Goal: Book appointment/travel/reservation

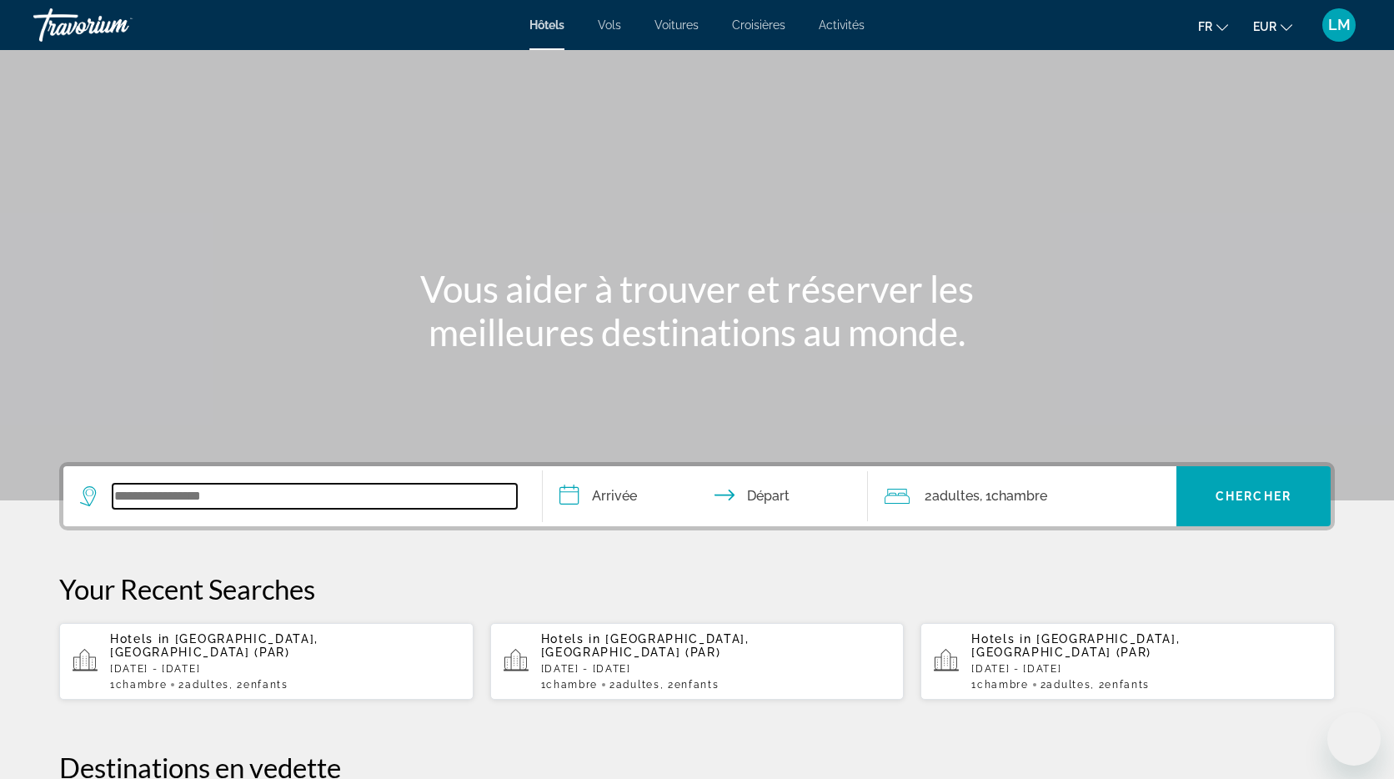
click at [298, 491] on input "Search widget" at bounding box center [315, 495] width 404 height 25
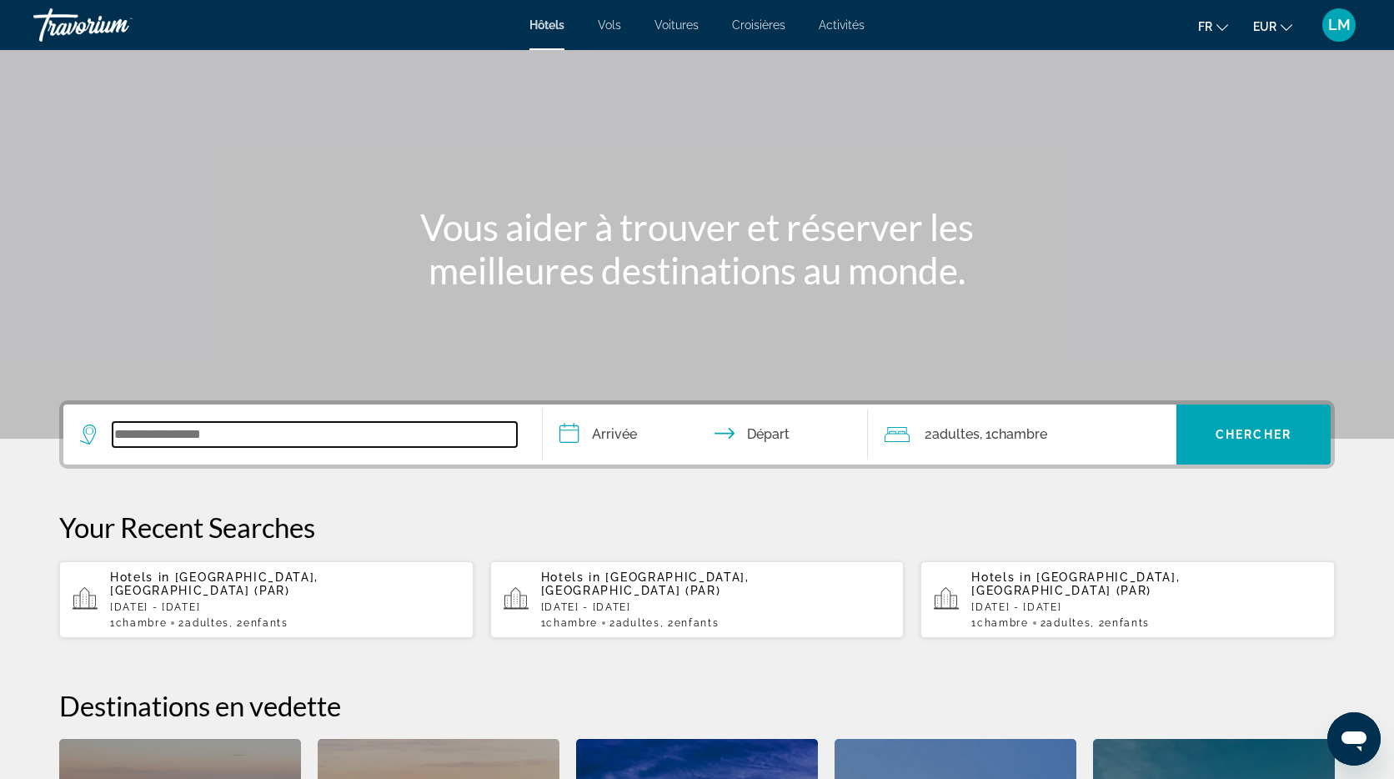
scroll to position [408, 0]
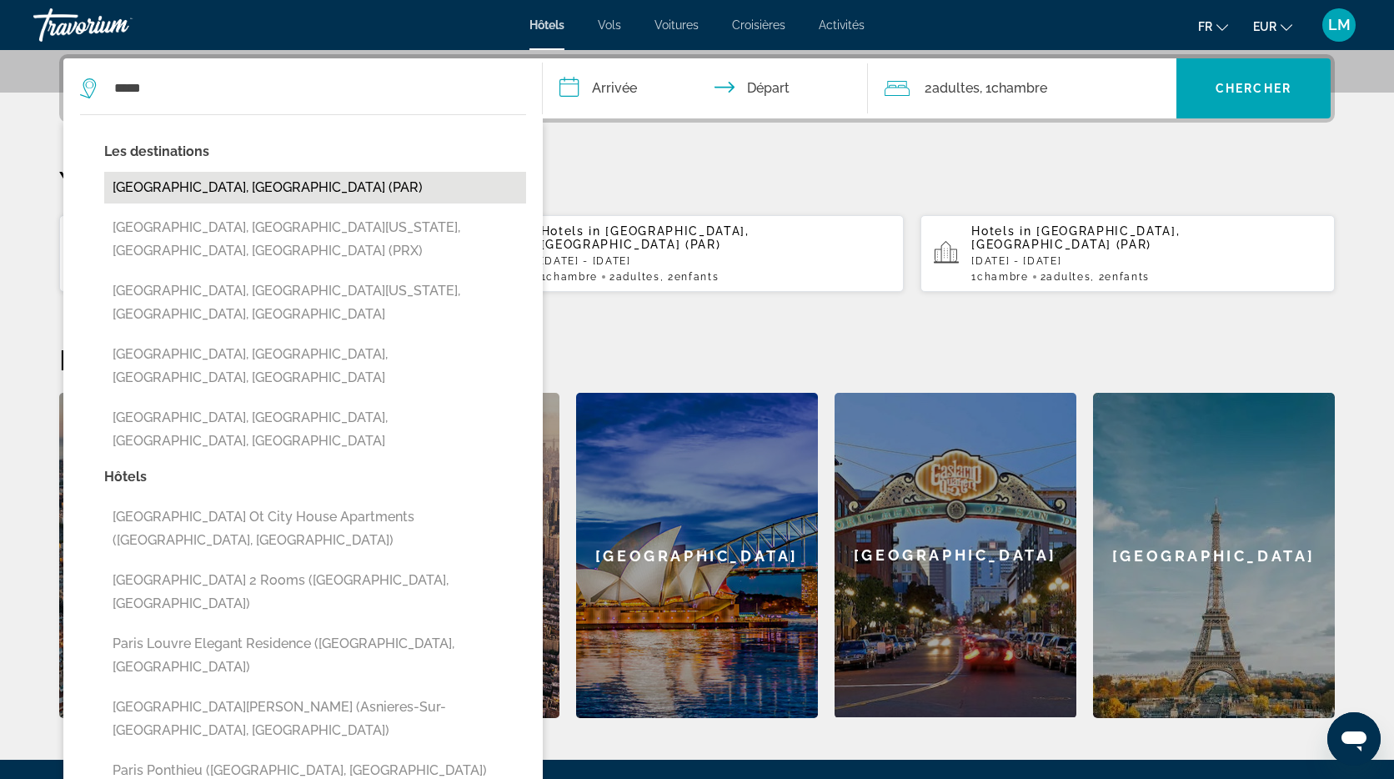
click at [251, 187] on button "[GEOGRAPHIC_DATA], [GEOGRAPHIC_DATA] (PAR)" at bounding box center [315, 188] width 422 height 32
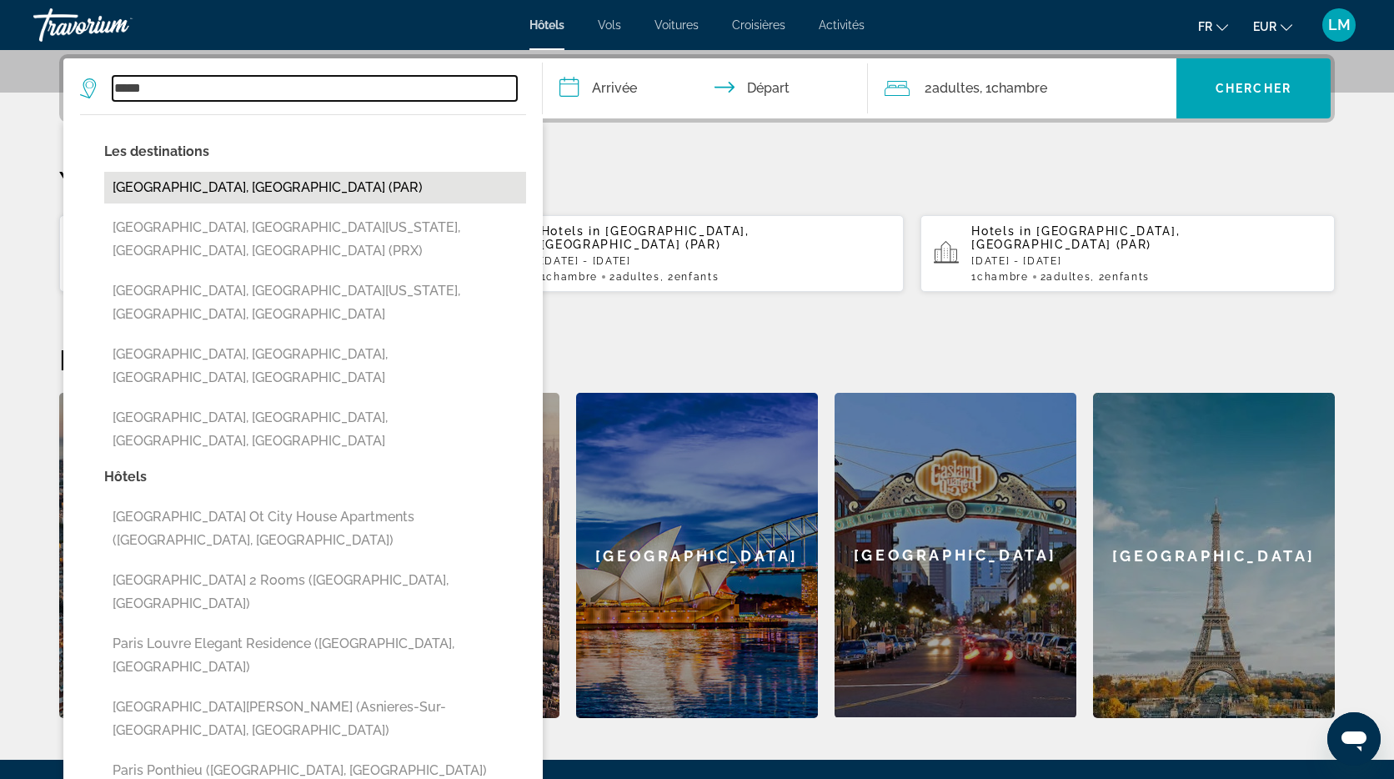
type input "**********"
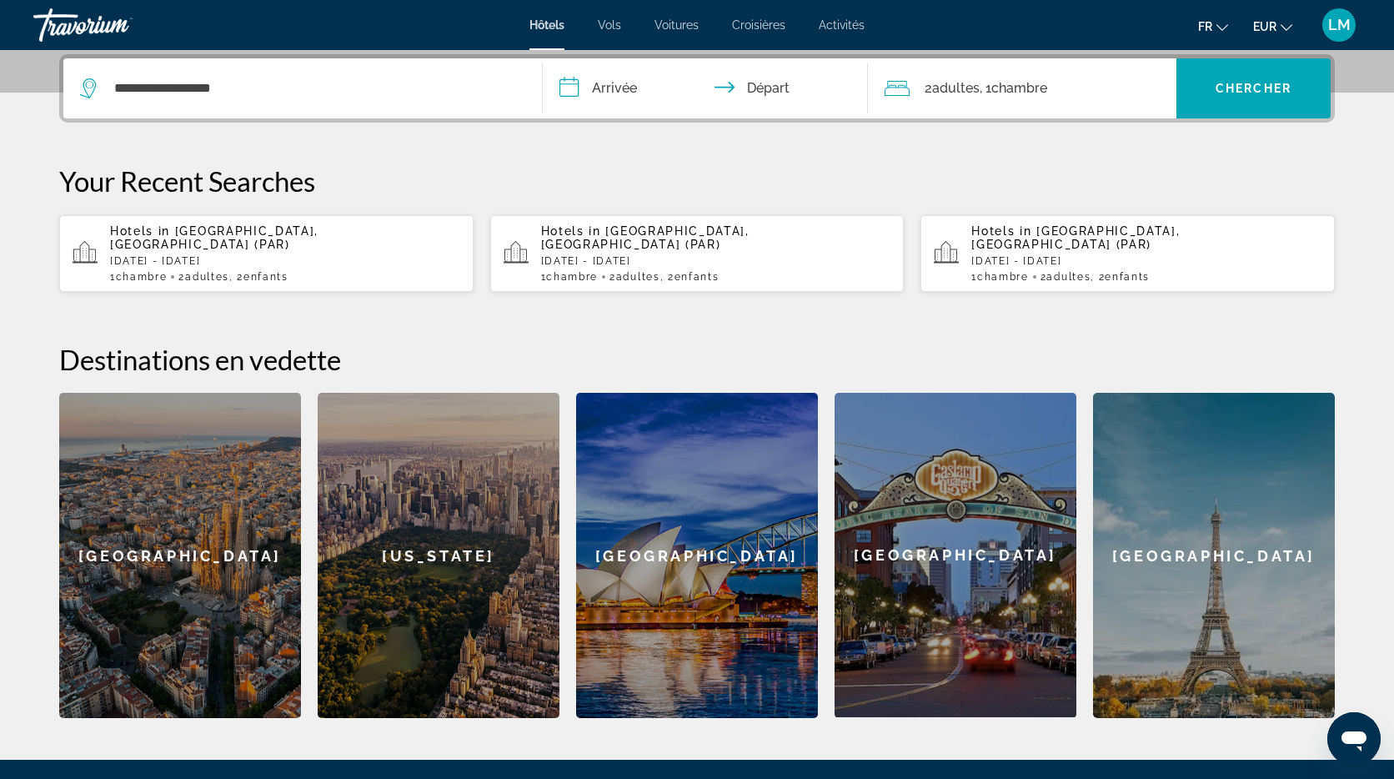
click at [984, 83] on span ", 1 Chambre pièces" at bounding box center [1013, 88] width 68 height 23
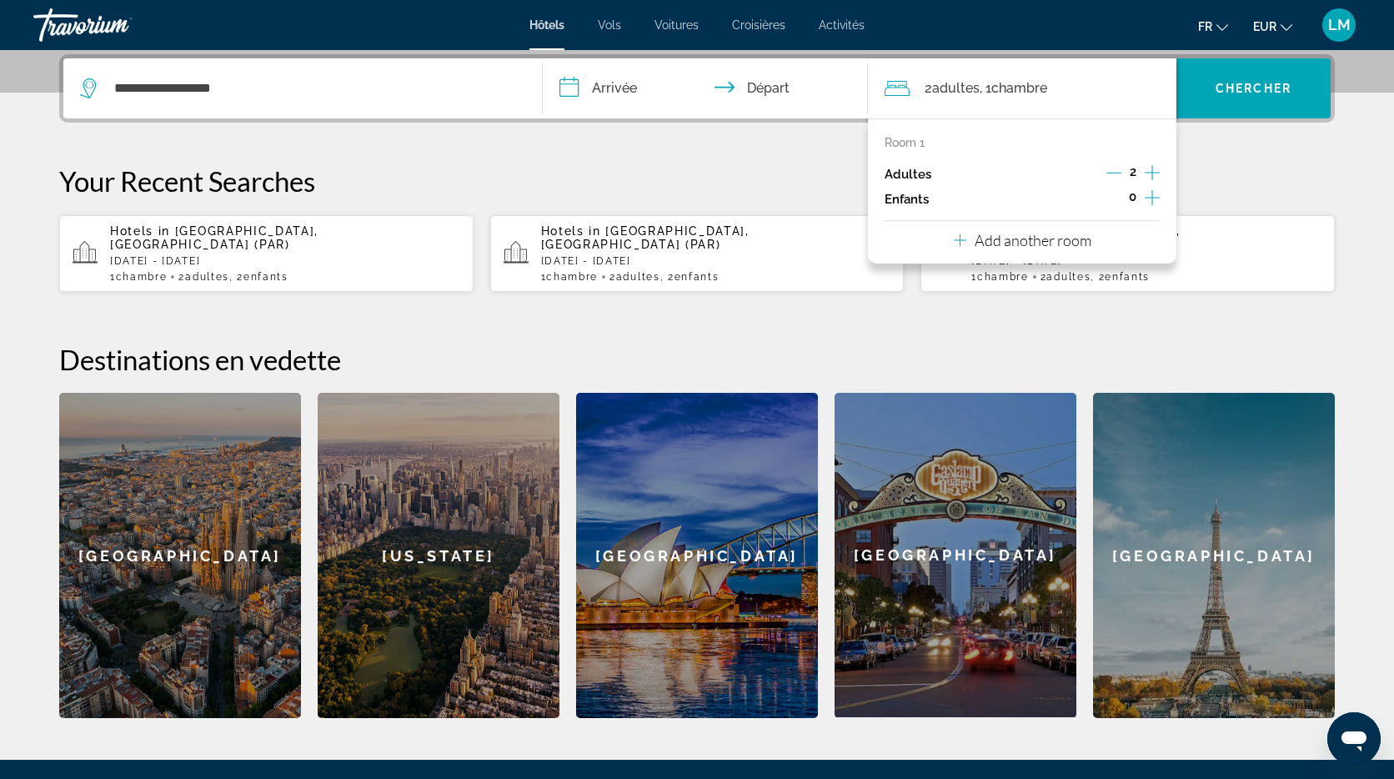
click at [1147, 198] on icon "Increment children" at bounding box center [1152, 198] width 15 height 20
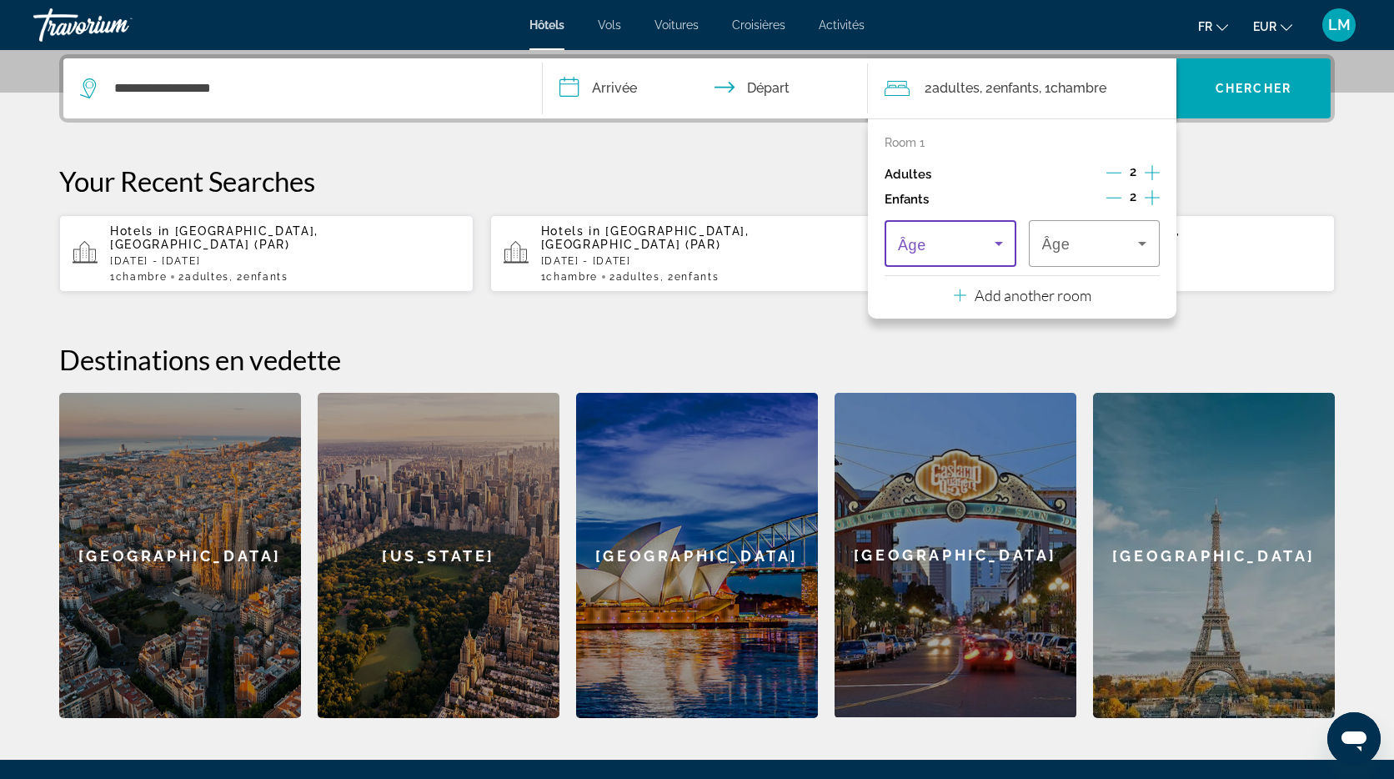
click at [989, 237] on icon "Travelers: 2 adults, 2 children" at bounding box center [999, 243] width 20 height 20
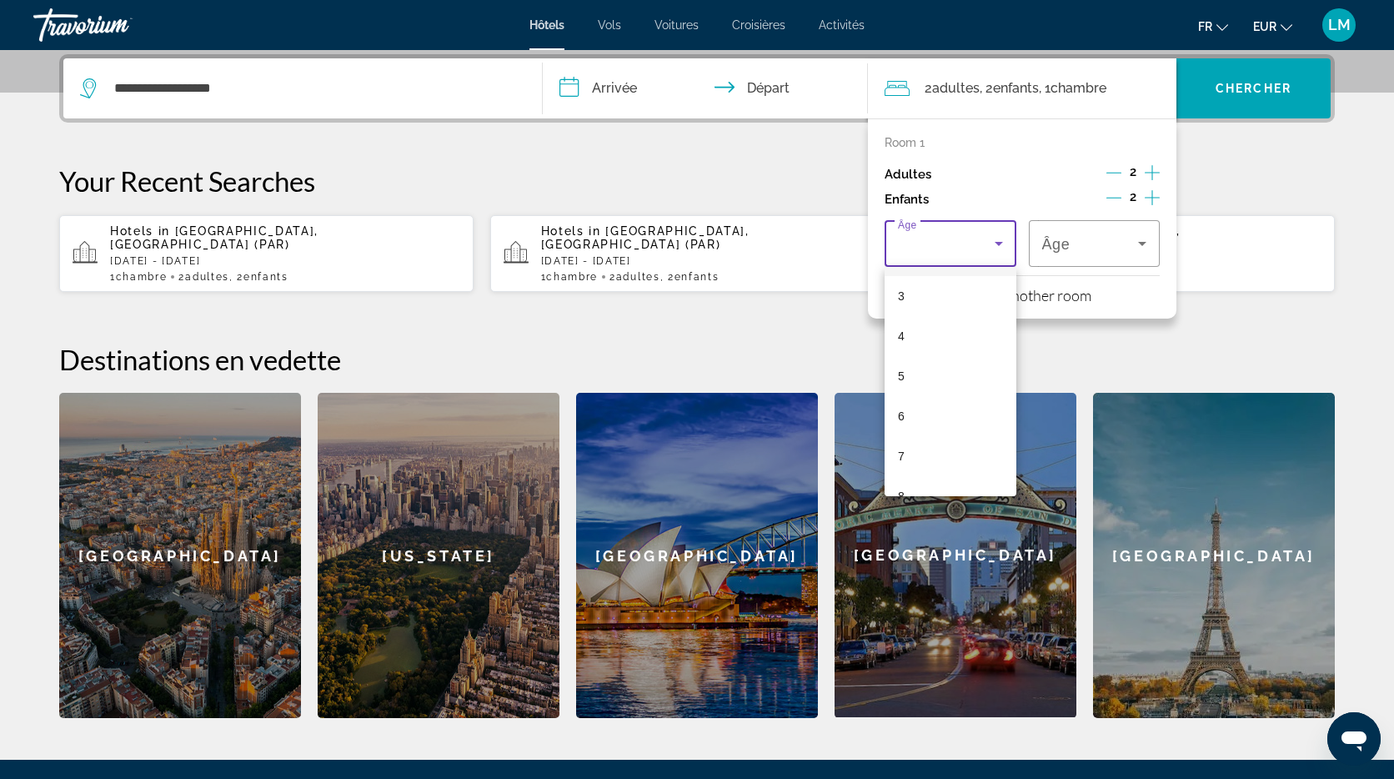
scroll to position [152, 0]
click at [934, 383] on mat-option "6" at bounding box center [950, 382] width 132 height 40
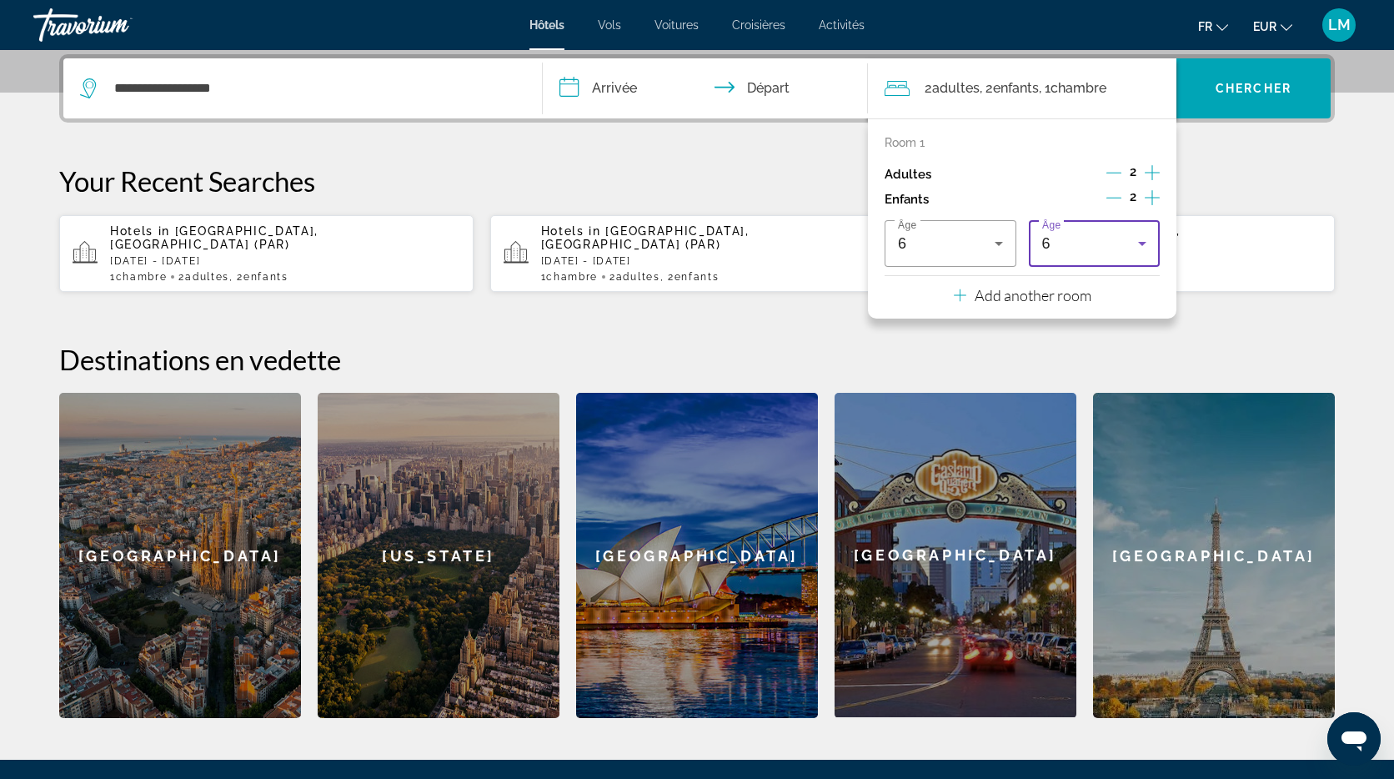
click at [1120, 254] on div "6" at bounding box center [1094, 243] width 105 height 47
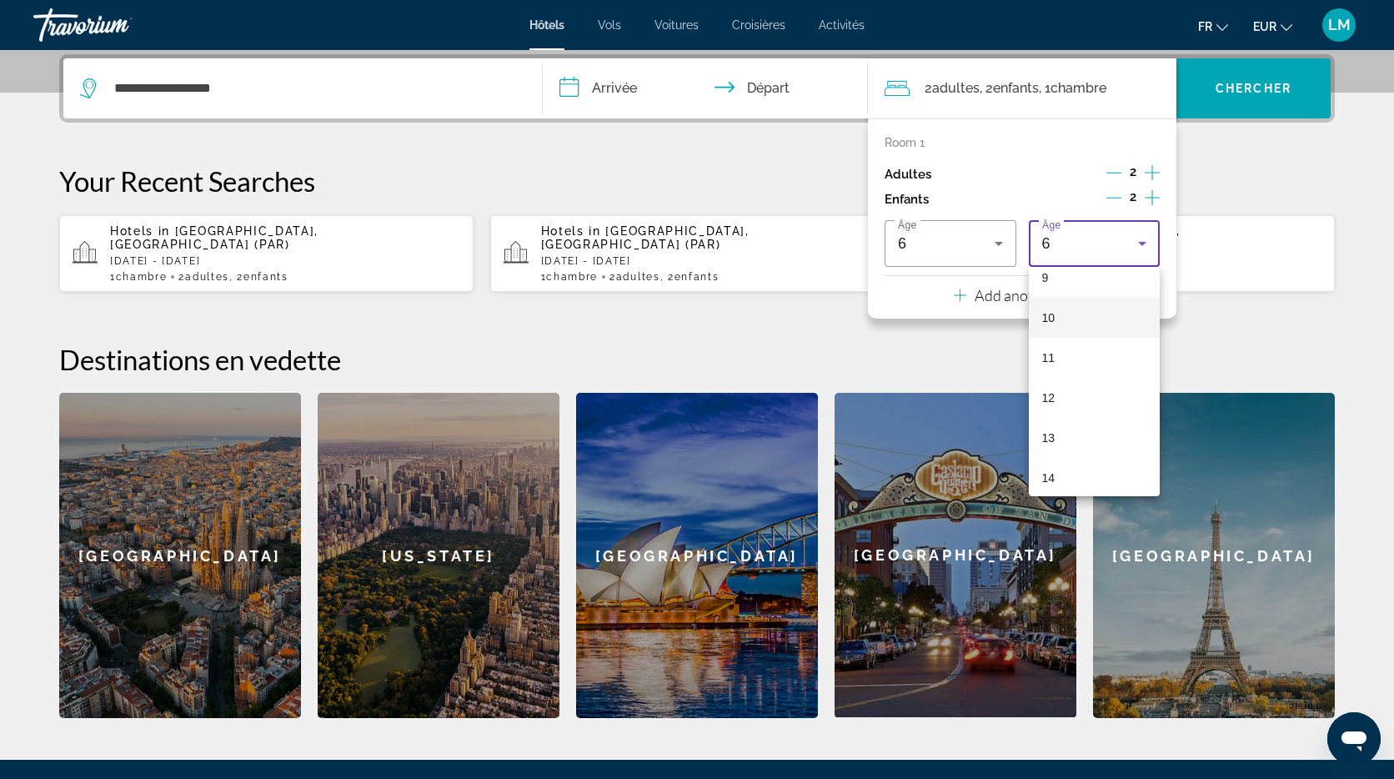
scroll to position [386, 0]
click at [1076, 392] on mat-option "12" at bounding box center [1095, 388] width 132 height 40
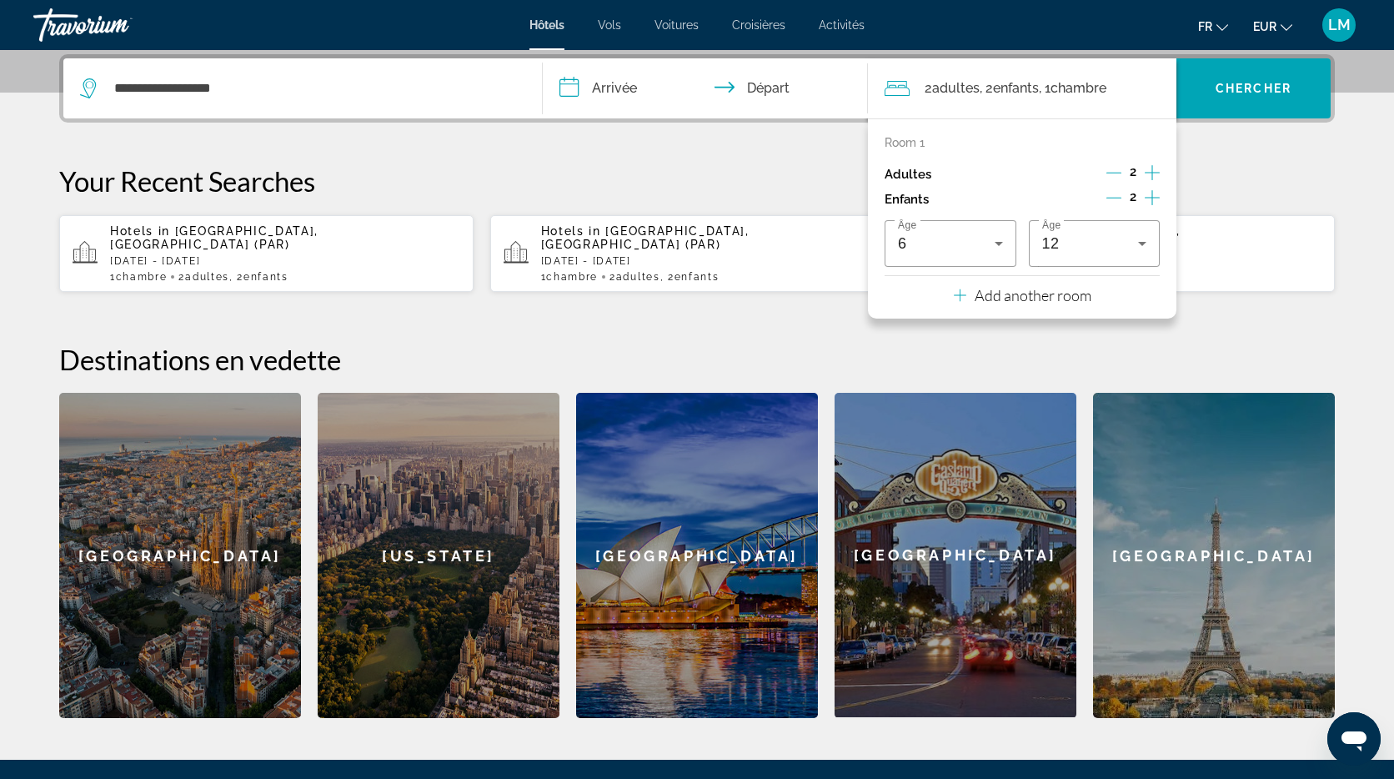
click at [594, 86] on input "**********" at bounding box center [709, 90] width 332 height 65
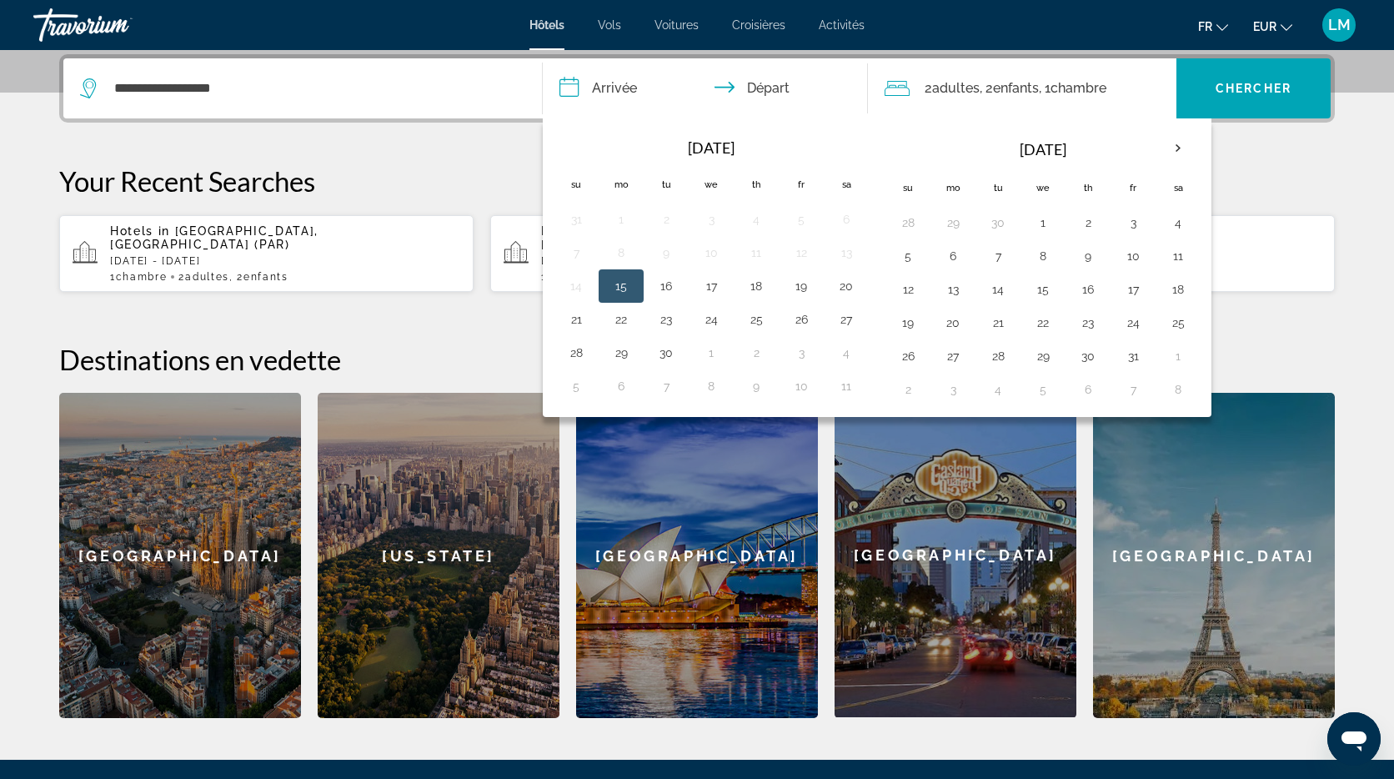
drag, startPoint x: 1171, startPoint y: 223, endPoint x: 1064, endPoint y: 240, distance: 108.8
click at [1171, 223] on button "4" at bounding box center [1178, 222] width 27 height 23
click at [904, 253] on button "5" at bounding box center [907, 255] width 27 height 23
type input "**********"
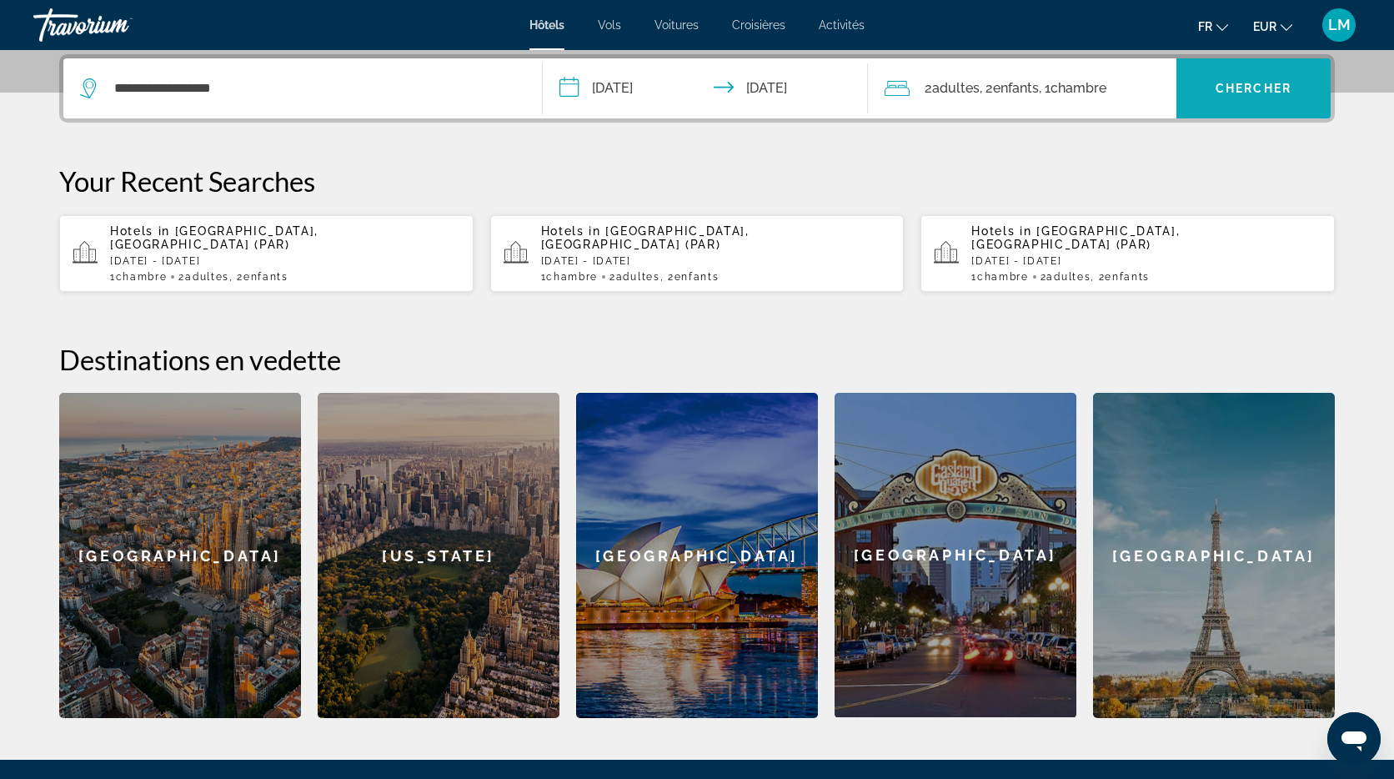
click at [1257, 82] on span "Chercher" at bounding box center [1253, 88] width 76 height 13
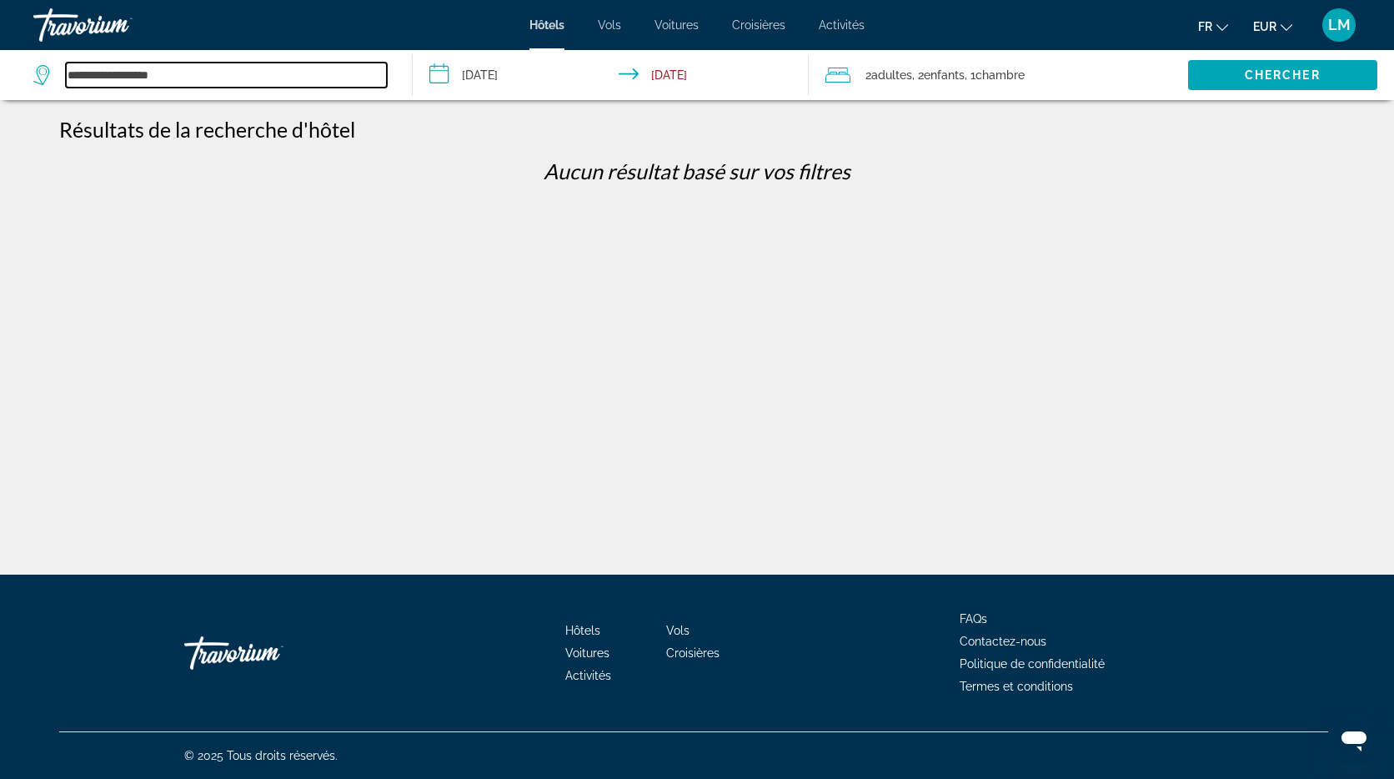
click at [203, 71] on input "**********" at bounding box center [226, 75] width 321 height 25
click at [213, 77] on input "**********" at bounding box center [226, 75] width 321 height 25
click at [213, 78] on input "**********" at bounding box center [226, 75] width 321 height 25
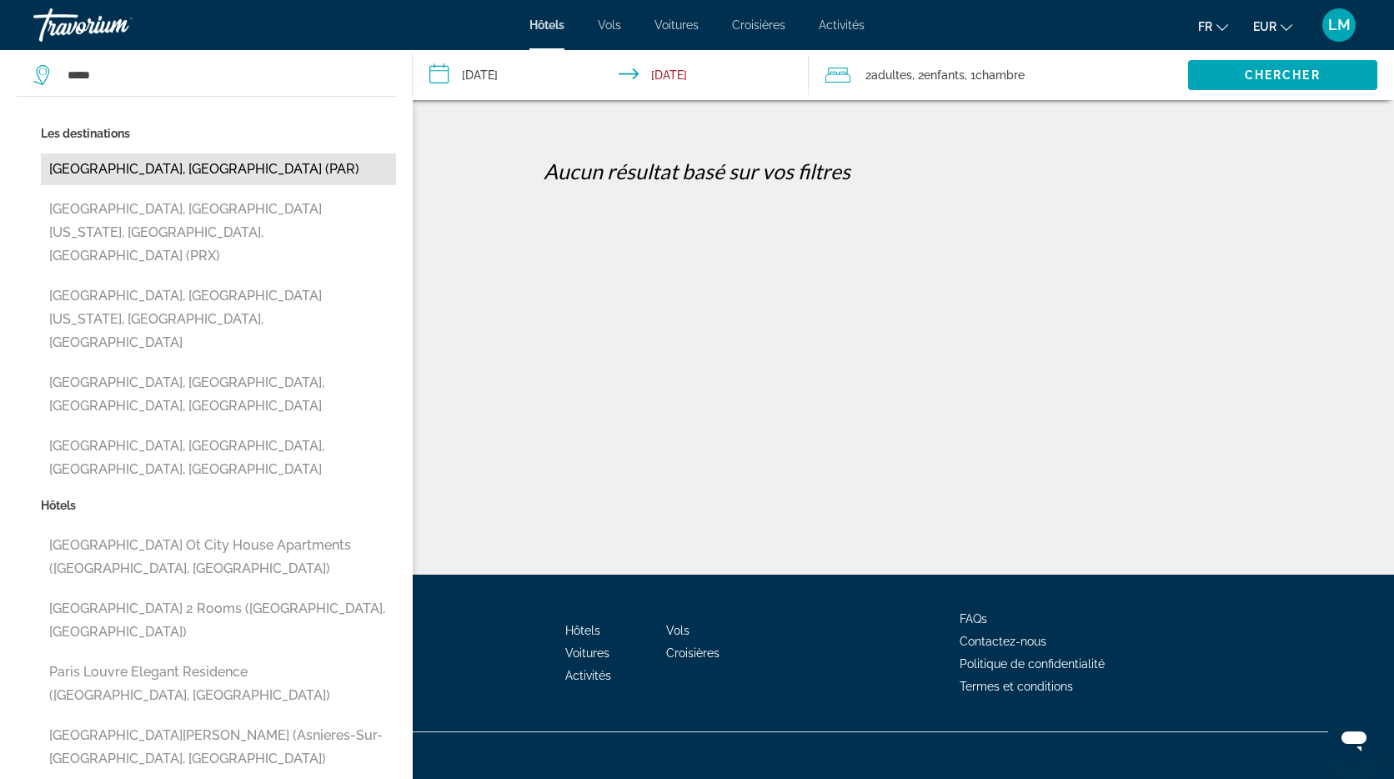
click at [335, 173] on button "[GEOGRAPHIC_DATA], [GEOGRAPHIC_DATA] (PAR)" at bounding box center [218, 169] width 355 height 32
type input "**********"
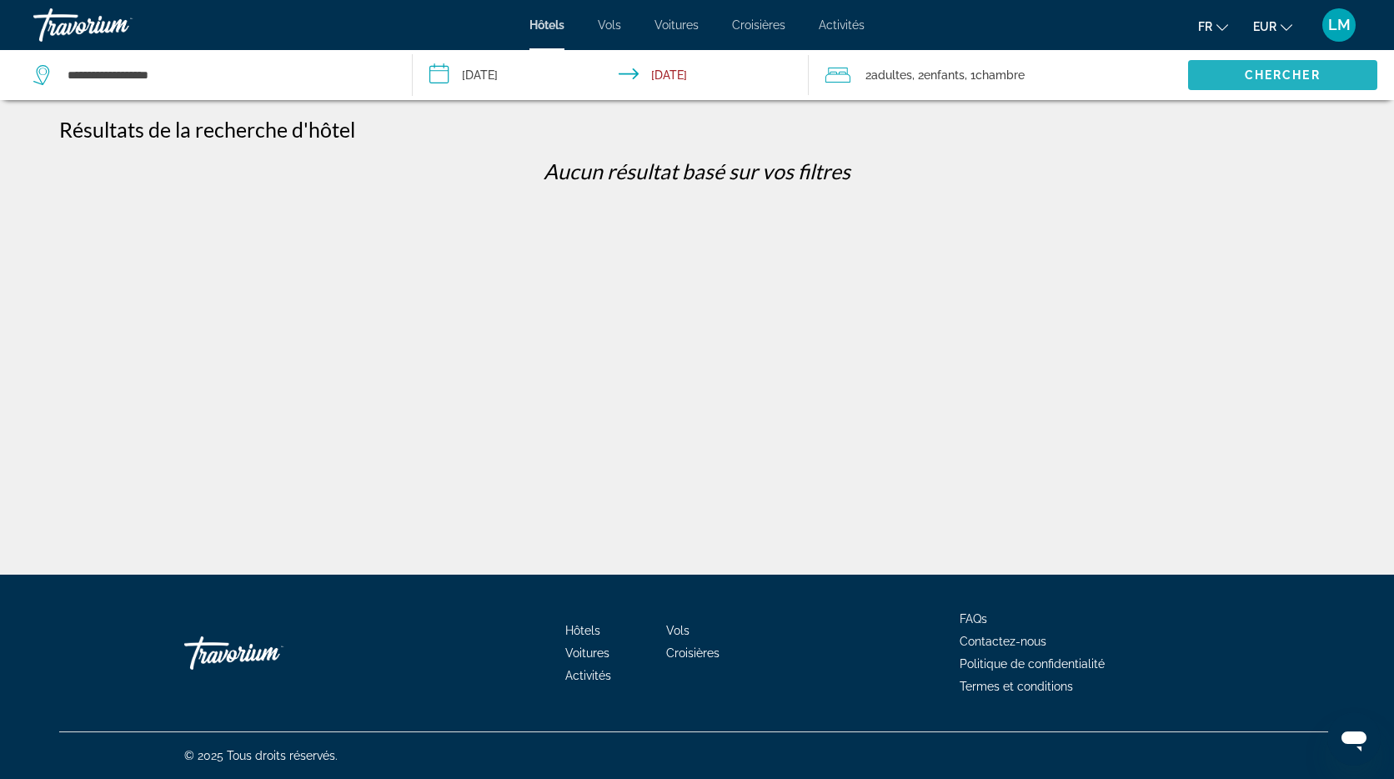
click at [1293, 84] on span "Search widget" at bounding box center [1282, 75] width 189 height 40
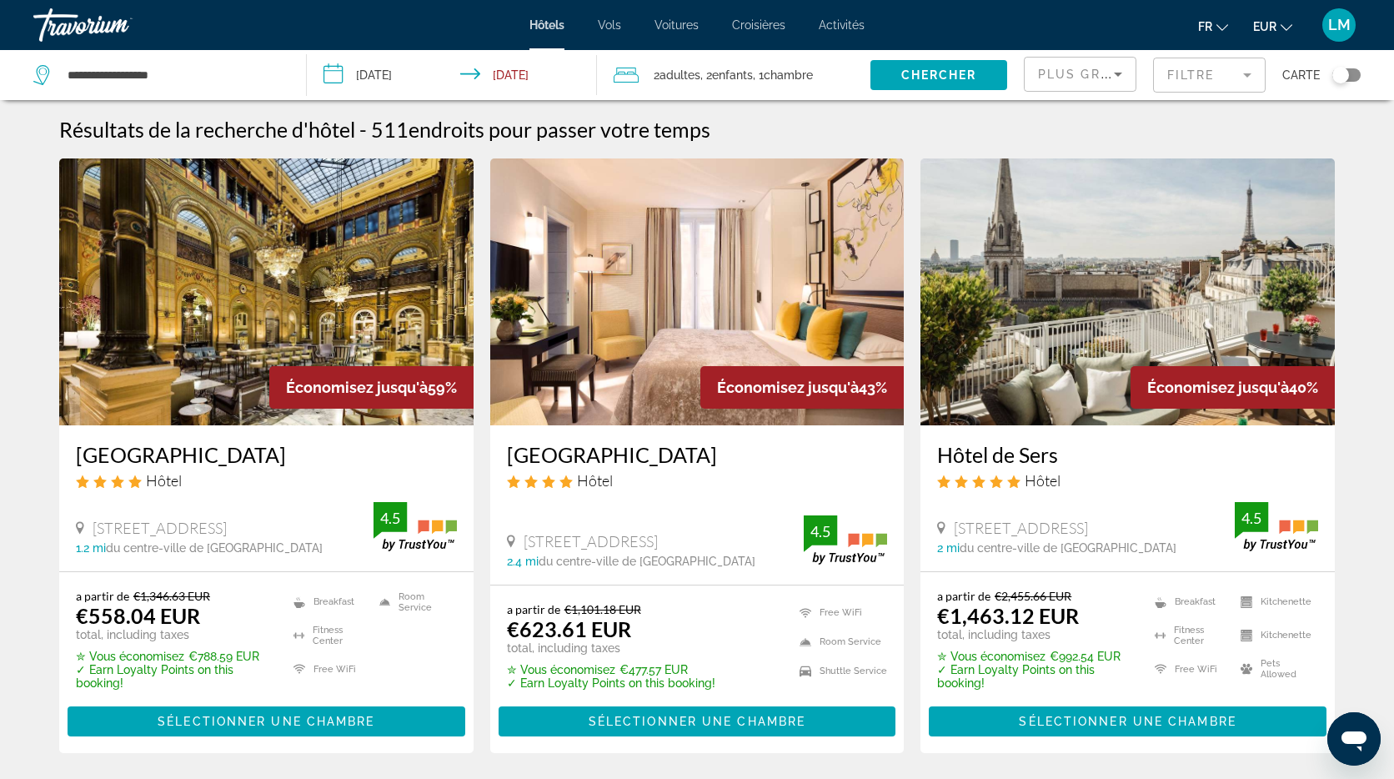
click at [1196, 74] on mat-form-field "Filtre" at bounding box center [1209, 75] width 113 height 35
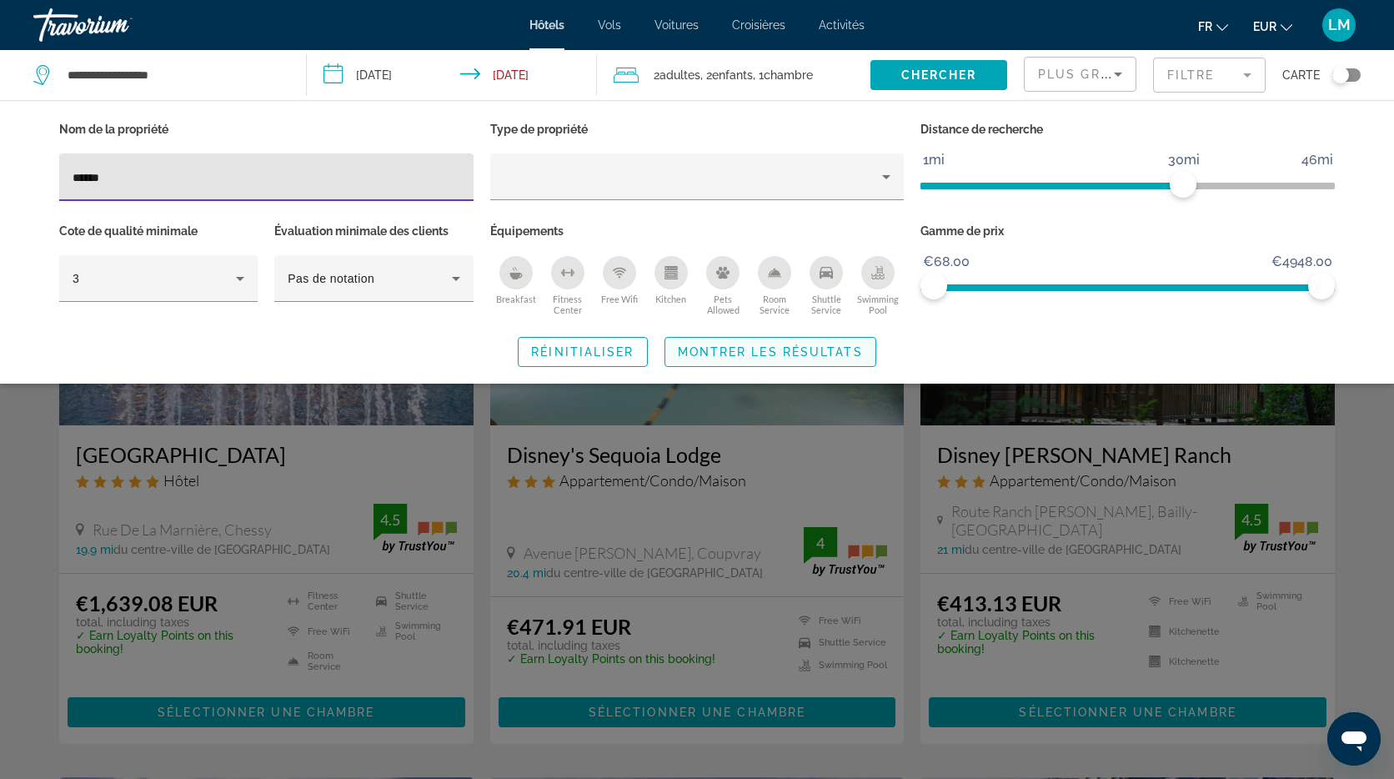
type input "******"
click at [807, 337] on span "Search widget" at bounding box center [770, 352] width 210 height 40
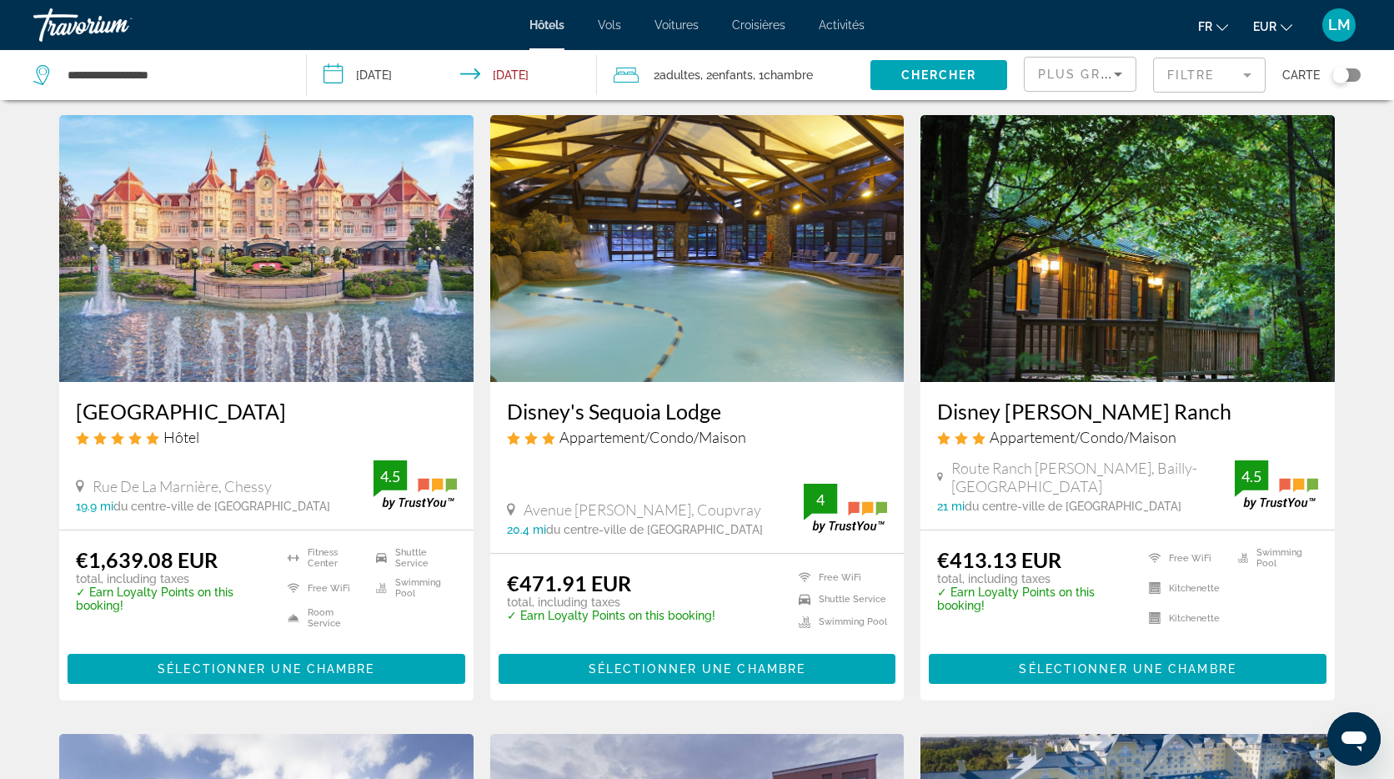
scroll to position [53, 0]
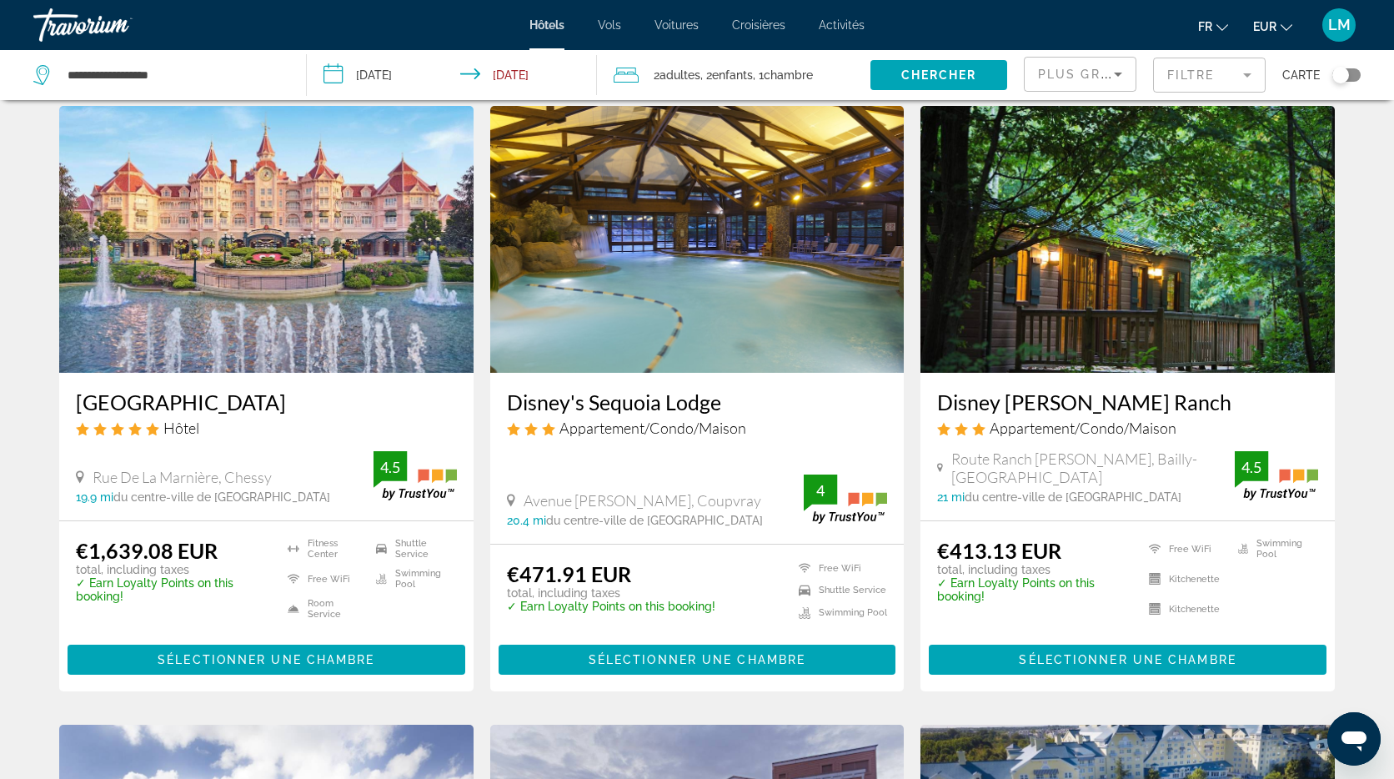
click at [1142, 242] on img "Main content" at bounding box center [1127, 239] width 414 height 267
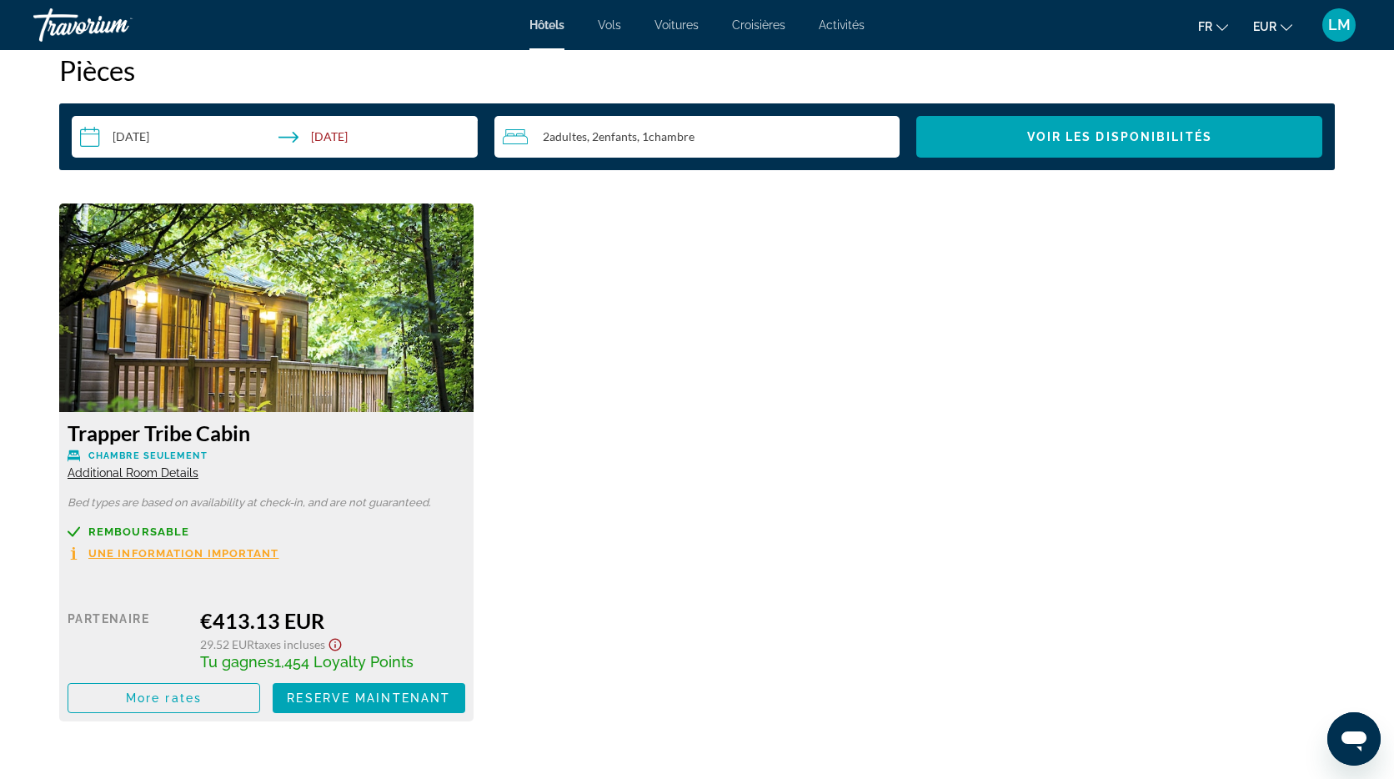
scroll to position [2126, 0]
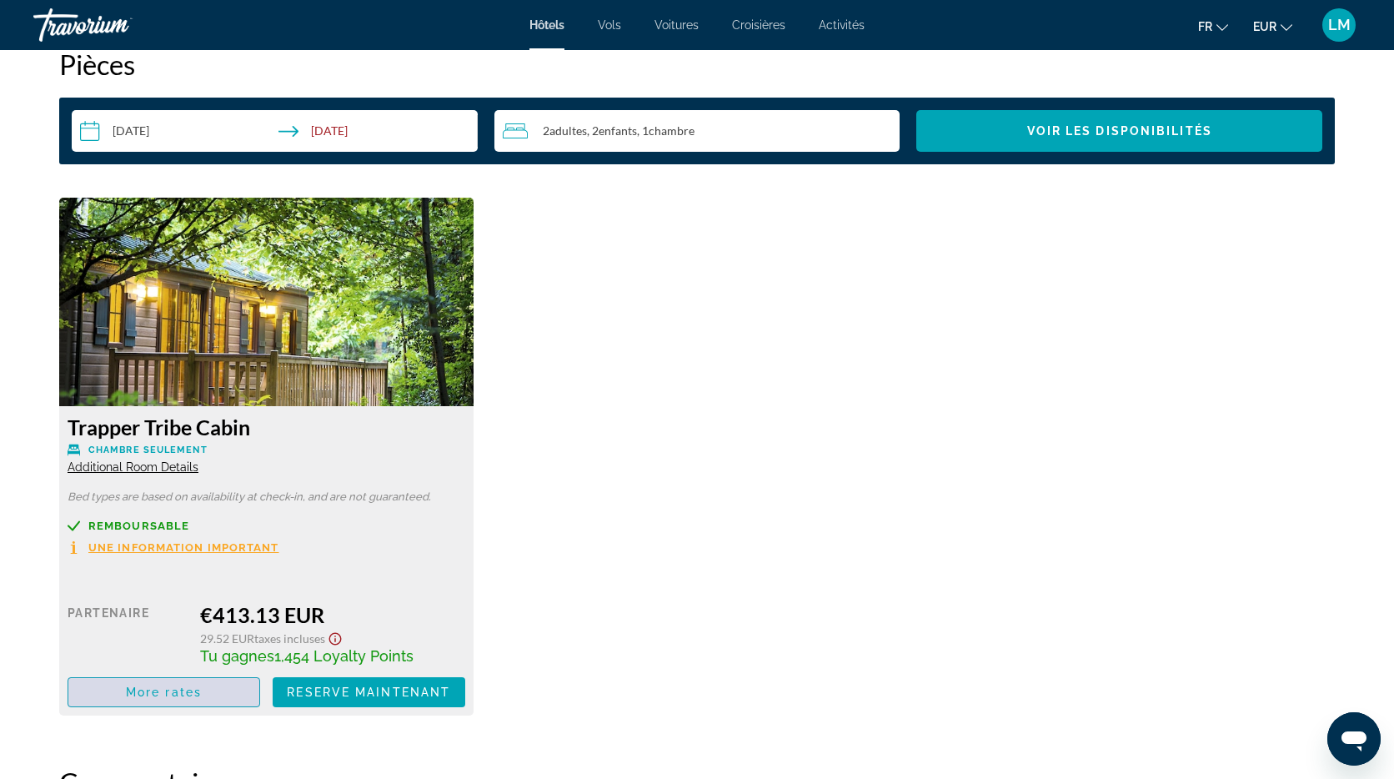
click at [183, 698] on span "More rates" at bounding box center [164, 691] width 76 height 13
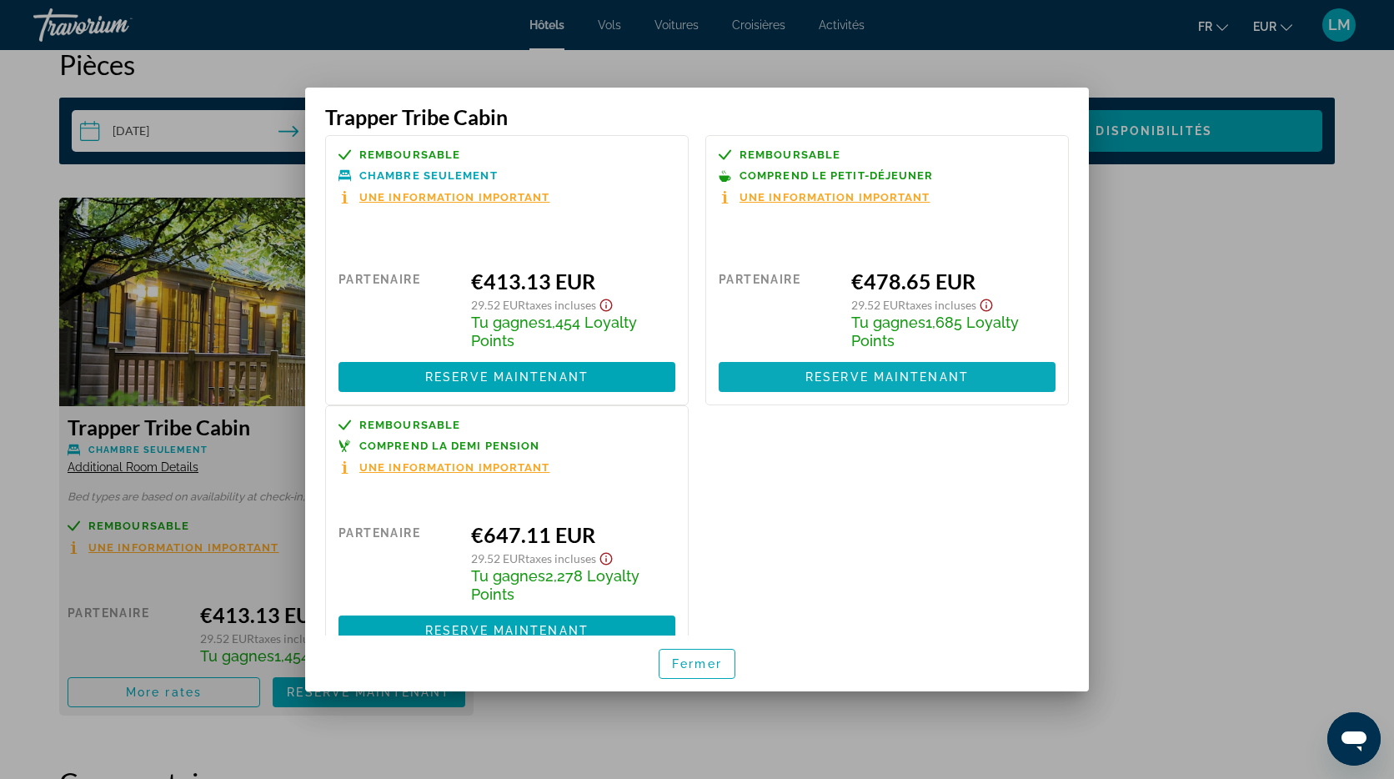
scroll to position [13, 0]
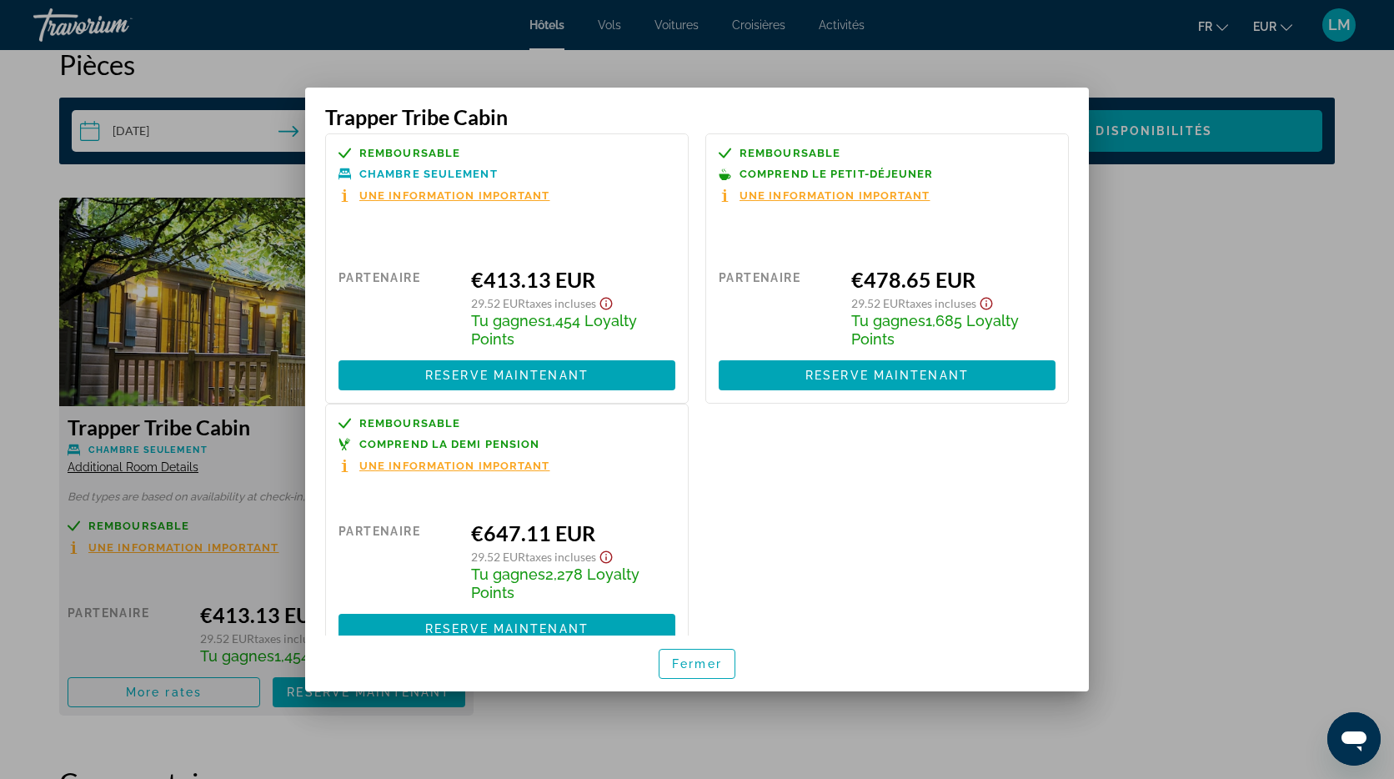
click at [1084, 52] on div at bounding box center [697, 389] width 1394 height 779
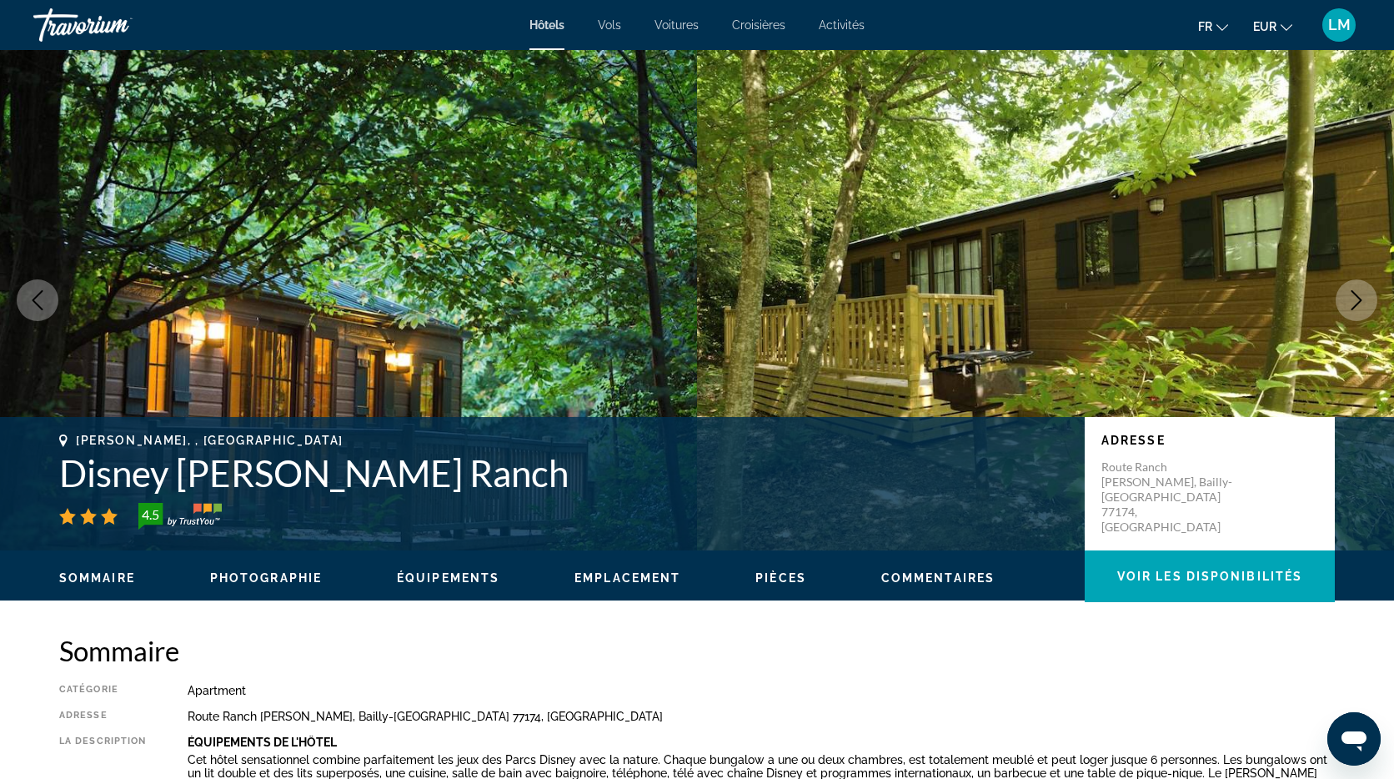
scroll to position [2126, 0]
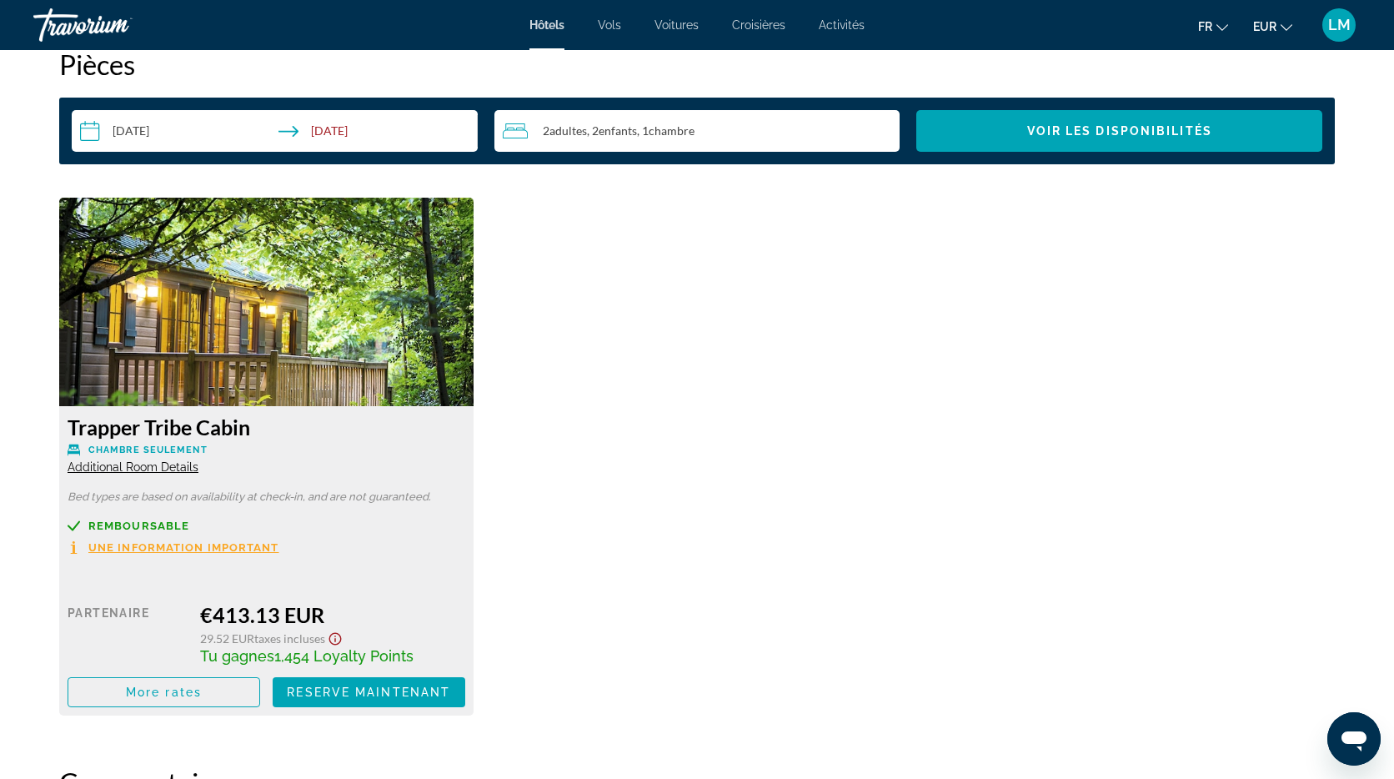
click at [844, 25] on span "Activités" at bounding box center [842, 24] width 46 height 13
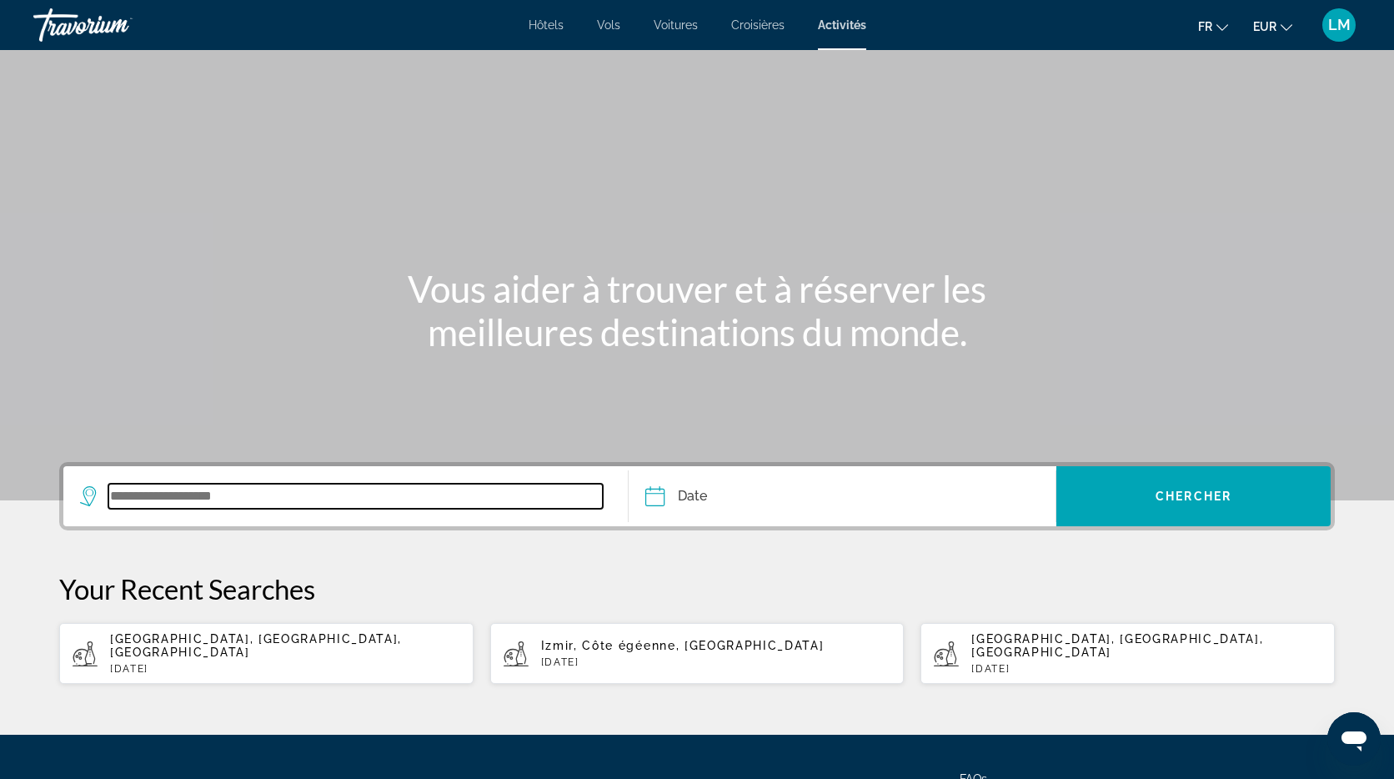
click at [423, 488] on input "Search widget" at bounding box center [355, 495] width 494 height 25
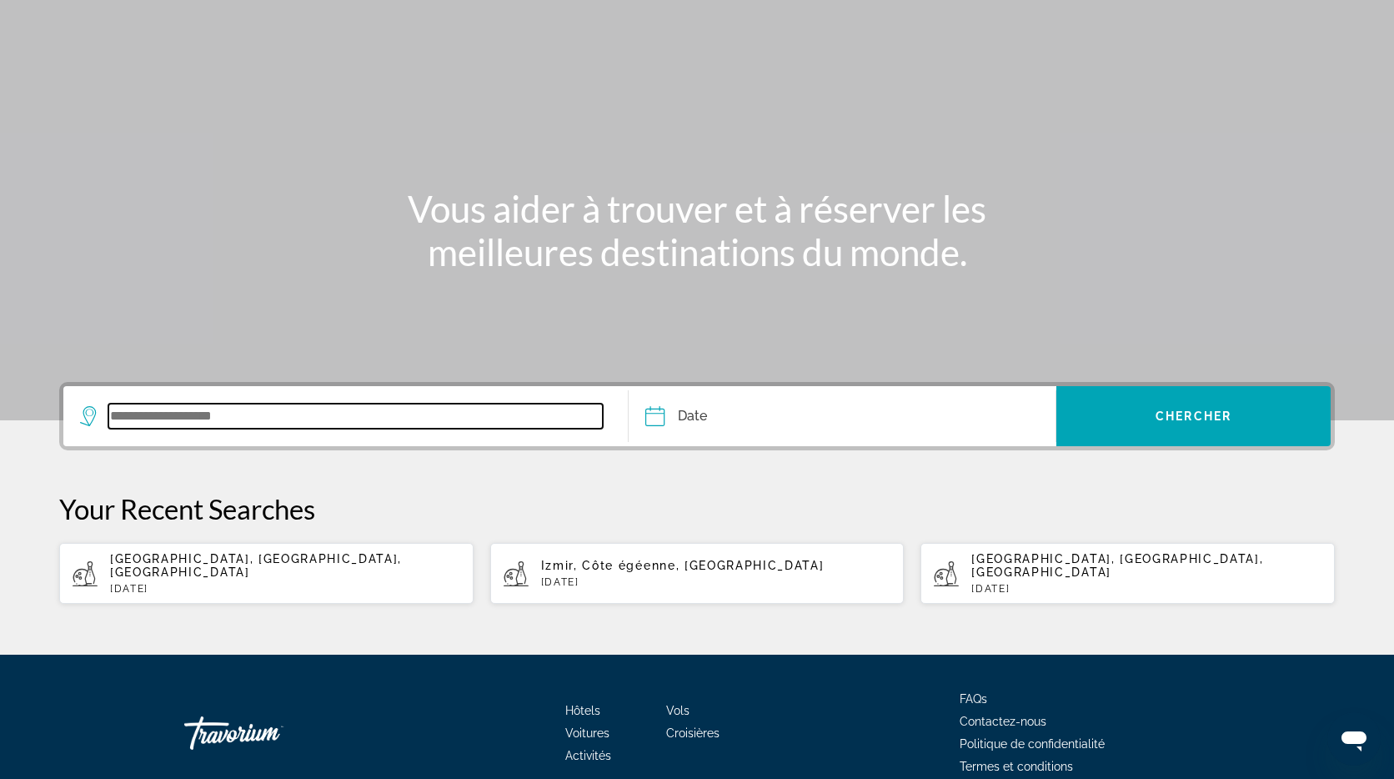
scroll to position [147, 0]
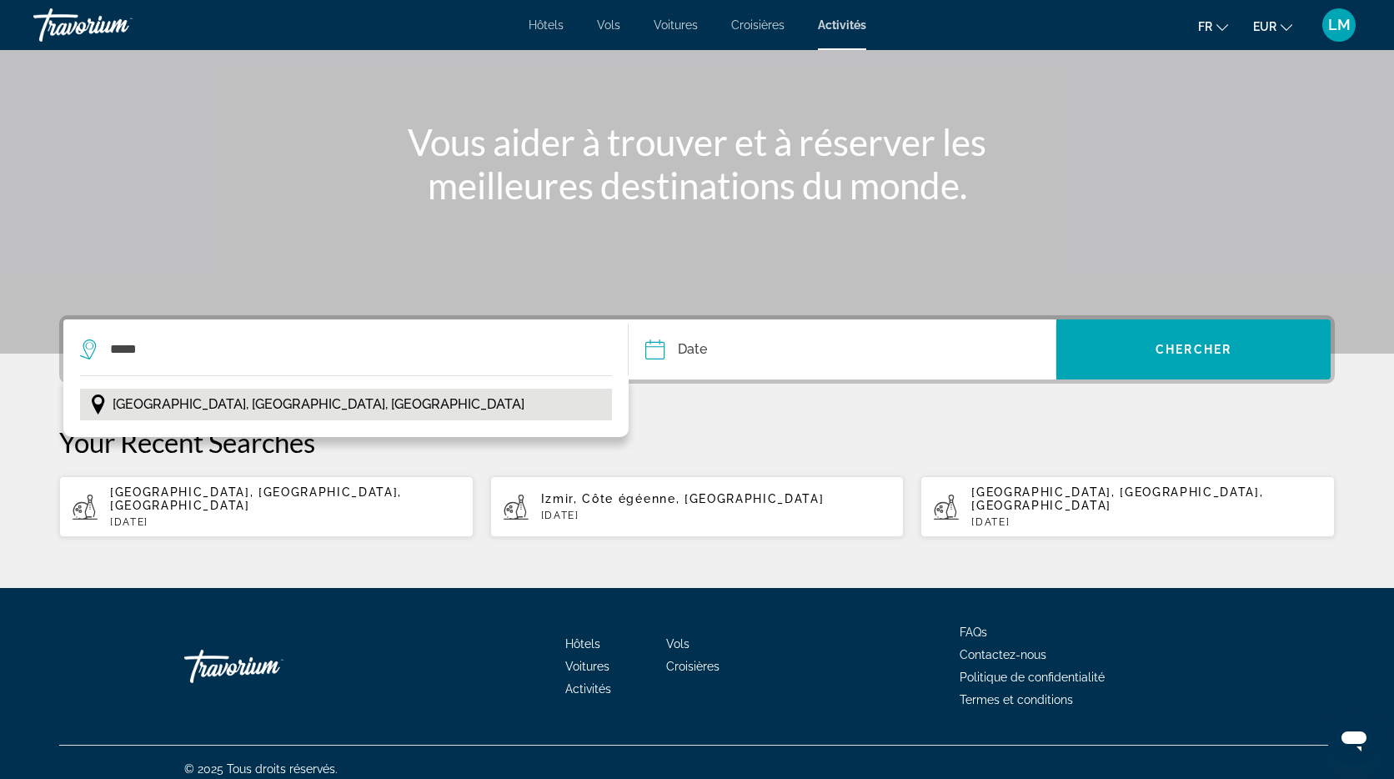
click at [252, 401] on span "[GEOGRAPHIC_DATA], [GEOGRAPHIC_DATA], [GEOGRAPHIC_DATA]" at bounding box center [319, 404] width 412 height 23
type input "**********"
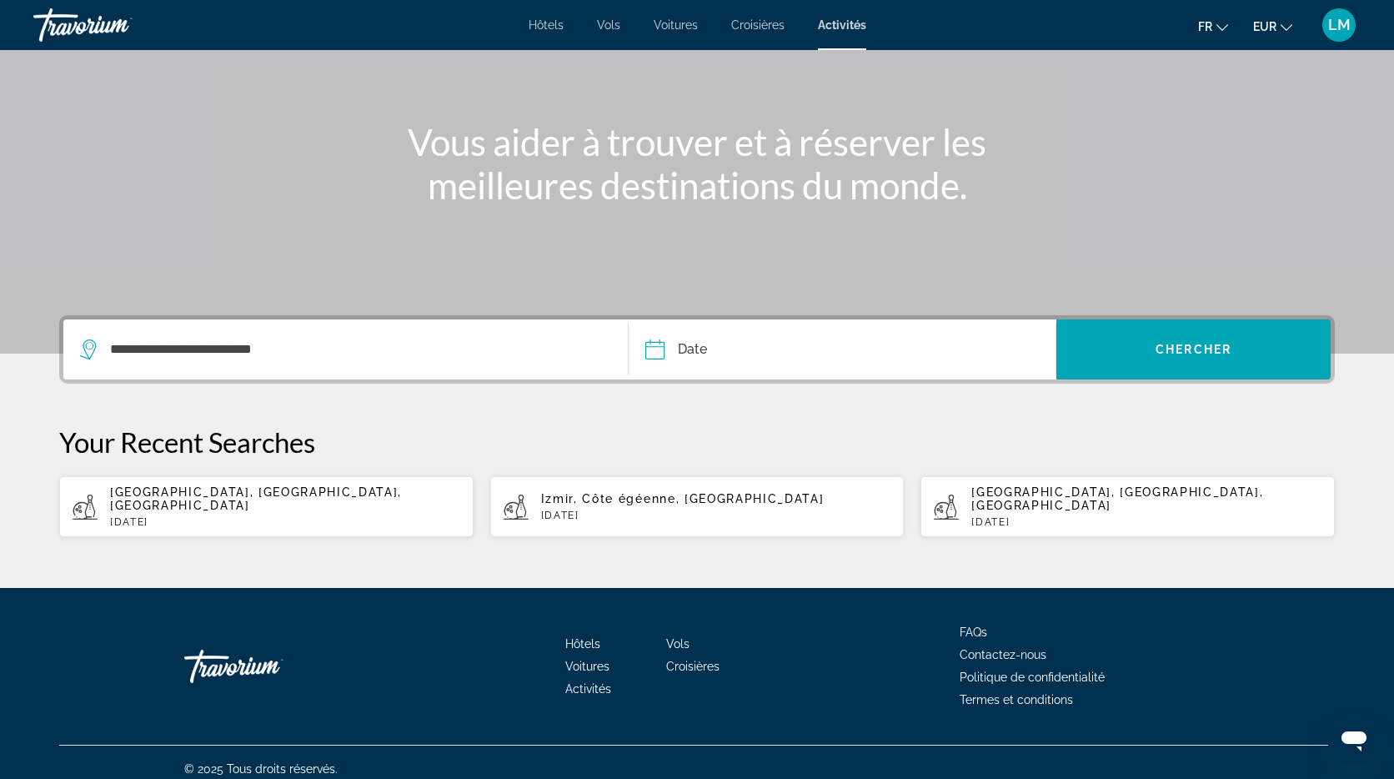
click at [766, 357] on input "Date" at bounding box center [747, 351] width 212 height 65
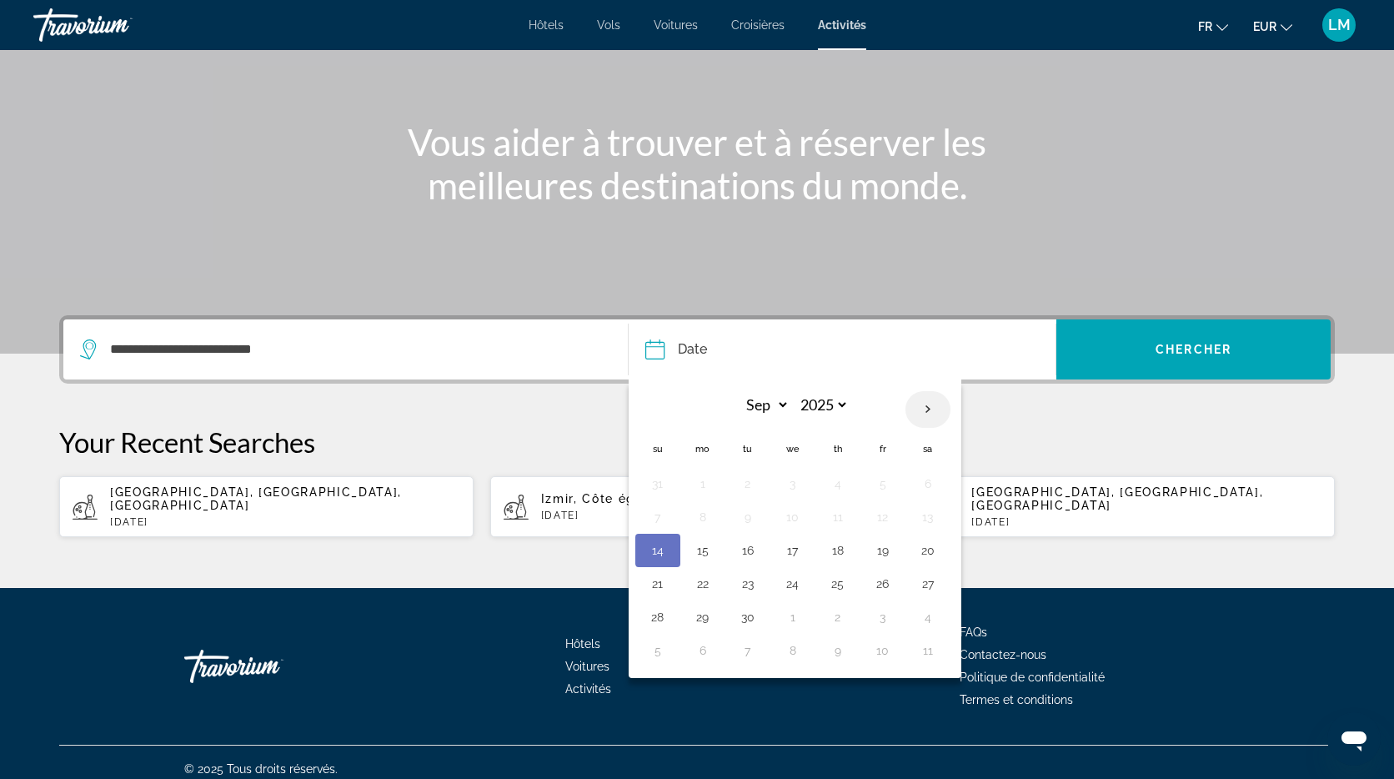
click at [929, 408] on th "Next month" at bounding box center [927, 409] width 45 height 37
select select "*"
click at [933, 490] on button "4" at bounding box center [927, 483] width 27 height 23
type input "**********"
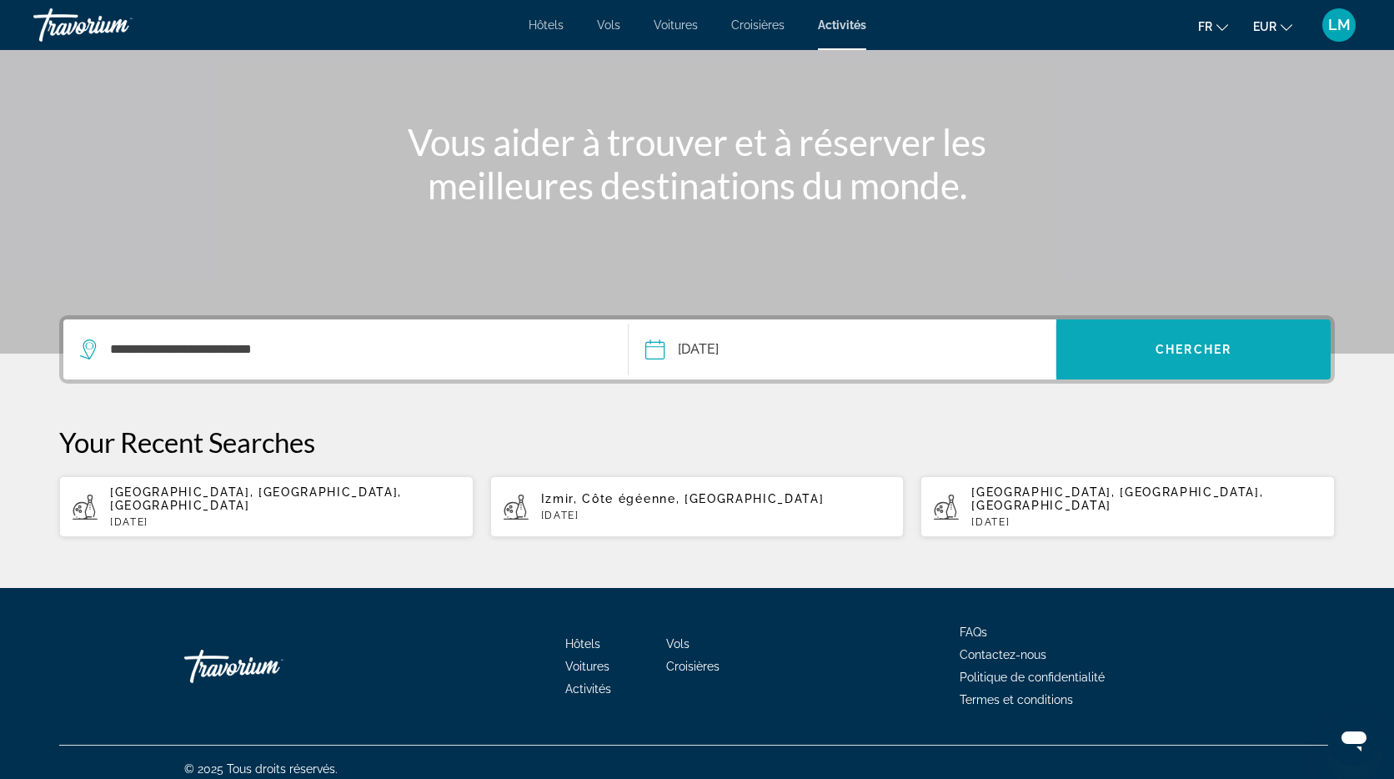
click at [1163, 343] on span "Chercher" at bounding box center [1193, 349] width 76 height 13
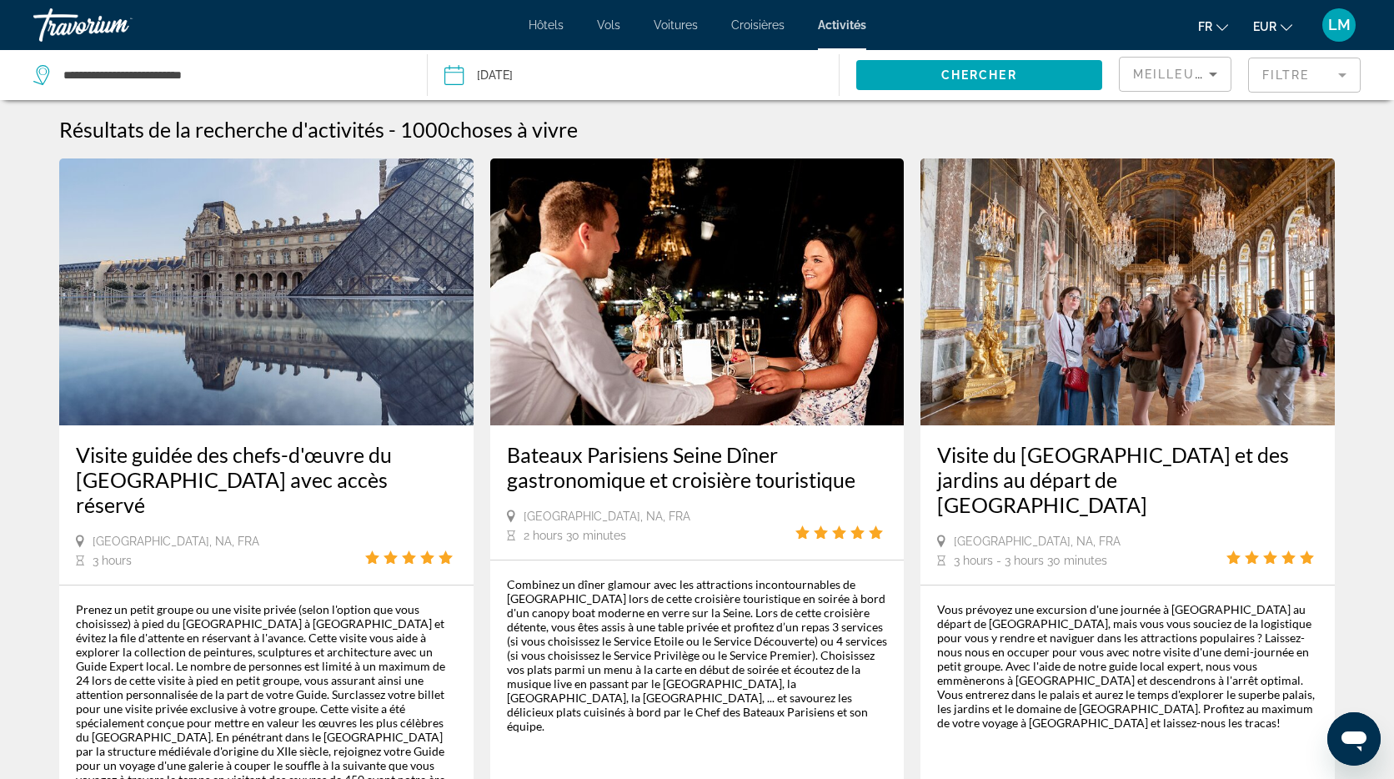
click at [1280, 73] on mat-form-field "Filtre" at bounding box center [1304, 75] width 113 height 35
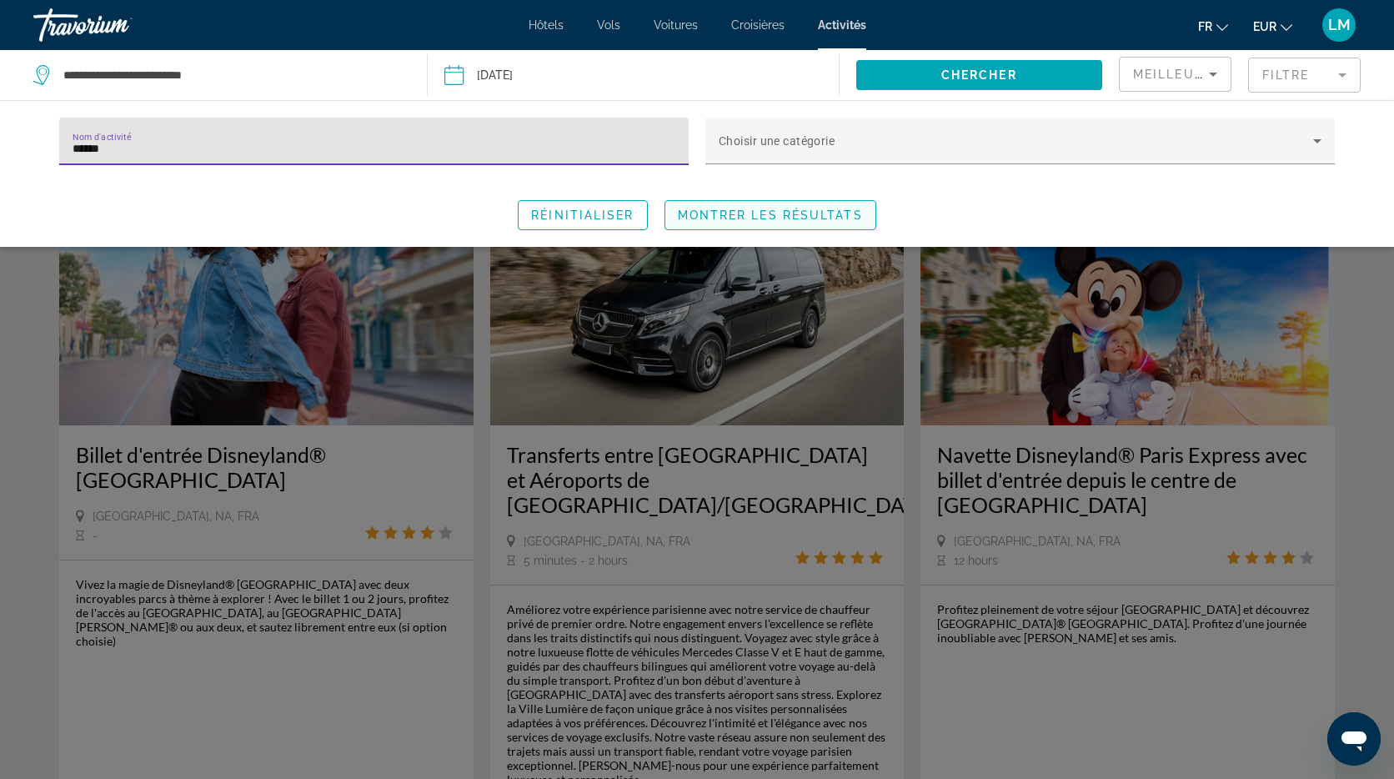
type input "******"
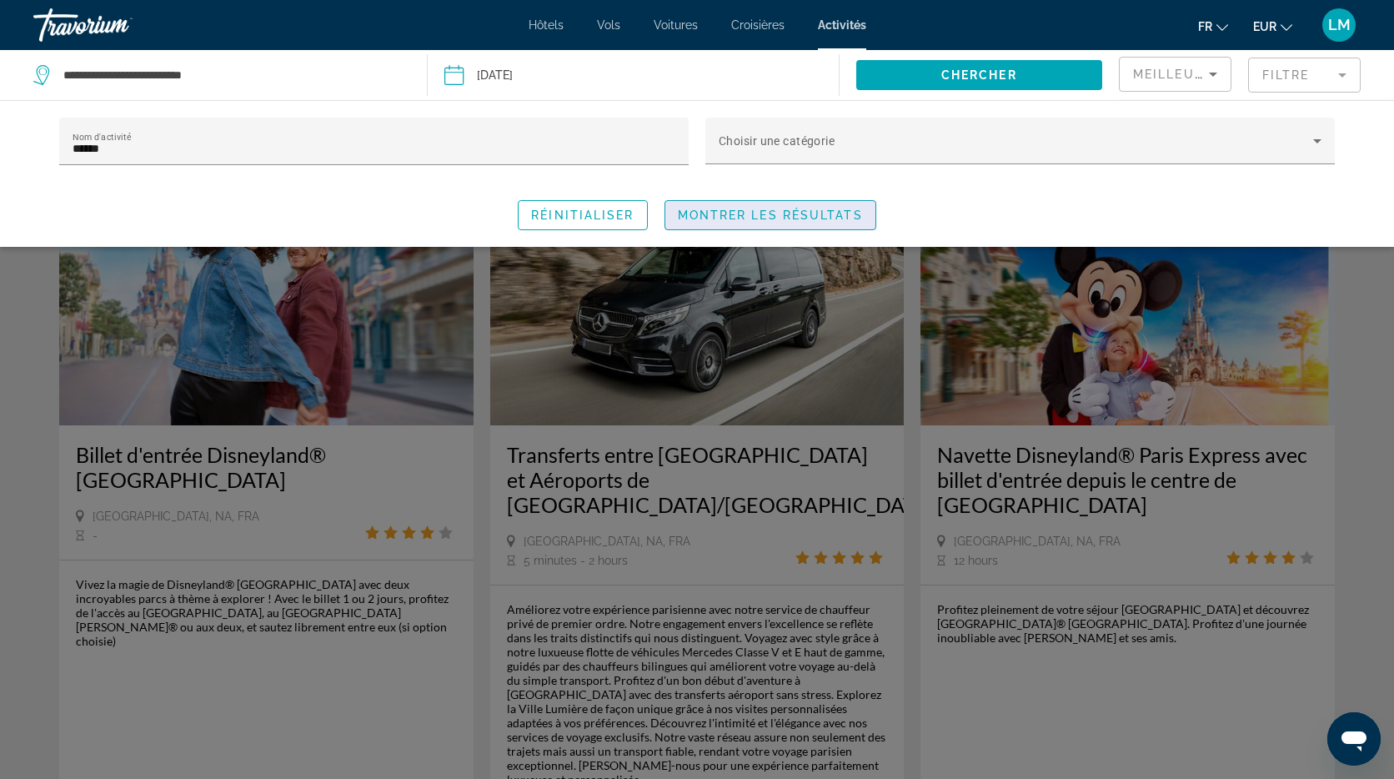
click at [719, 225] on span "Search widget" at bounding box center [770, 215] width 210 height 40
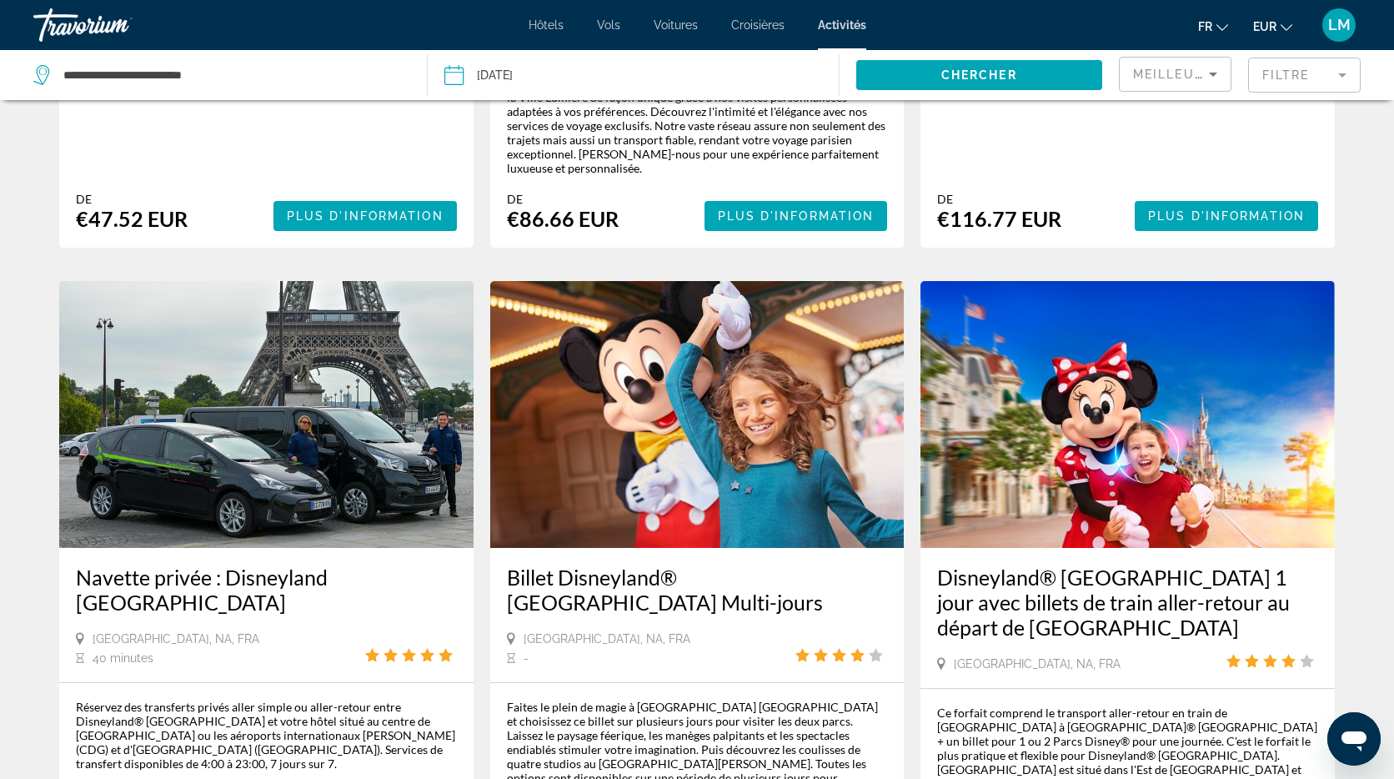
scroll to position [617, 0]
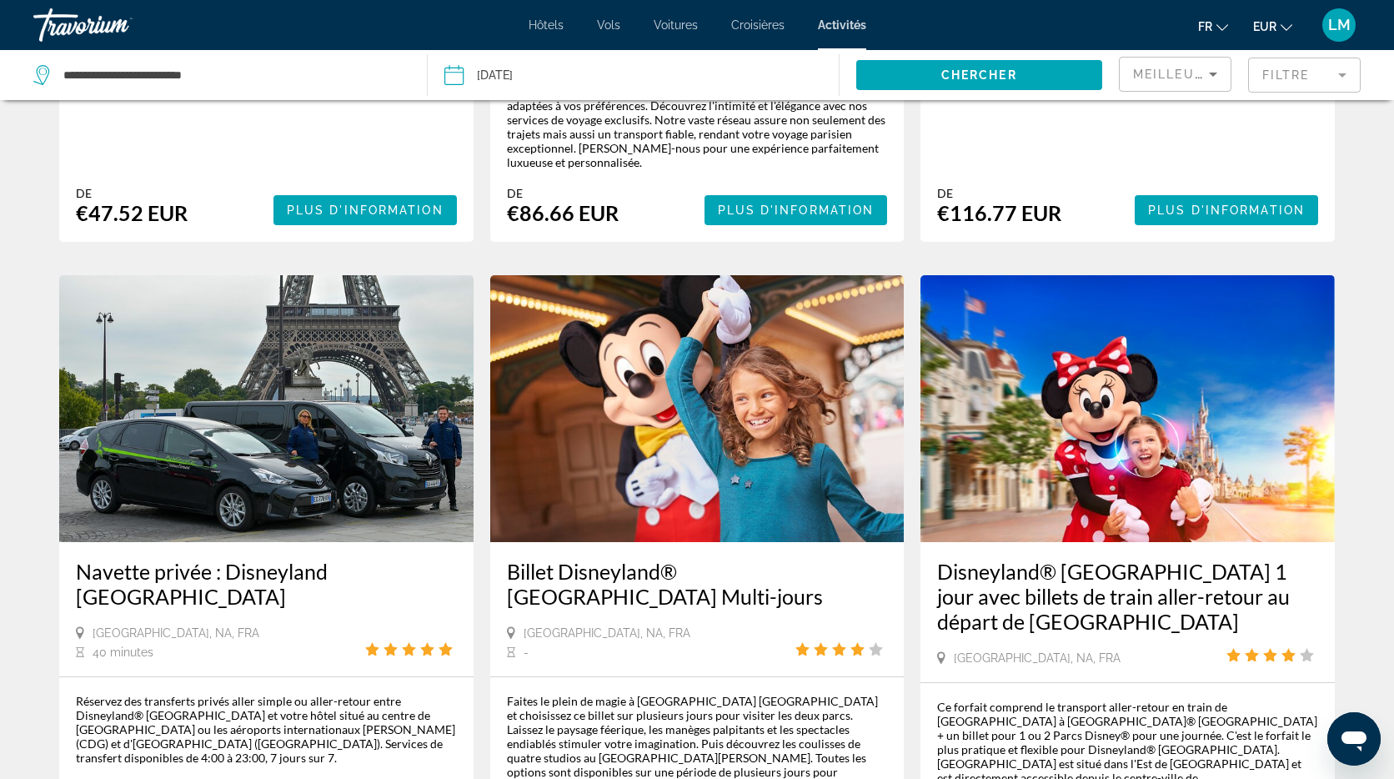
click at [725, 365] on img "Main content" at bounding box center [697, 408] width 414 height 267
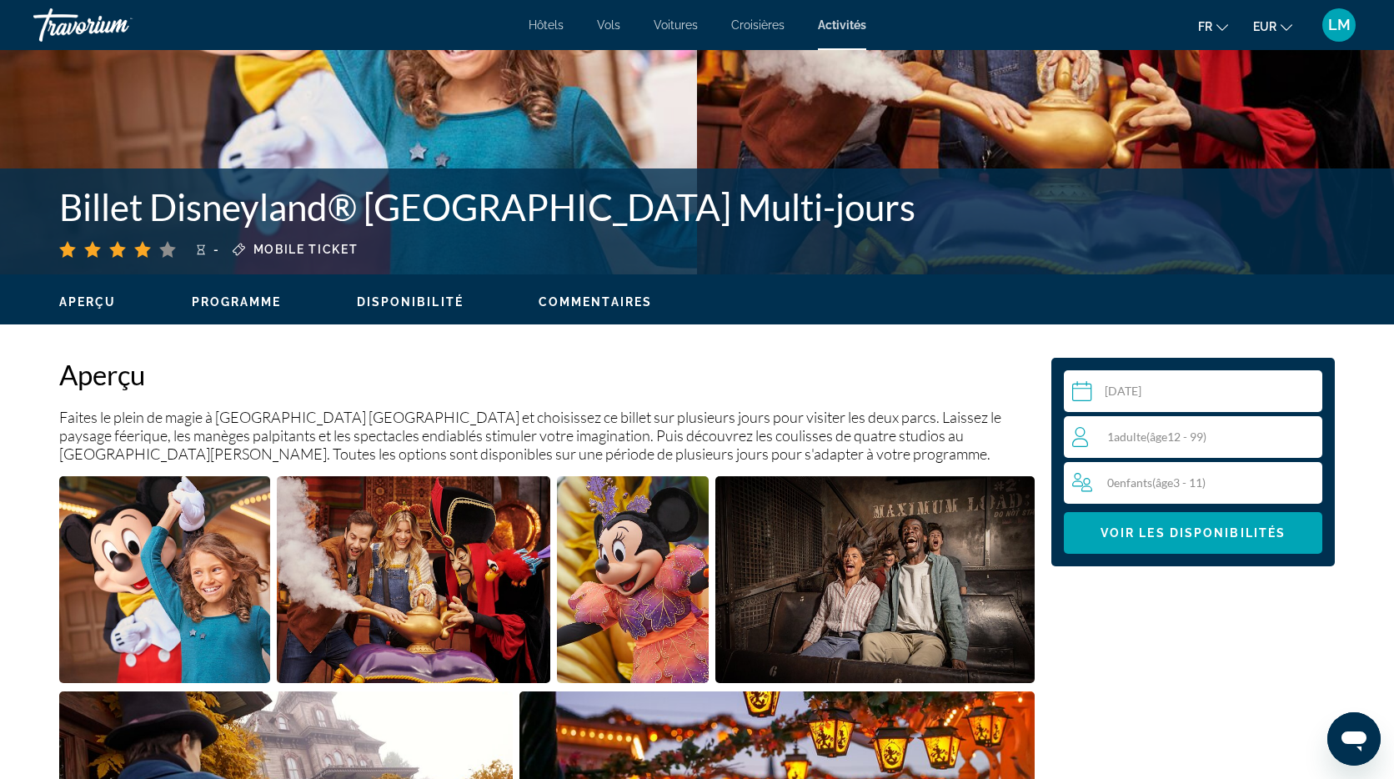
scroll to position [356, 0]
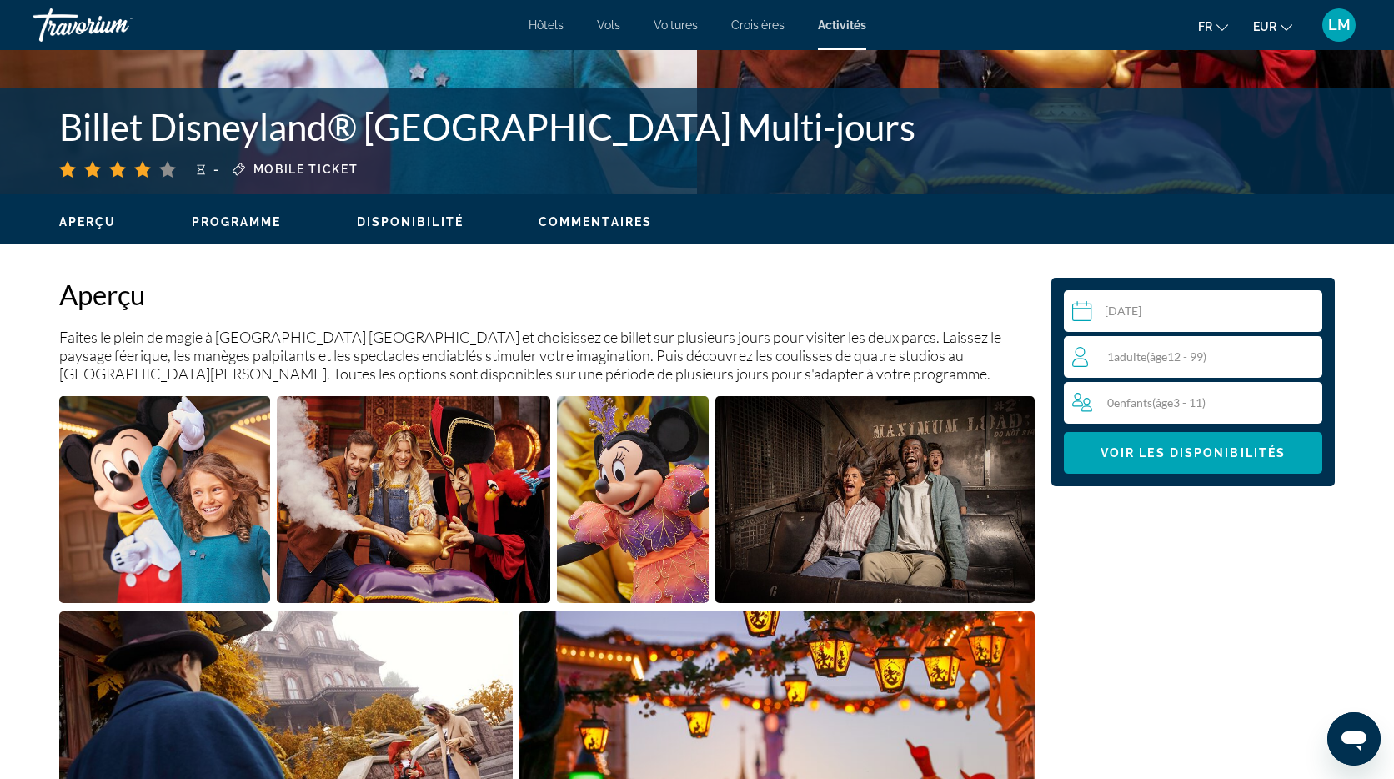
click at [1320, 356] on div "1 Adulte Adultes ( âge 12 - 99)" at bounding box center [1196, 357] width 249 height 20
click at [1308, 356] on icon "Increment adults" at bounding box center [1305, 356] width 15 height 20
click at [1300, 403] on icon "Increment children" at bounding box center [1306, 402] width 15 height 20
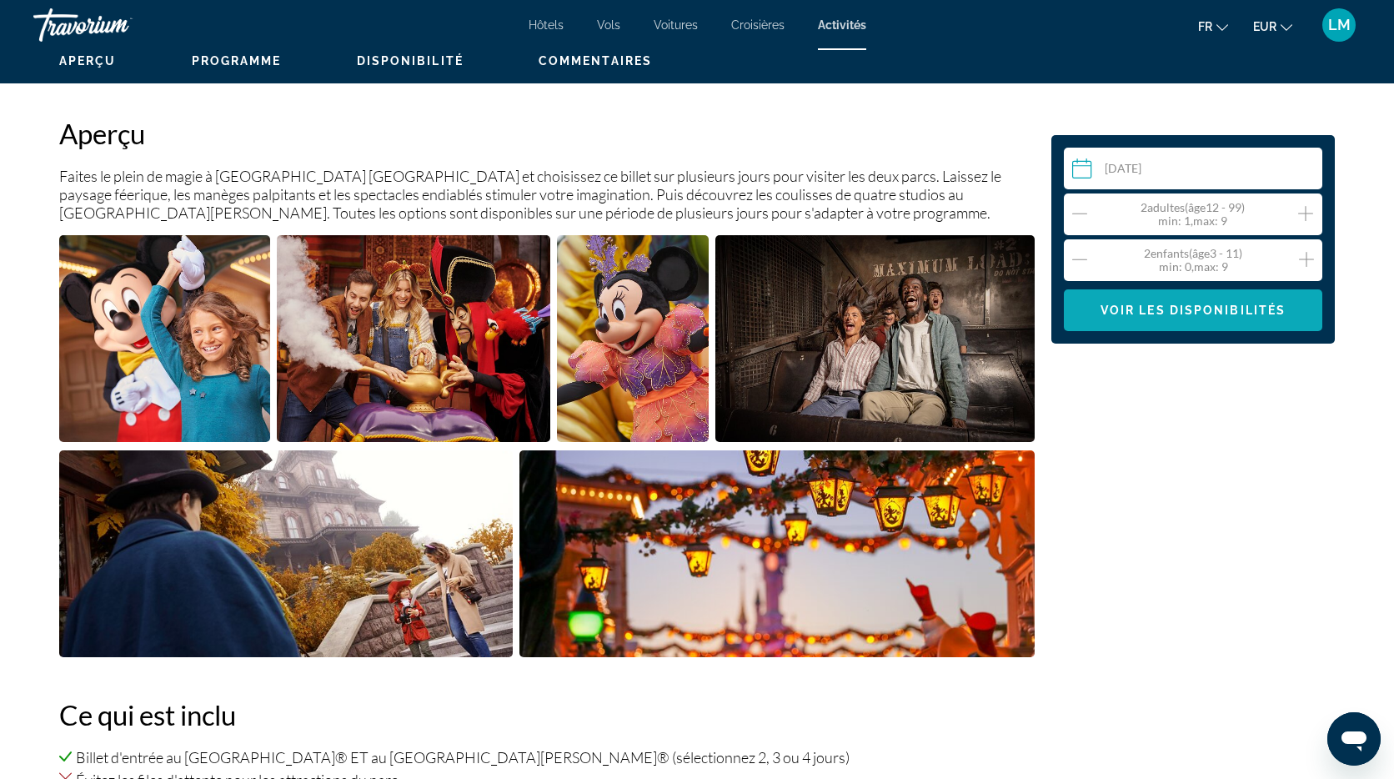
click at [1142, 323] on span "Main content" at bounding box center [1193, 310] width 258 height 40
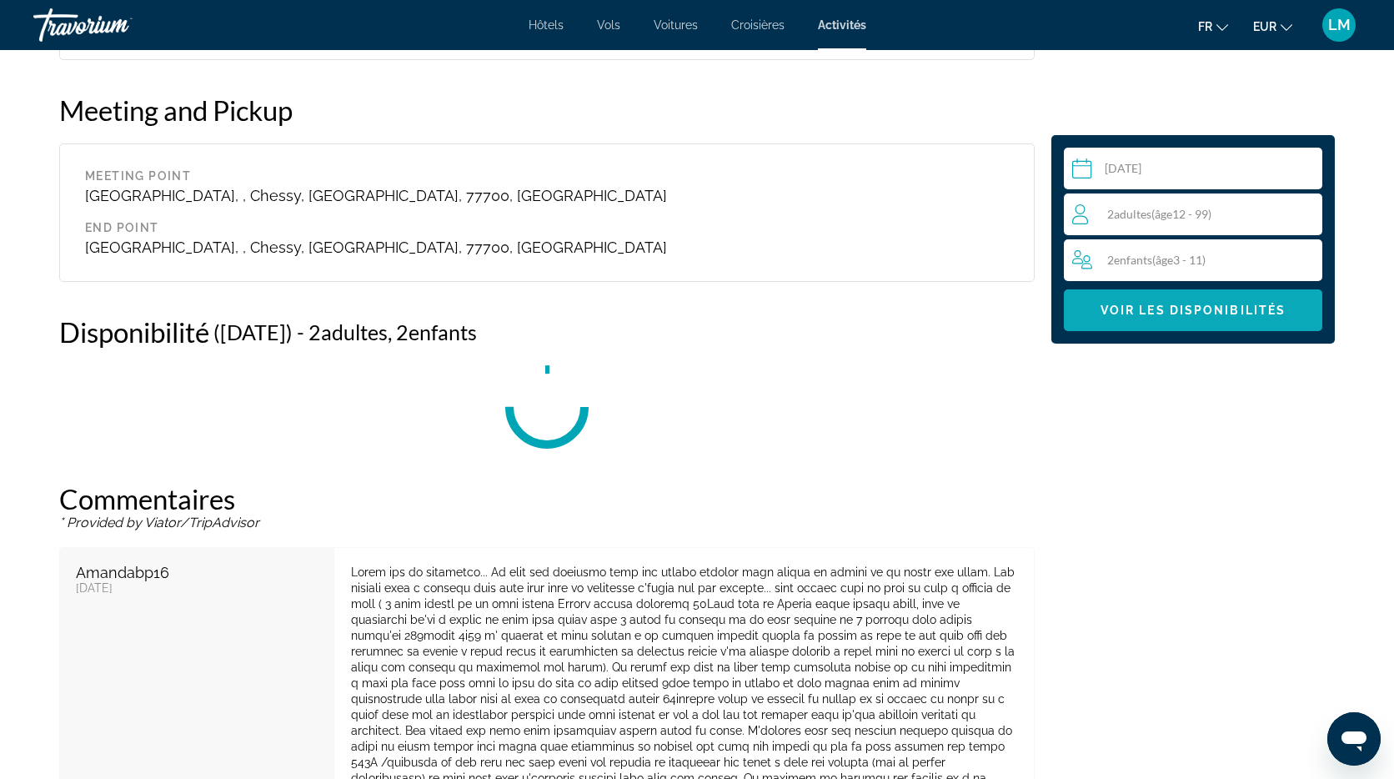
scroll to position [2816, 0]
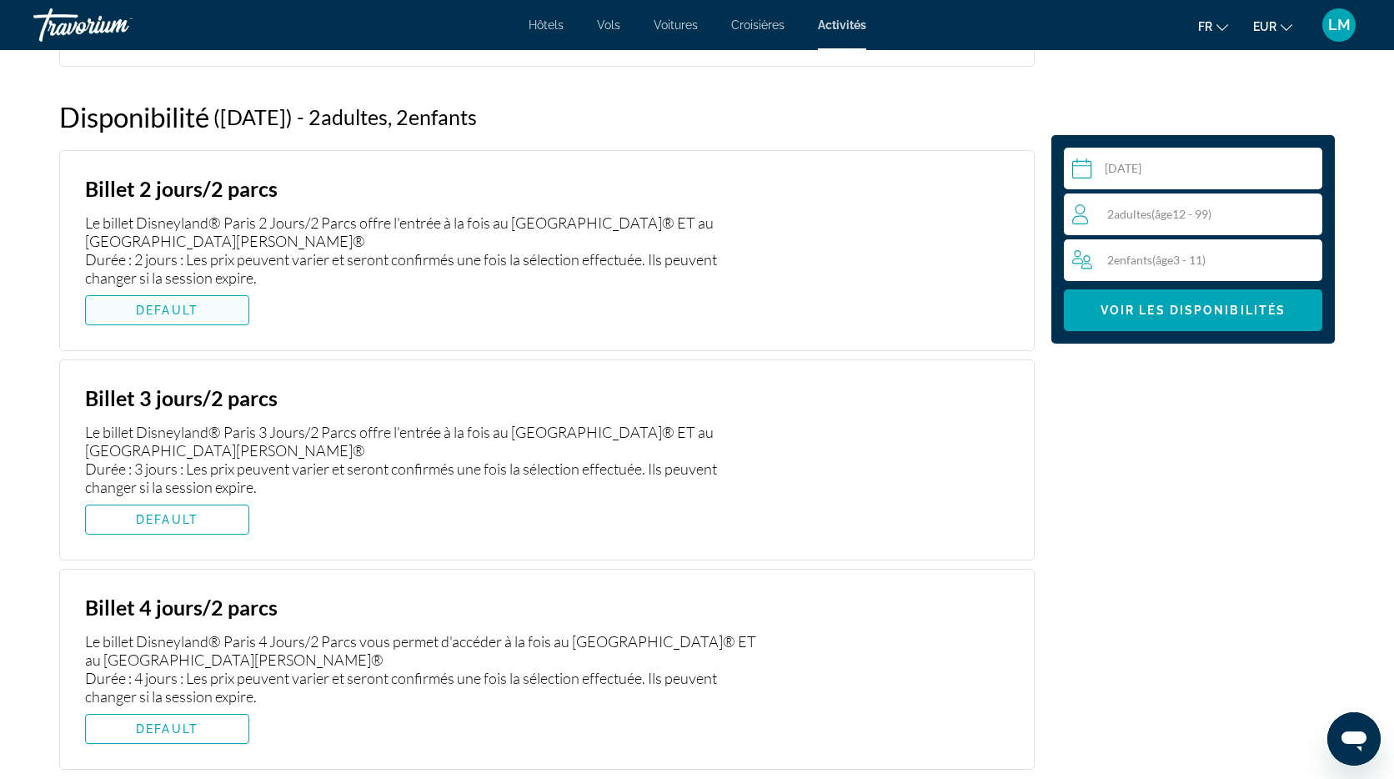
click at [167, 316] on span "DEFAULT" at bounding box center [167, 309] width 63 height 13
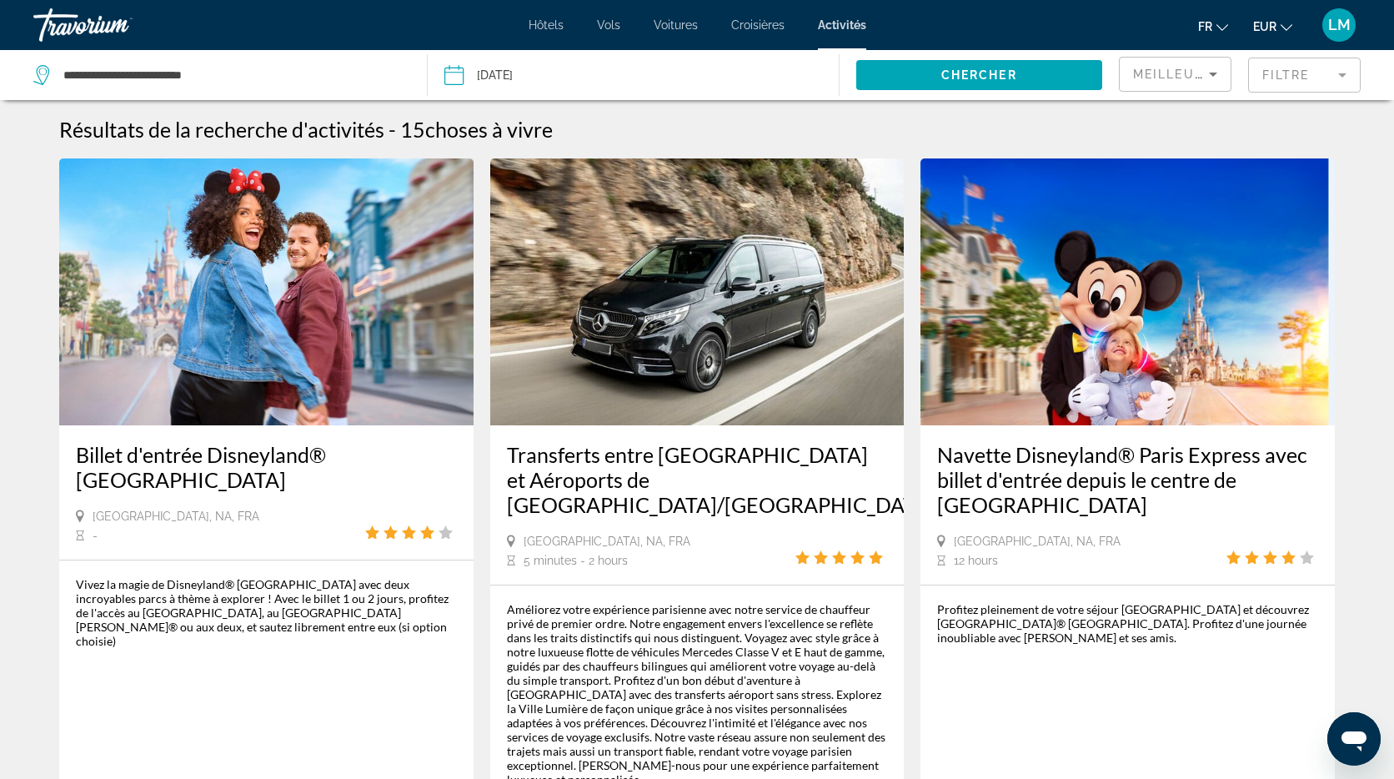
click at [307, 318] on img "Main content" at bounding box center [266, 291] width 414 height 267
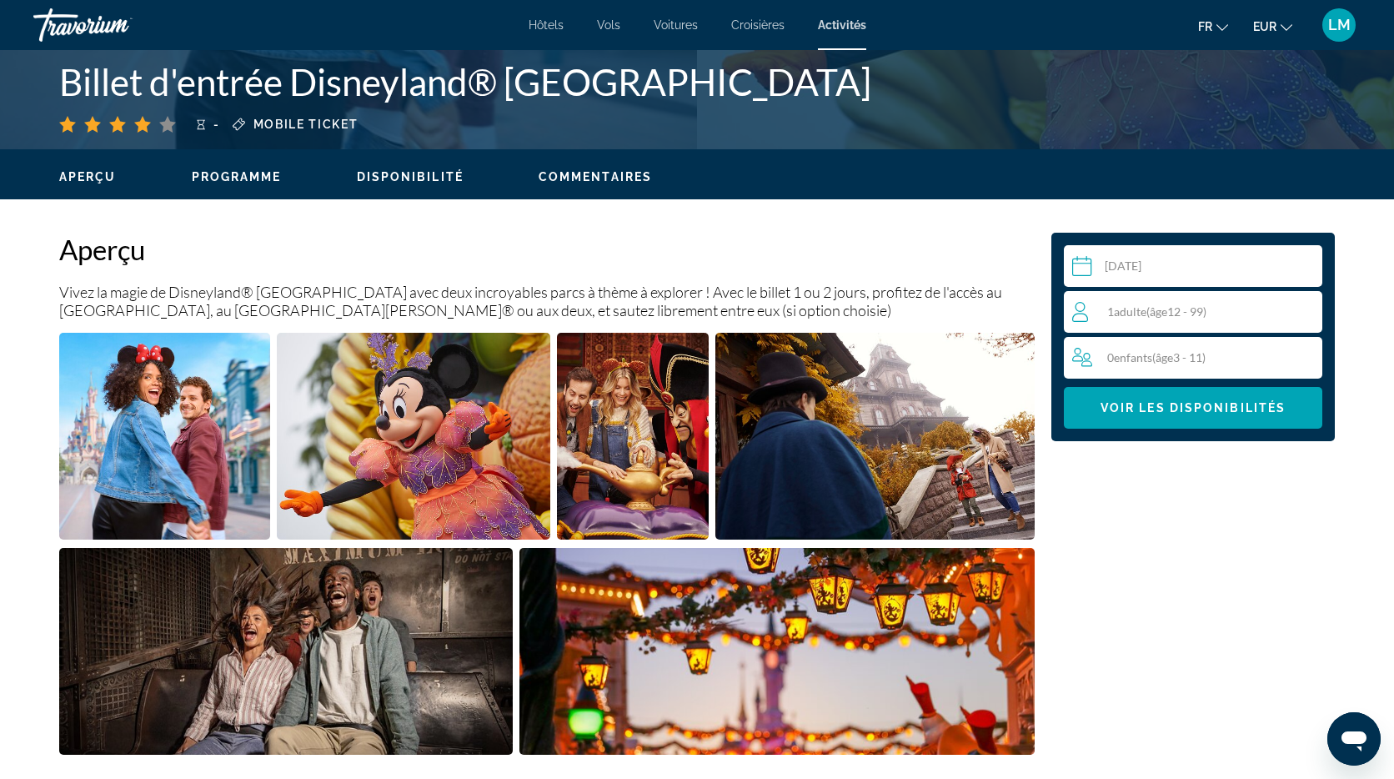
scroll to position [403, 0]
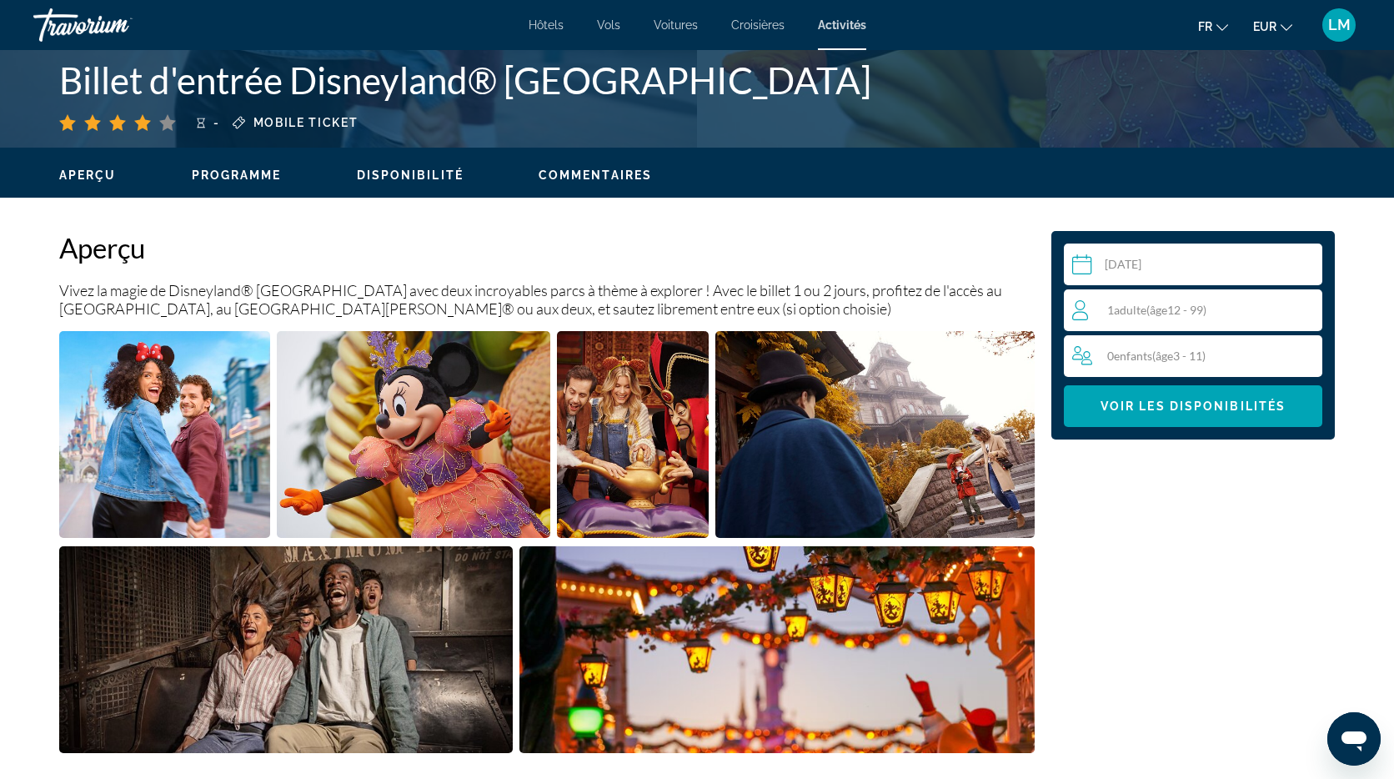
click at [1295, 318] on div "1 Adulte Adultes ( âge 12 - 99)" at bounding box center [1196, 310] width 249 height 20
click at [1304, 303] on icon "Increment adults" at bounding box center [1305, 309] width 15 height 20
click at [1305, 353] on icon "Increment children" at bounding box center [1306, 355] width 15 height 15
click at [1212, 404] on span "Voir les disponibilités" at bounding box center [1192, 405] width 185 height 13
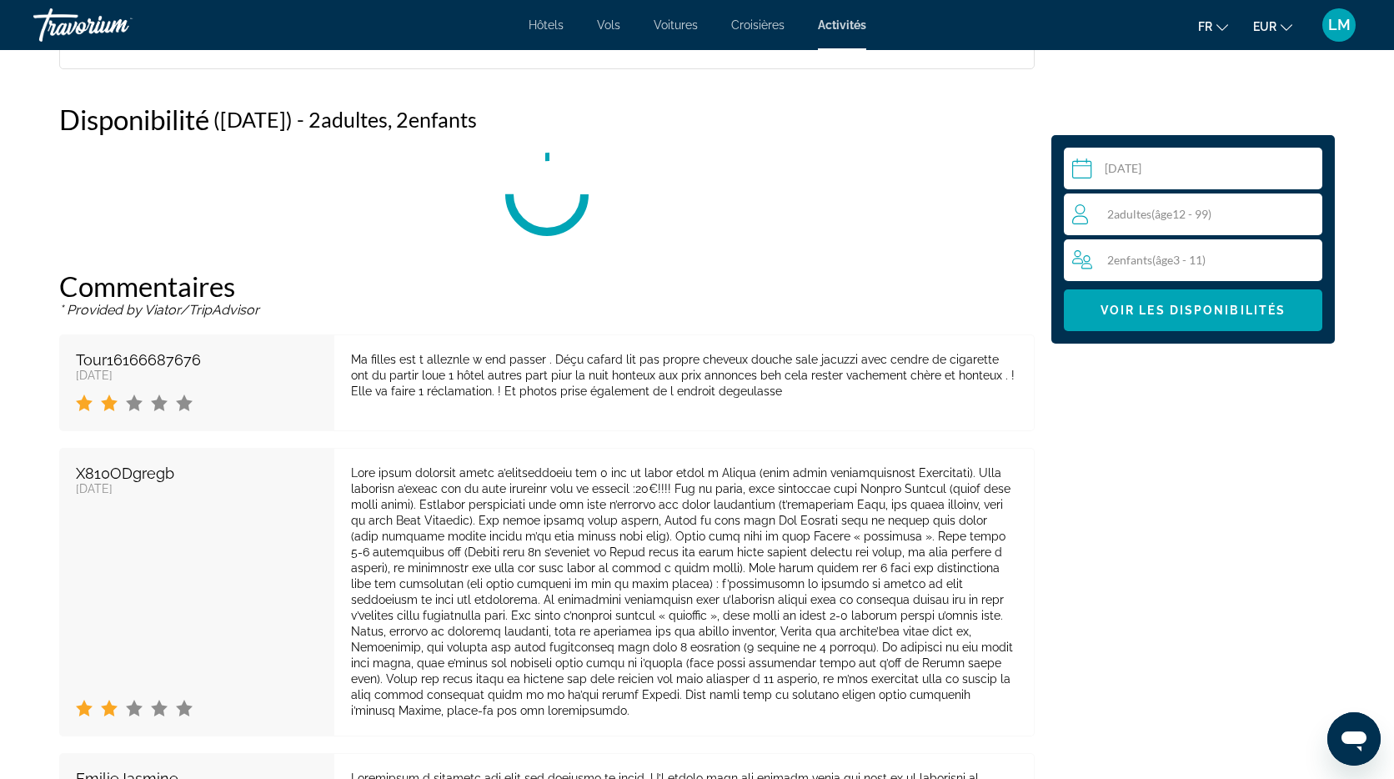
scroll to position [2710, 0]
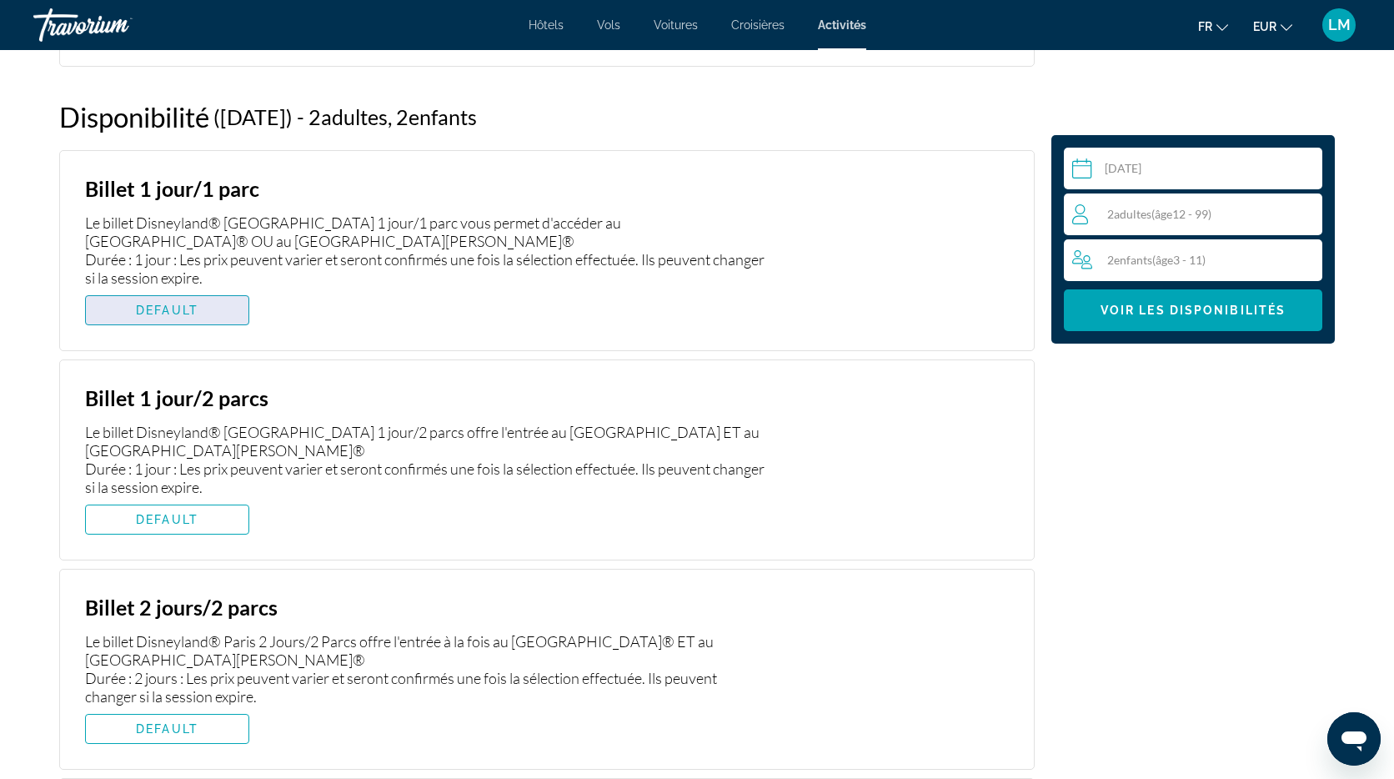
click at [203, 313] on span "Main content" at bounding box center [167, 310] width 163 height 40
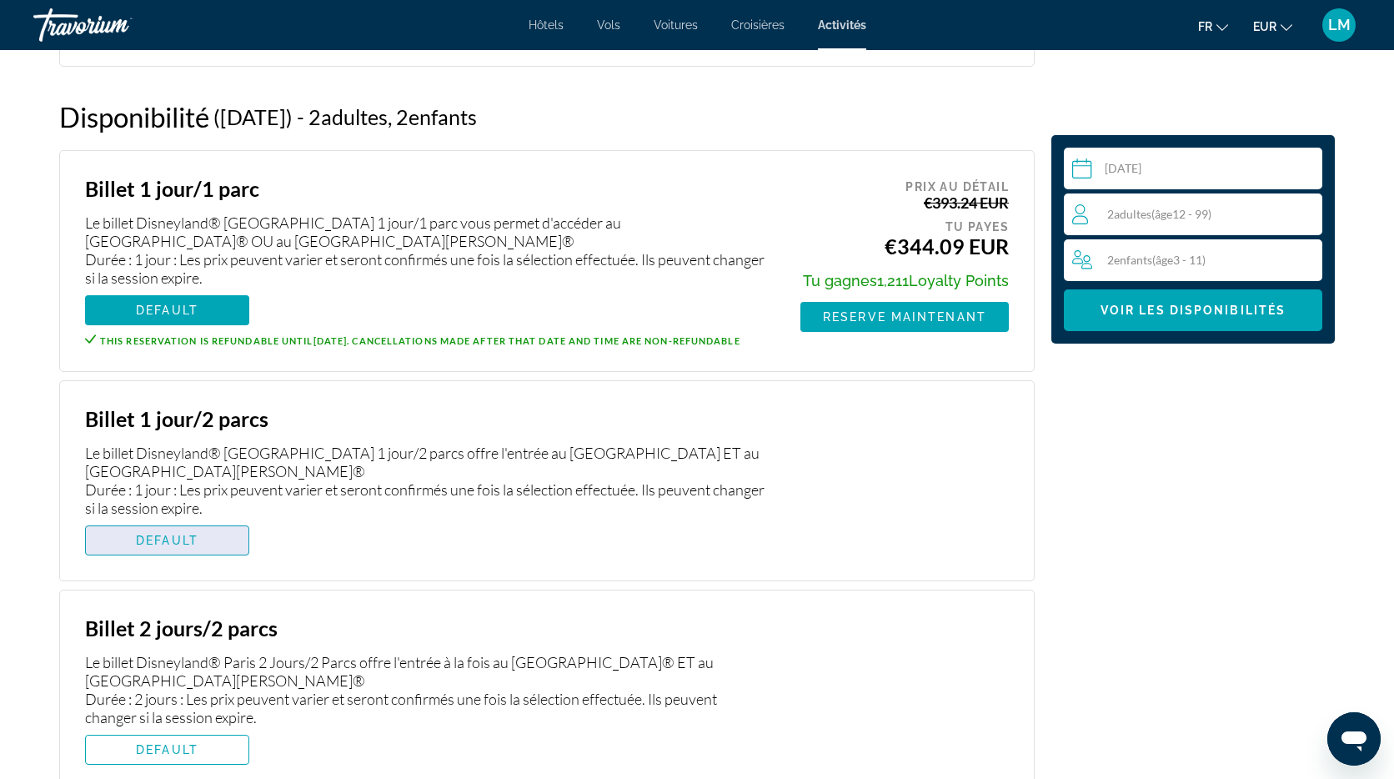
click at [183, 547] on span "DEFAULT" at bounding box center [167, 540] width 63 height 13
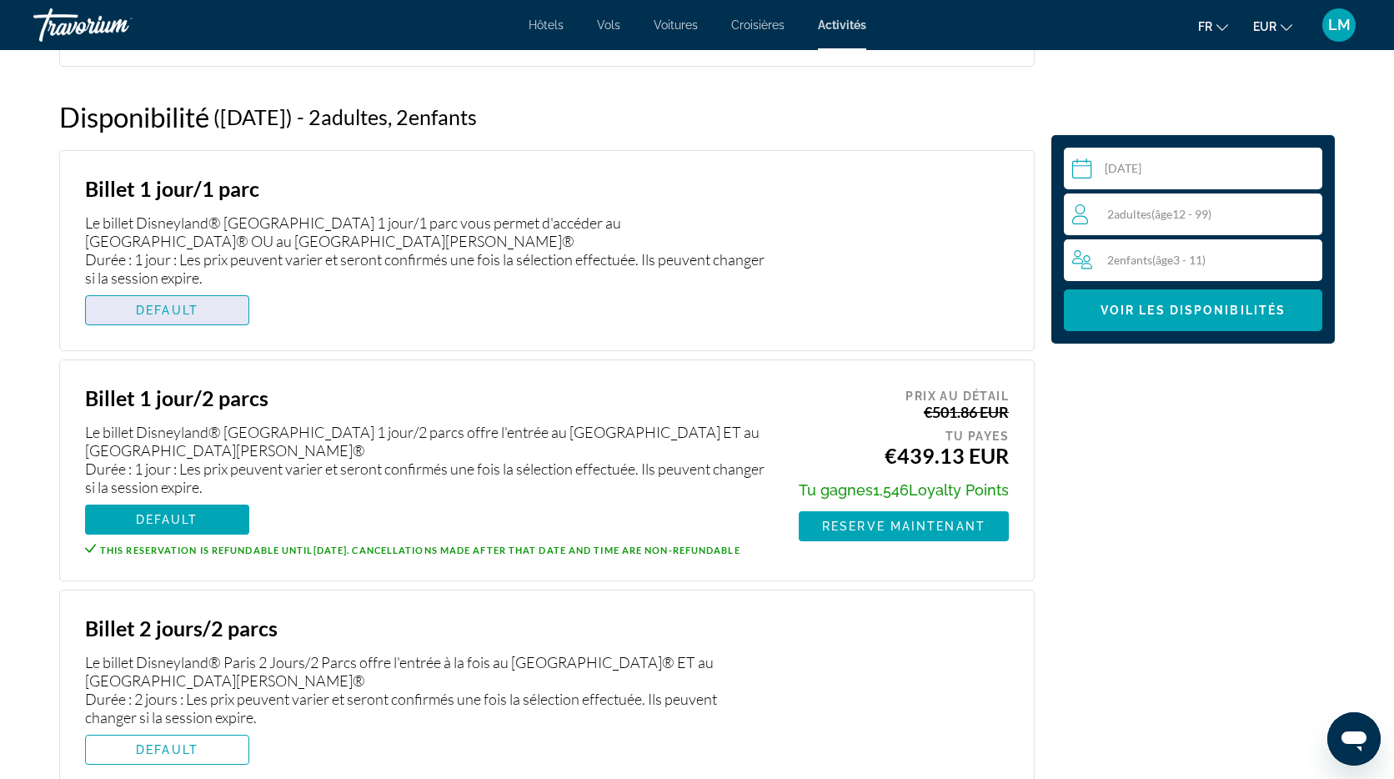
click at [165, 301] on span "Main content" at bounding box center [167, 310] width 163 height 40
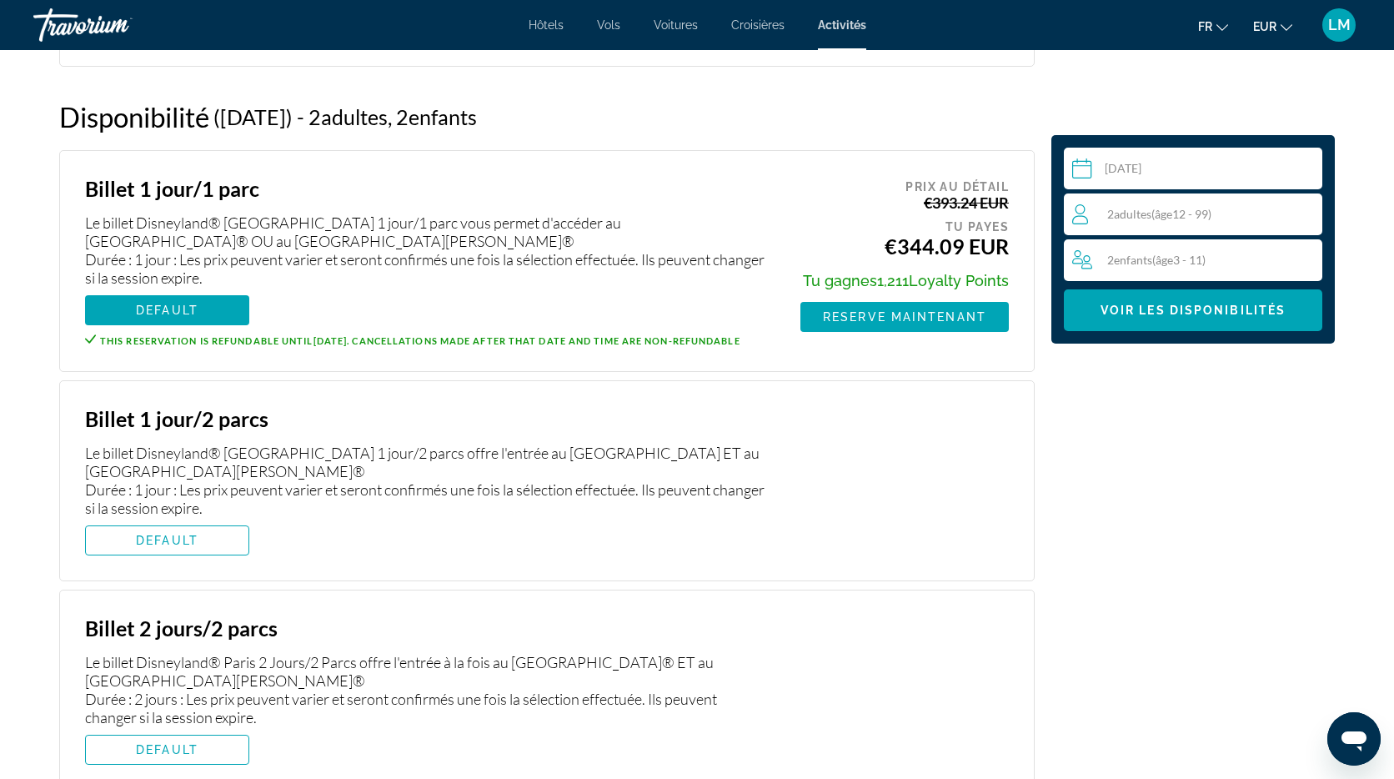
click at [677, 79] on div "Aperçu Vivez la magie de Disneyland® [GEOGRAPHIC_DATA] avec deux incroyables pa…" at bounding box center [547, 617] width 992 height 5386
click at [544, 27] on span "Hôtels" at bounding box center [546, 24] width 35 height 13
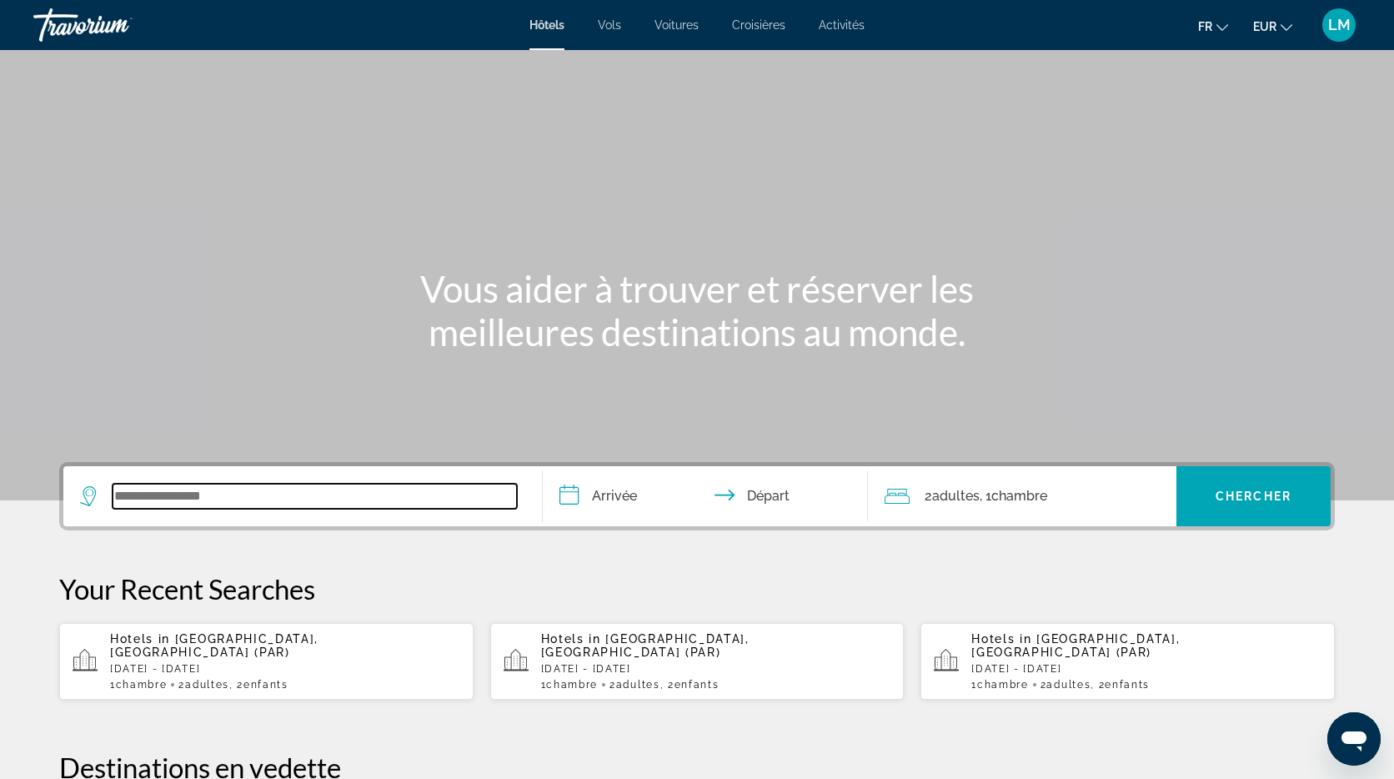
click at [188, 498] on input "Search widget" at bounding box center [315, 495] width 404 height 25
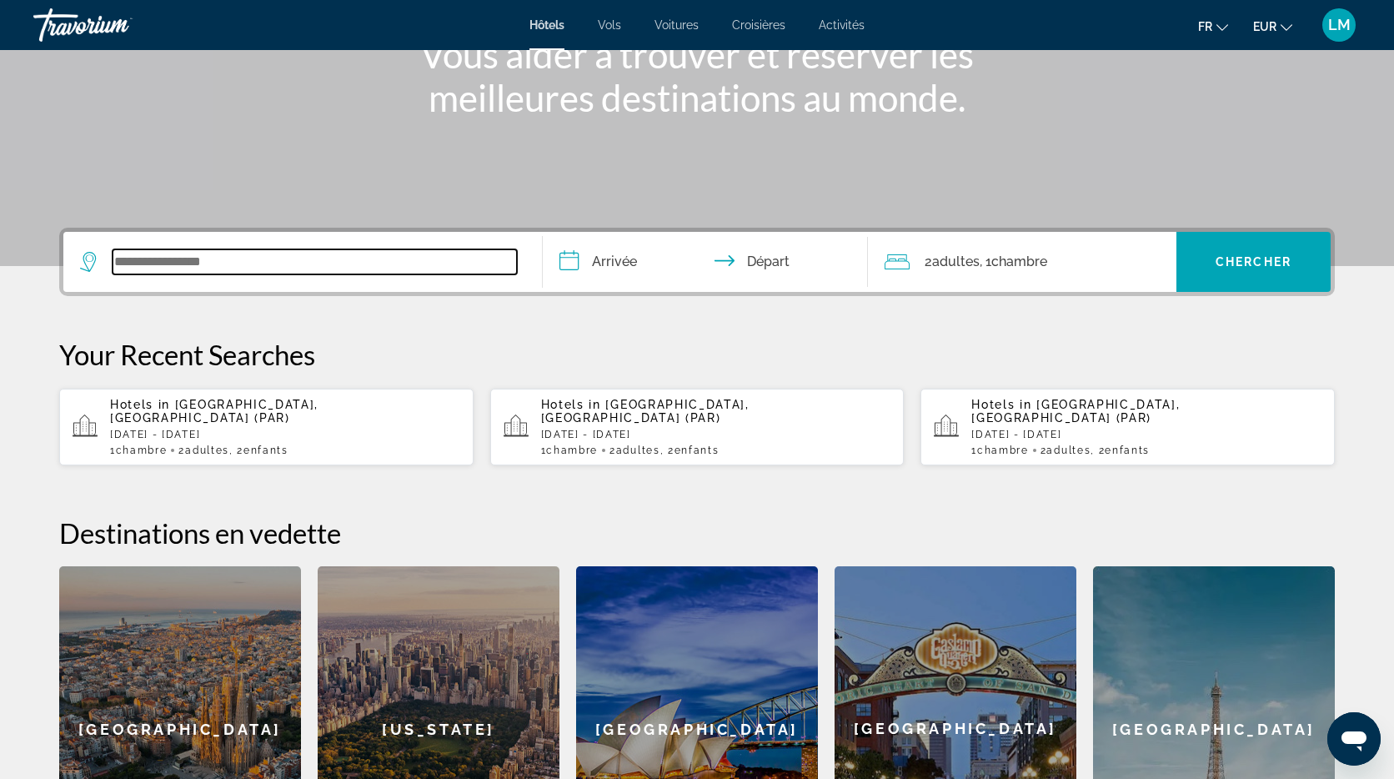
scroll to position [408, 0]
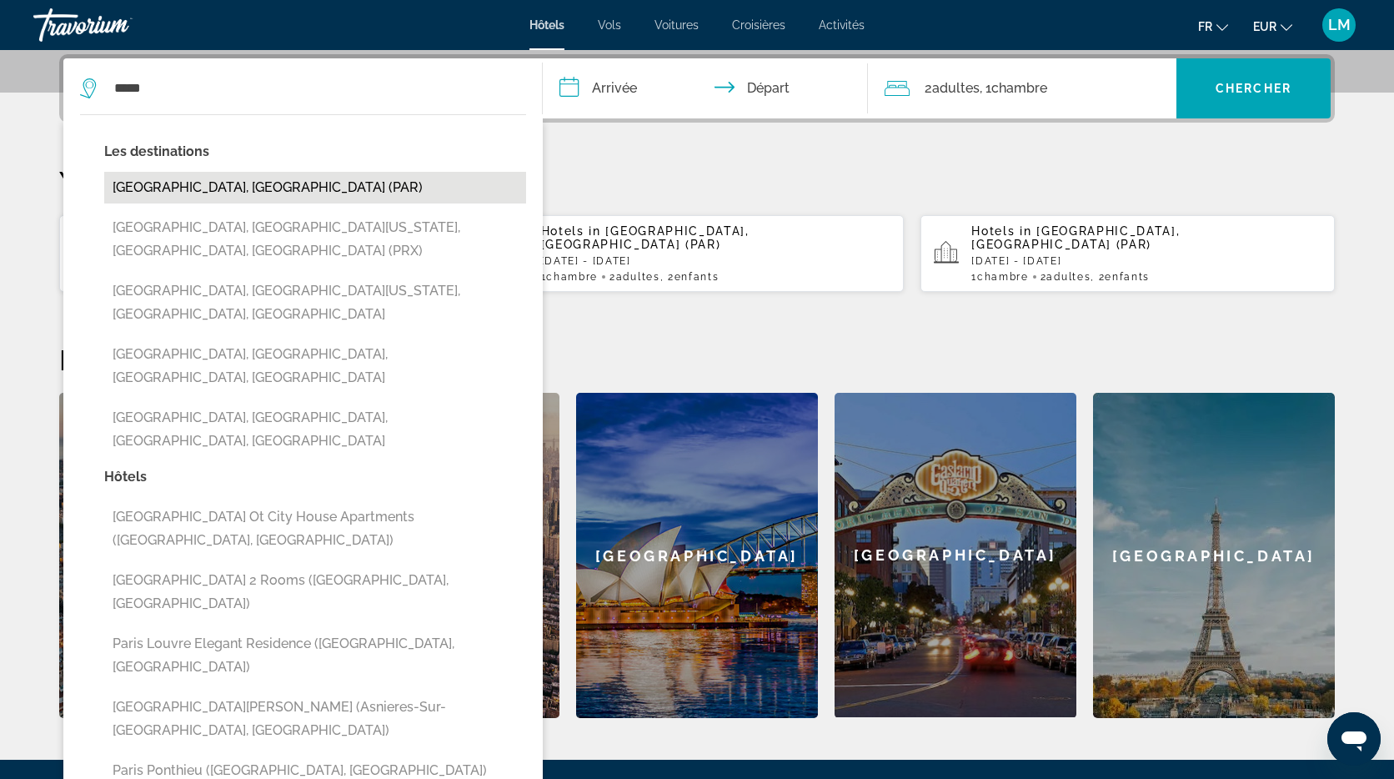
click at [272, 192] on button "[GEOGRAPHIC_DATA], [GEOGRAPHIC_DATA] (PAR)" at bounding box center [315, 188] width 422 height 32
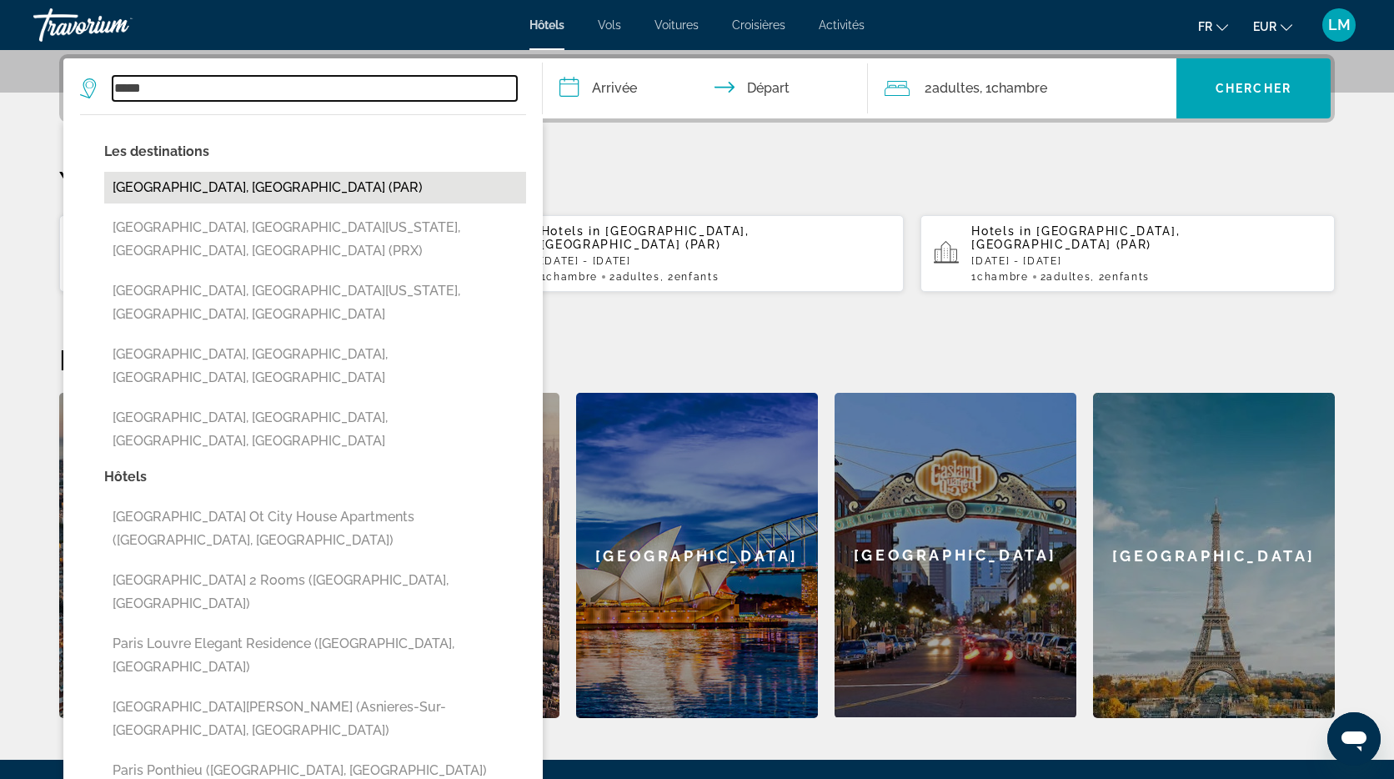
type input "**********"
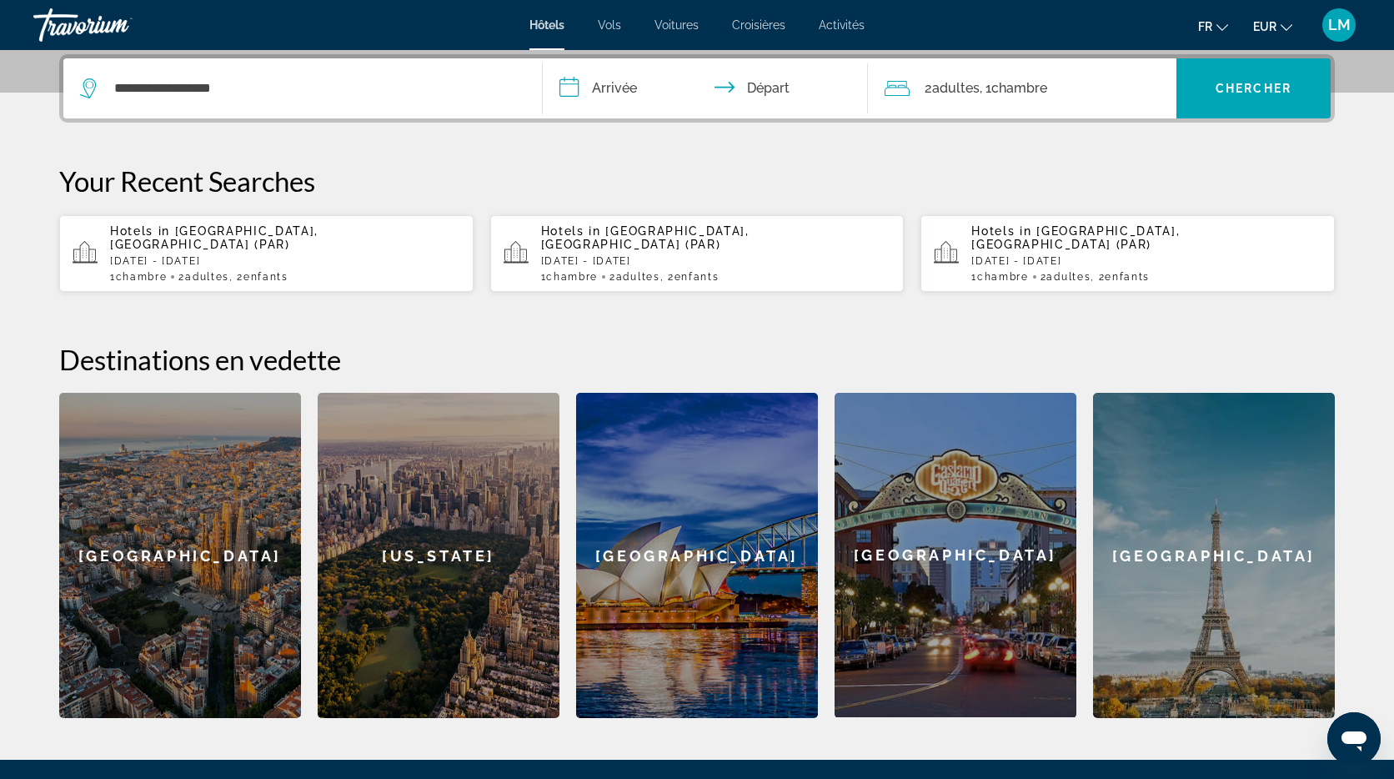
click at [635, 88] on input "**********" at bounding box center [709, 90] width 332 height 65
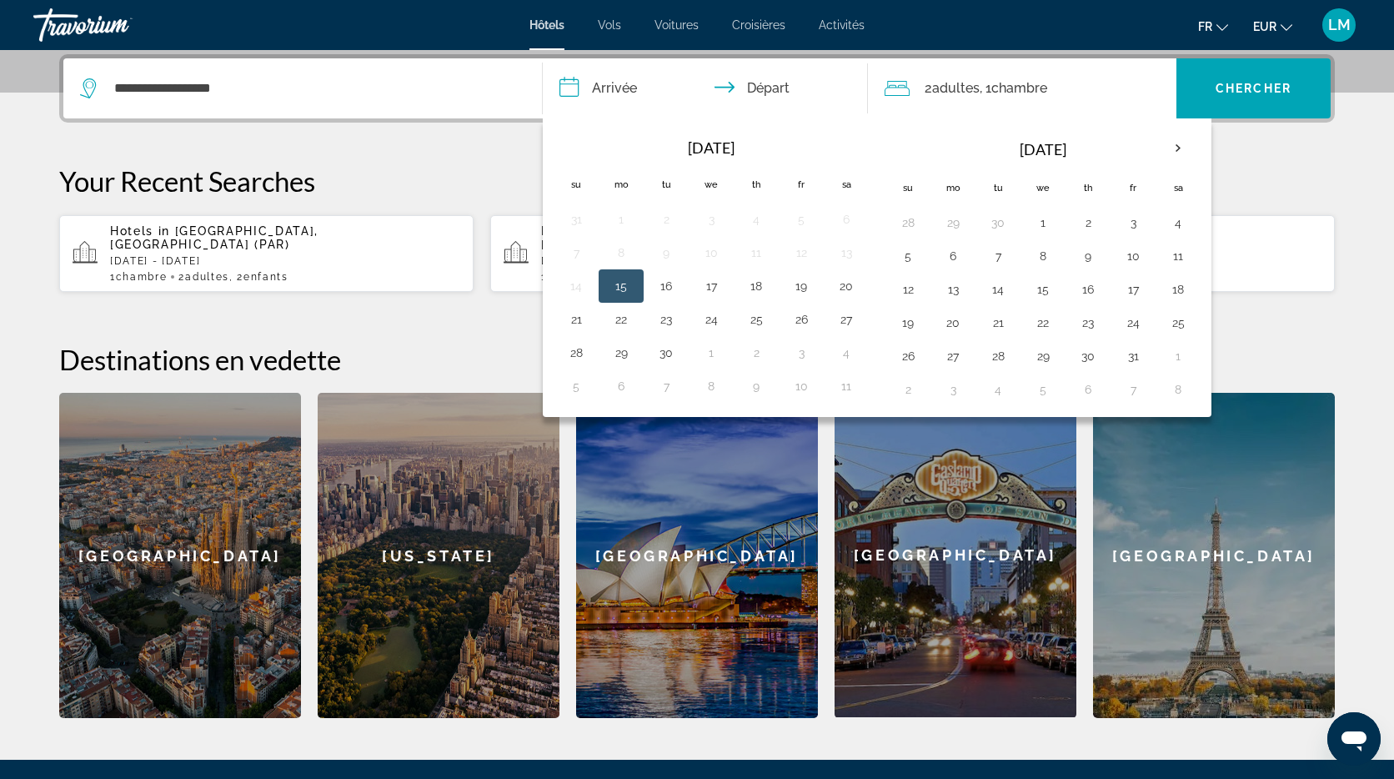
drag, startPoint x: 1175, startPoint y: 227, endPoint x: 1156, endPoint y: 232, distance: 19.0
click at [1175, 227] on button "4" at bounding box center [1178, 222] width 27 height 23
drag, startPoint x: 907, startPoint y: 262, endPoint x: 954, endPoint y: 168, distance: 104.4
click at [907, 262] on button "5" at bounding box center [907, 255] width 27 height 23
type input "**********"
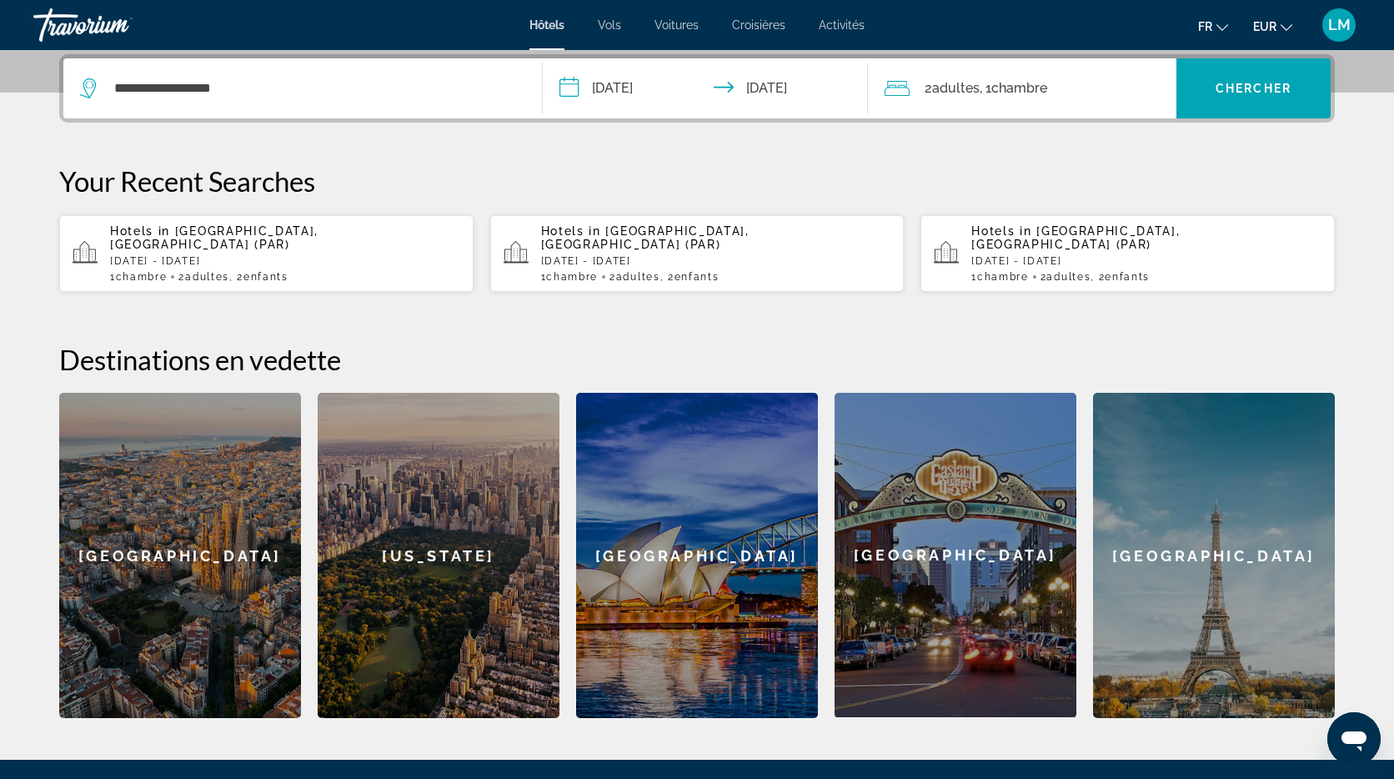
click at [999, 78] on span ", 1 Chambre pièces" at bounding box center [1013, 88] width 68 height 23
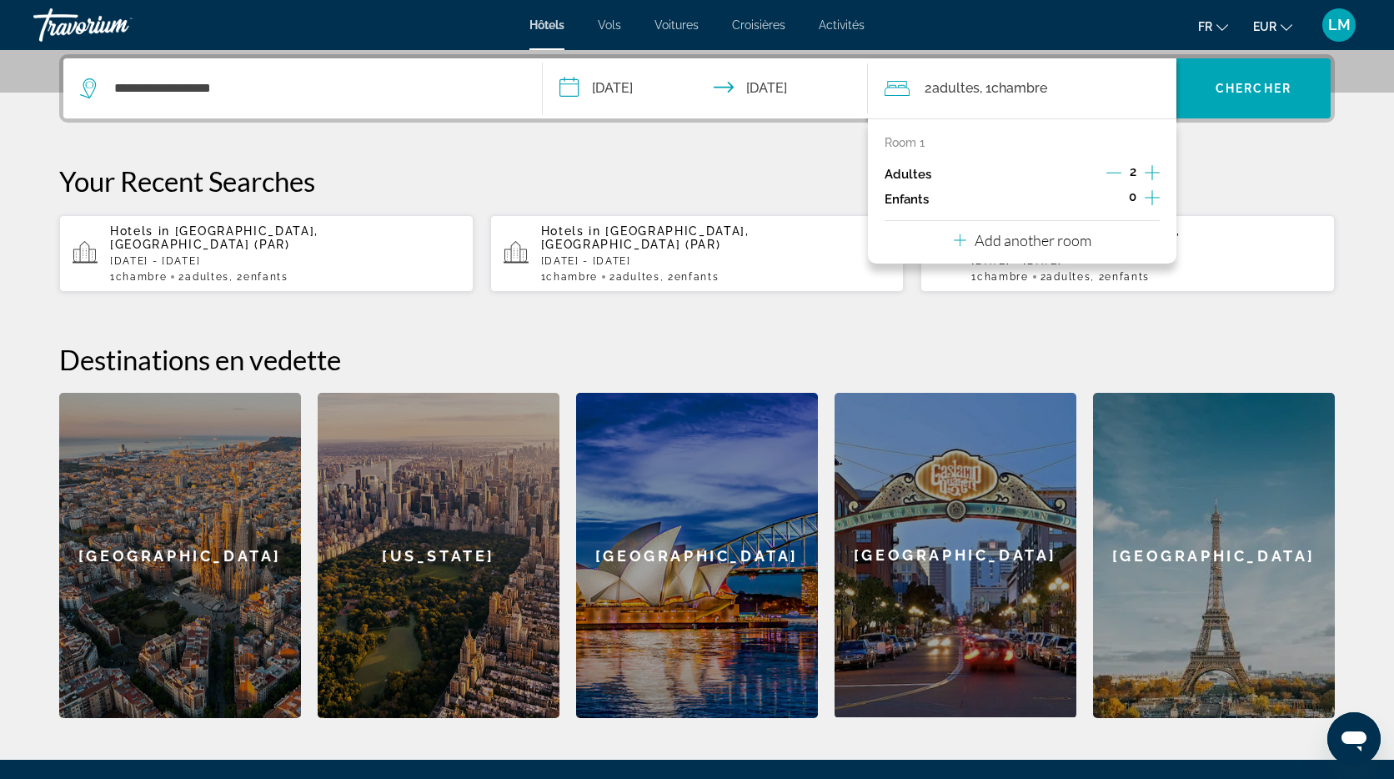
click at [1149, 195] on icon "Increment children" at bounding box center [1152, 198] width 15 height 20
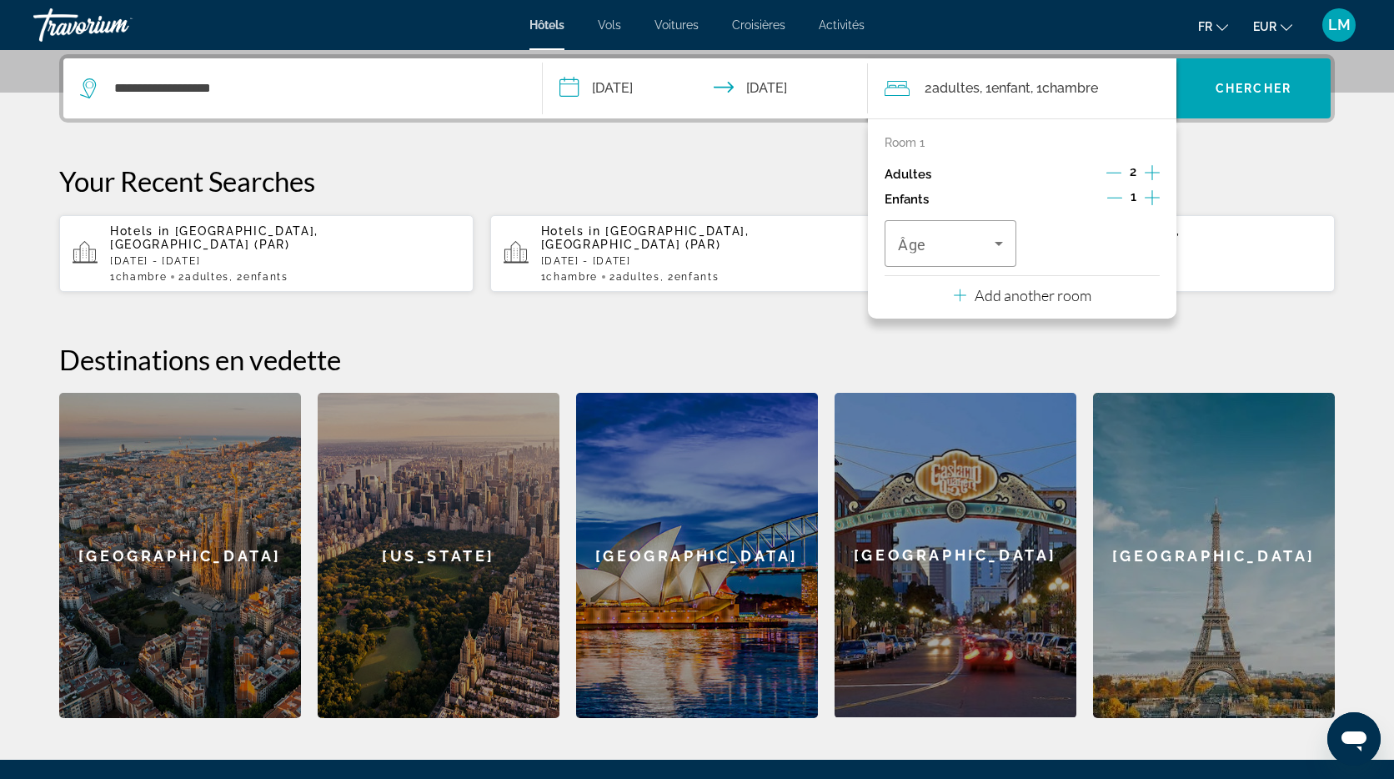
click at [1149, 195] on icon "Increment children" at bounding box center [1152, 198] width 15 height 20
click at [974, 240] on span "Travelers: 2 adults, 2 children" at bounding box center [946, 243] width 97 height 20
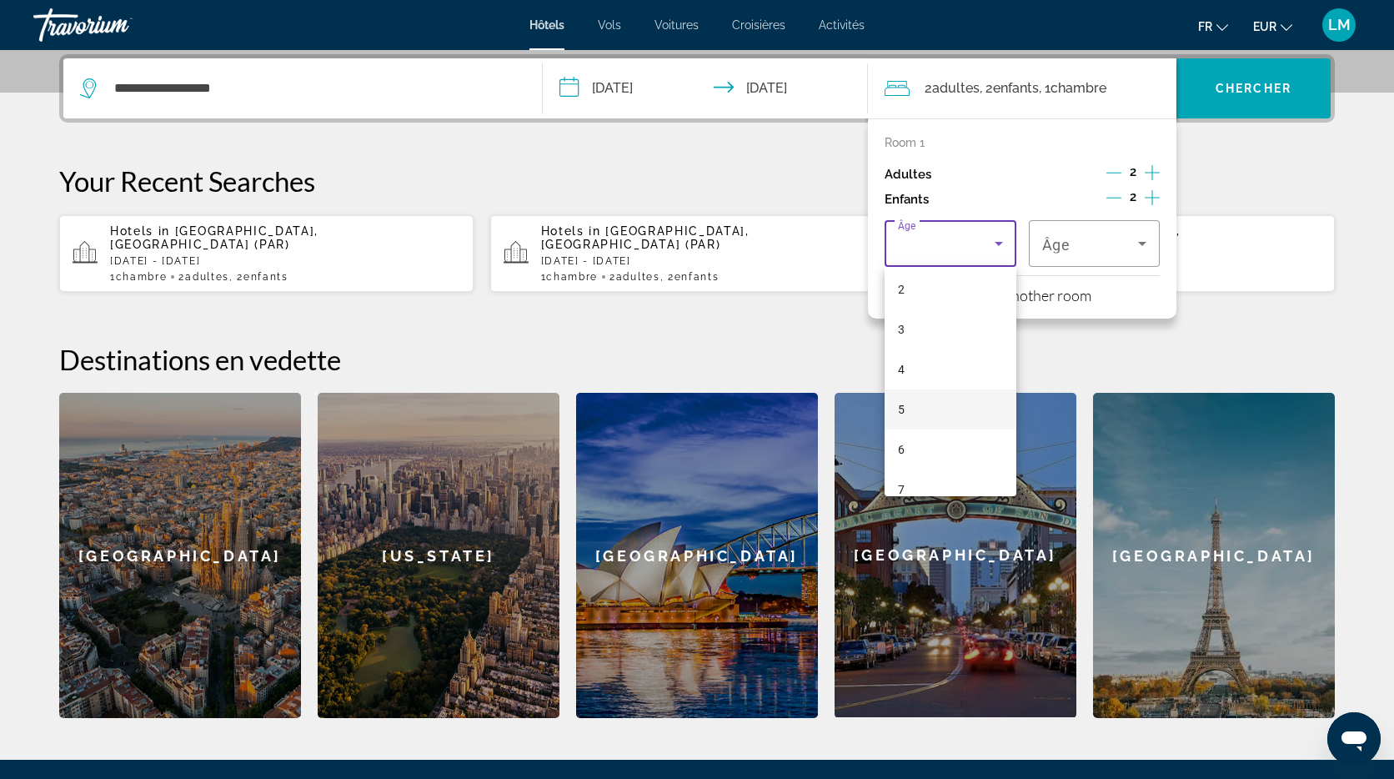
scroll to position [89, 0]
click at [934, 438] on mat-option "6" at bounding box center [950, 444] width 132 height 40
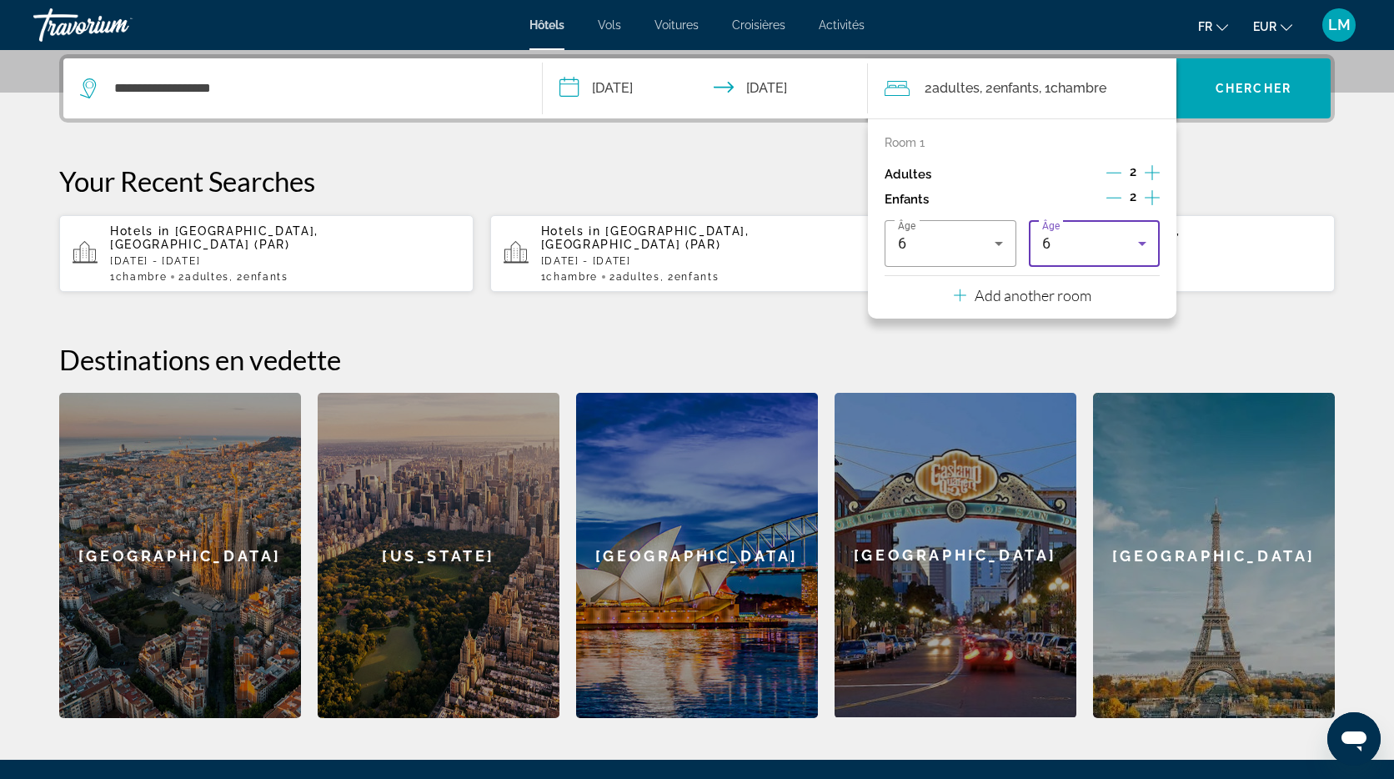
click at [1067, 238] on div "6" at bounding box center [1090, 243] width 97 height 20
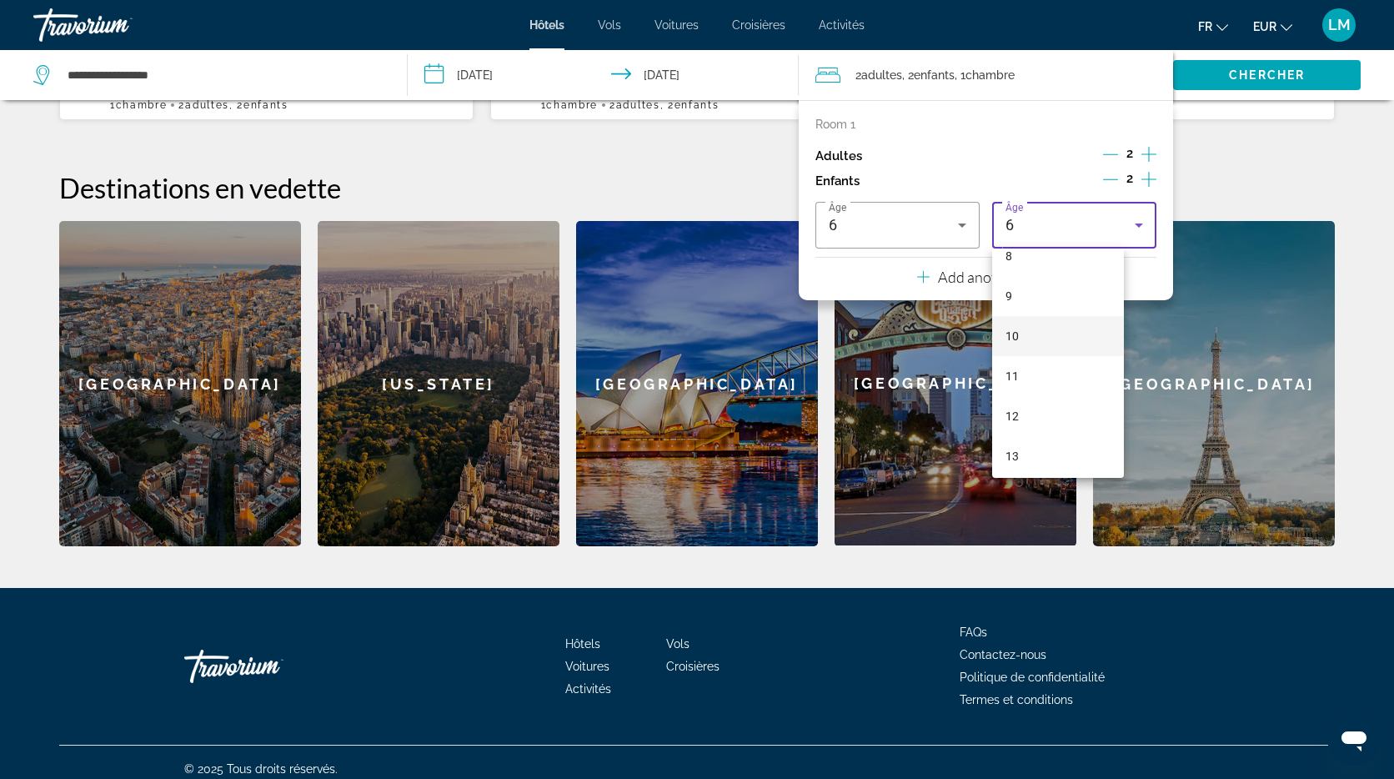
scroll to position [361, 0]
click at [1038, 389] on mat-option "12" at bounding box center [1058, 394] width 132 height 40
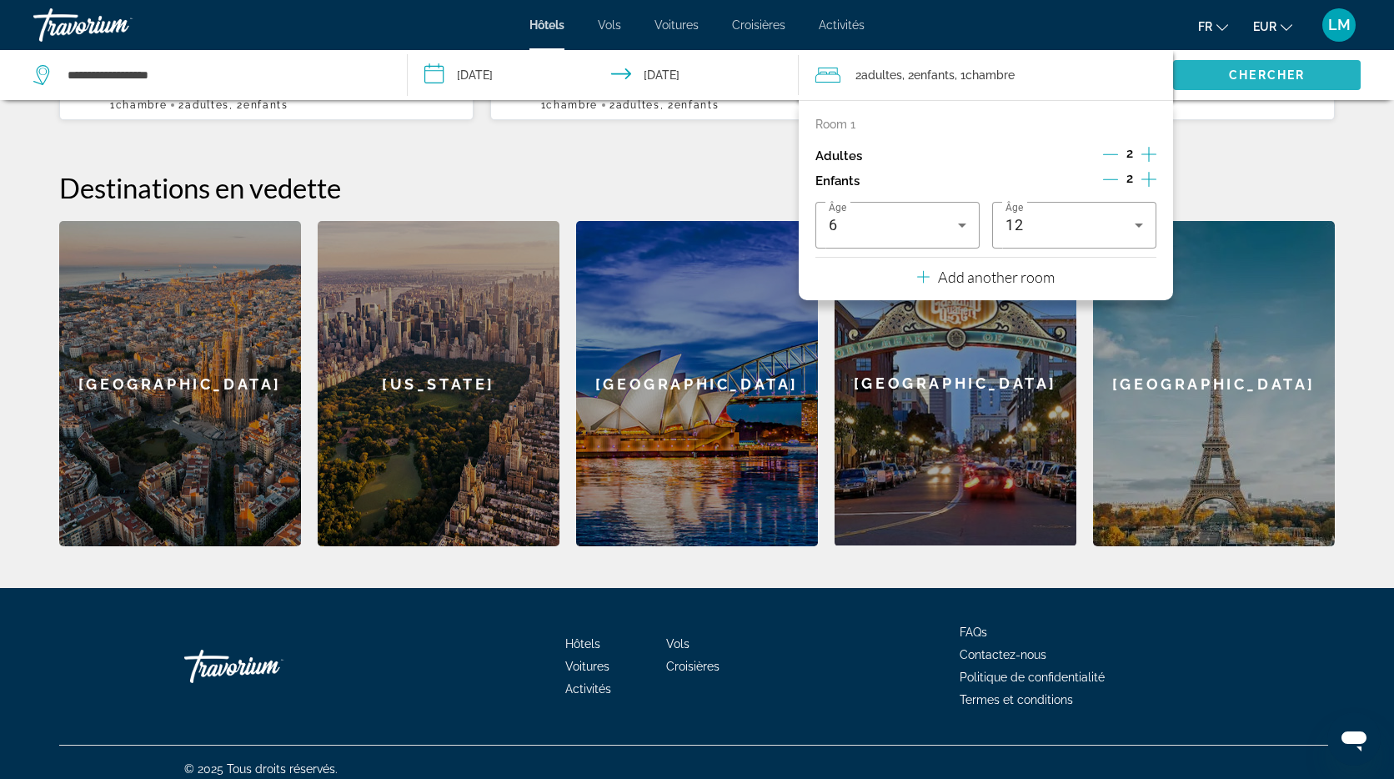
click at [1267, 72] on span "Chercher" at bounding box center [1267, 74] width 76 height 13
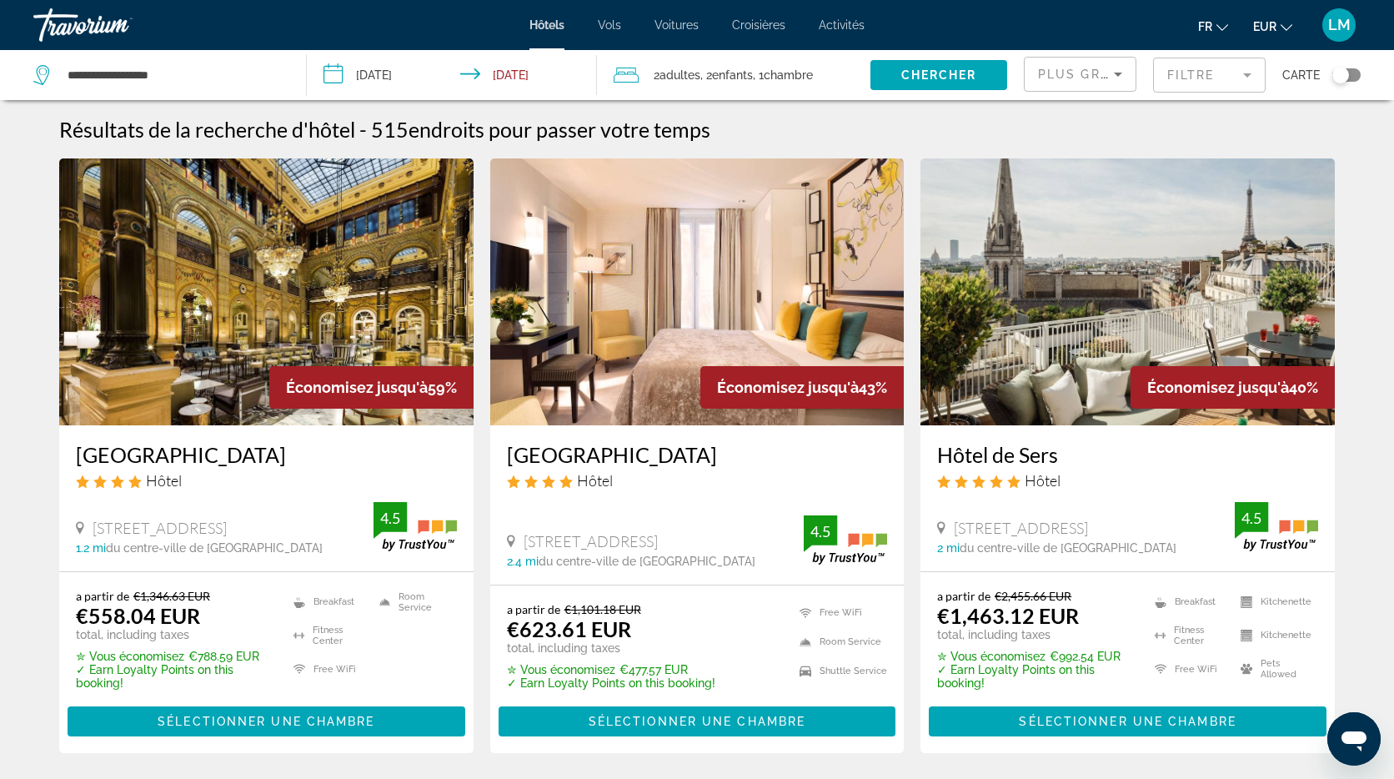
click at [1235, 78] on mat-form-field "Filtre" at bounding box center [1209, 75] width 113 height 35
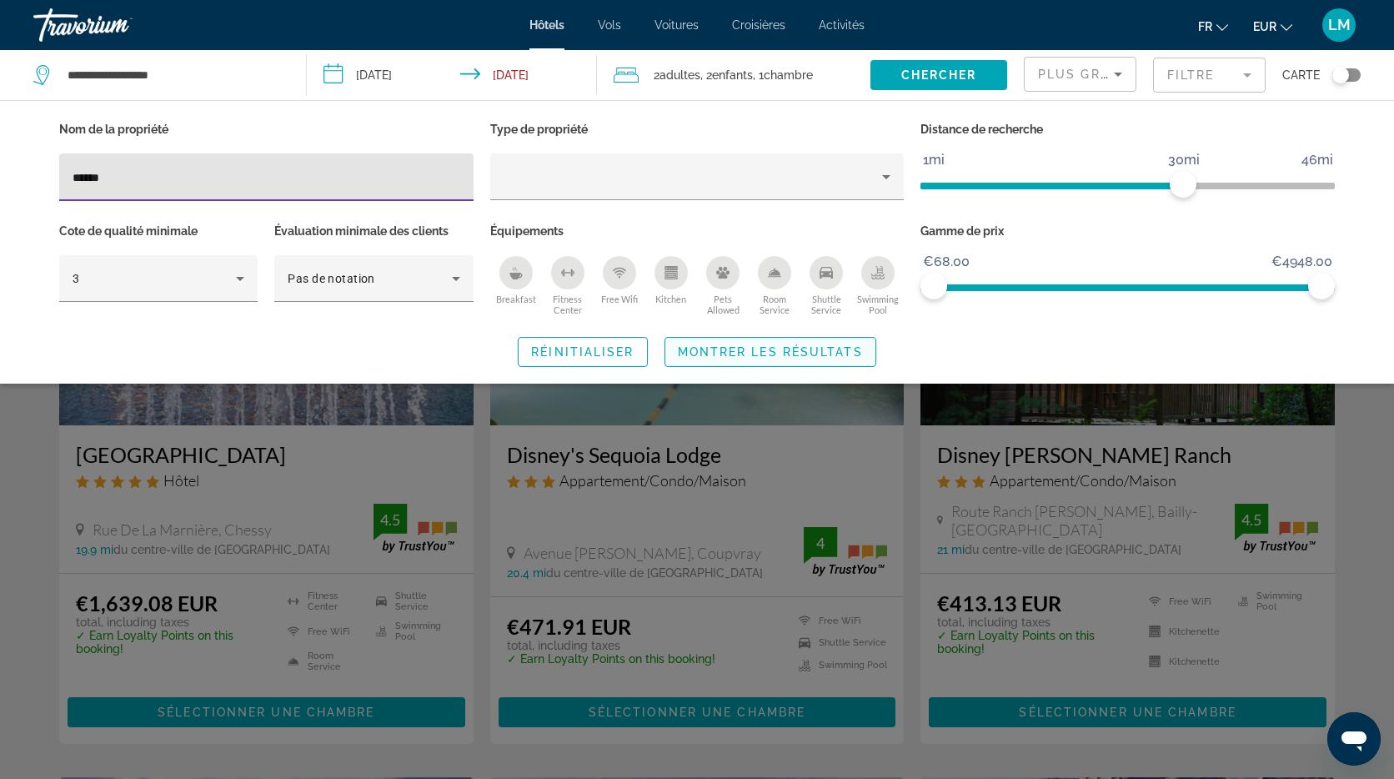
type input "******"
click at [777, 348] on span "Montrer les résultats" at bounding box center [770, 351] width 185 height 13
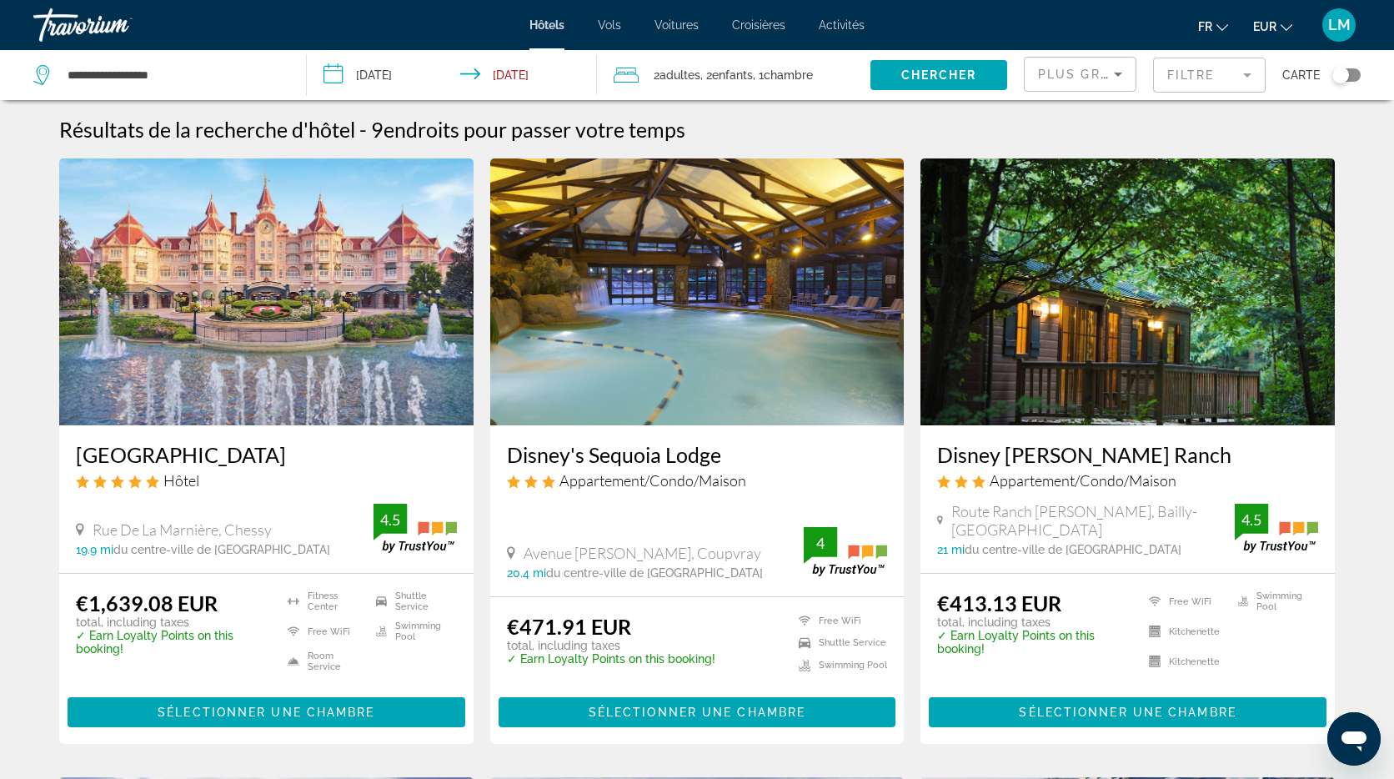
click at [322, 328] on img "Main content" at bounding box center [266, 291] width 414 height 267
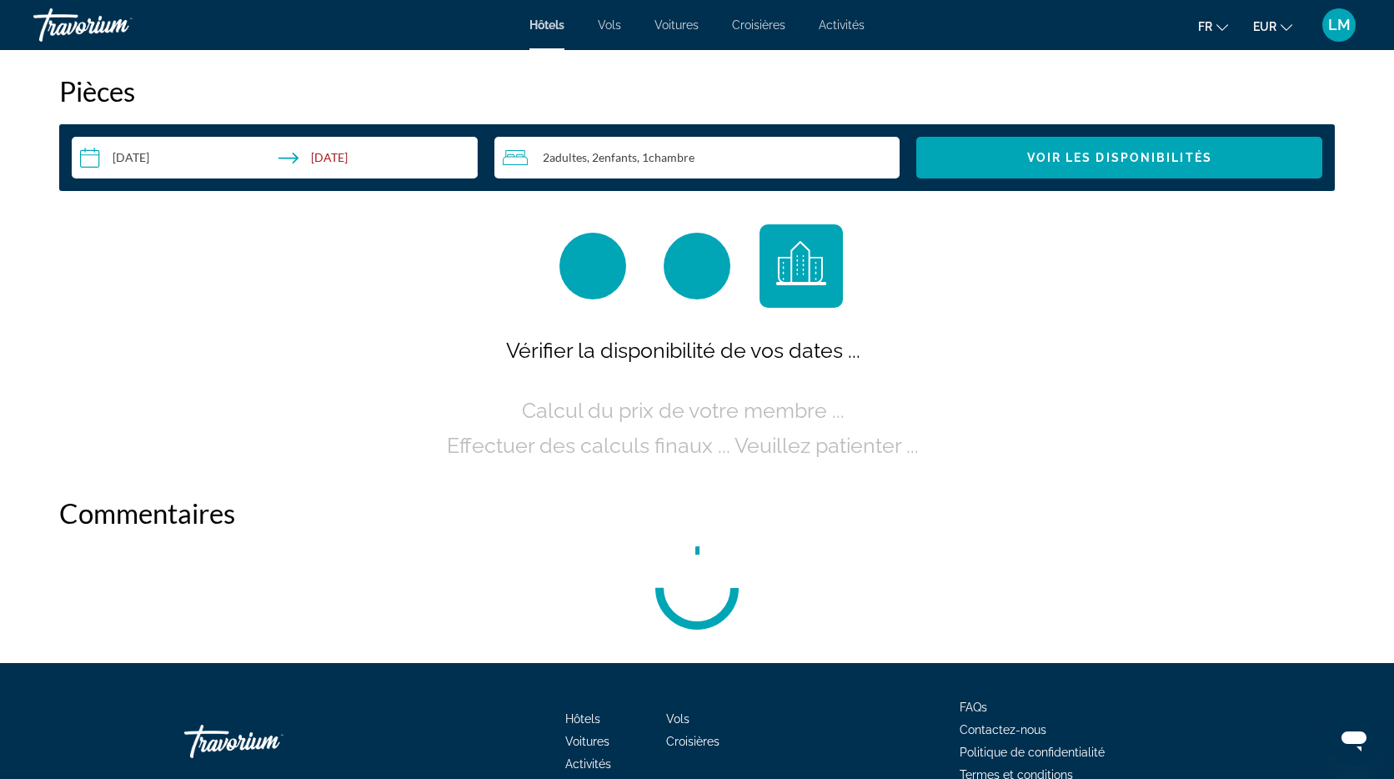
scroll to position [2224, 0]
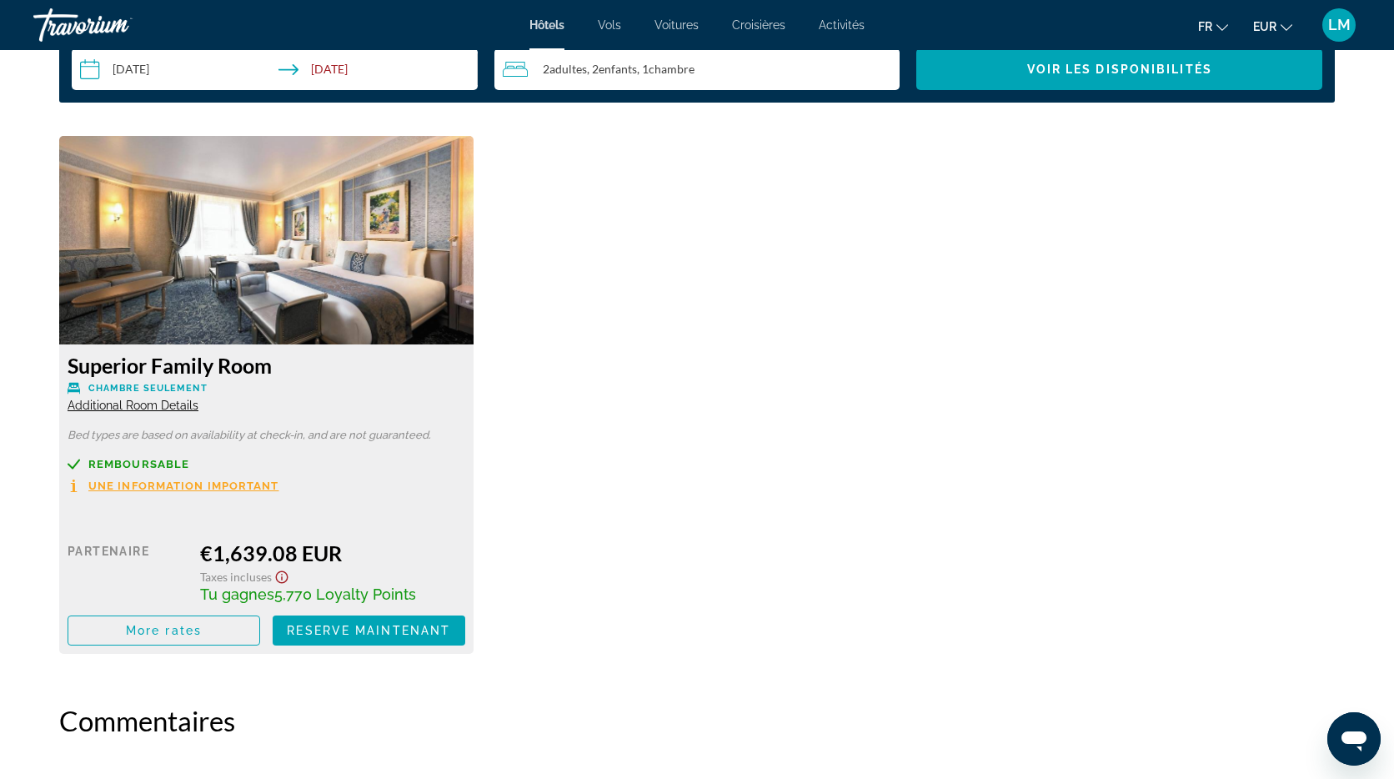
click at [648, 67] on span ", 1 Chambre pièces" at bounding box center [666, 69] width 58 height 13
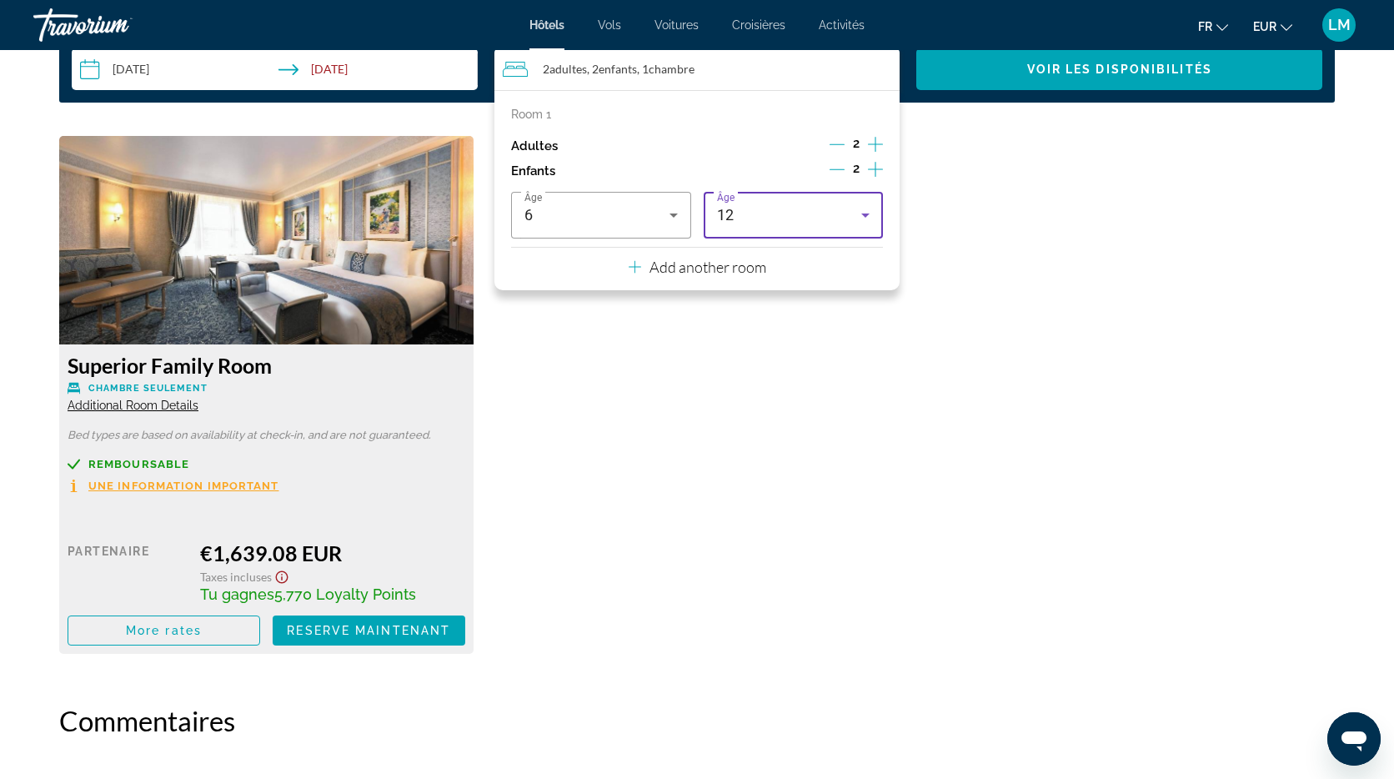
click at [821, 223] on div "12" at bounding box center [789, 215] width 145 height 20
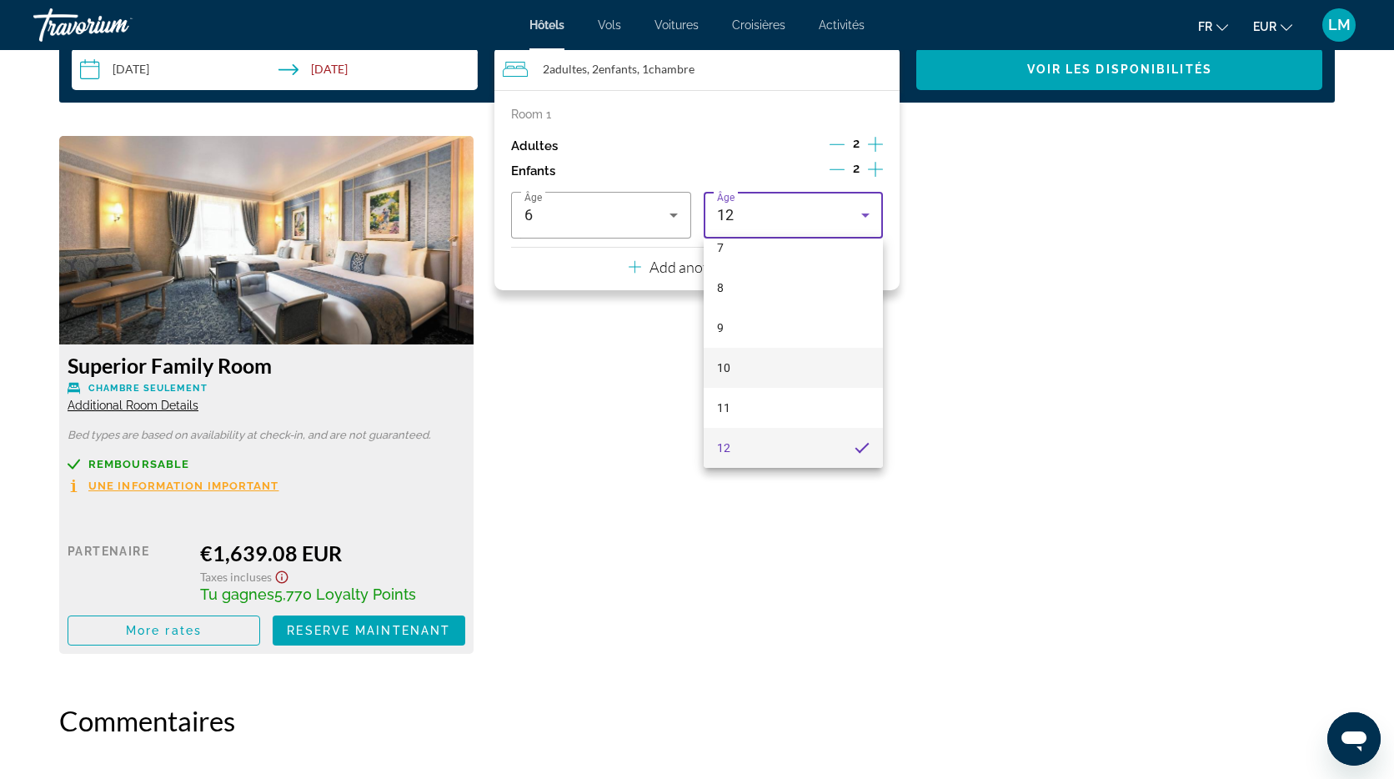
click at [786, 368] on mat-option "10" at bounding box center [794, 368] width 180 height 40
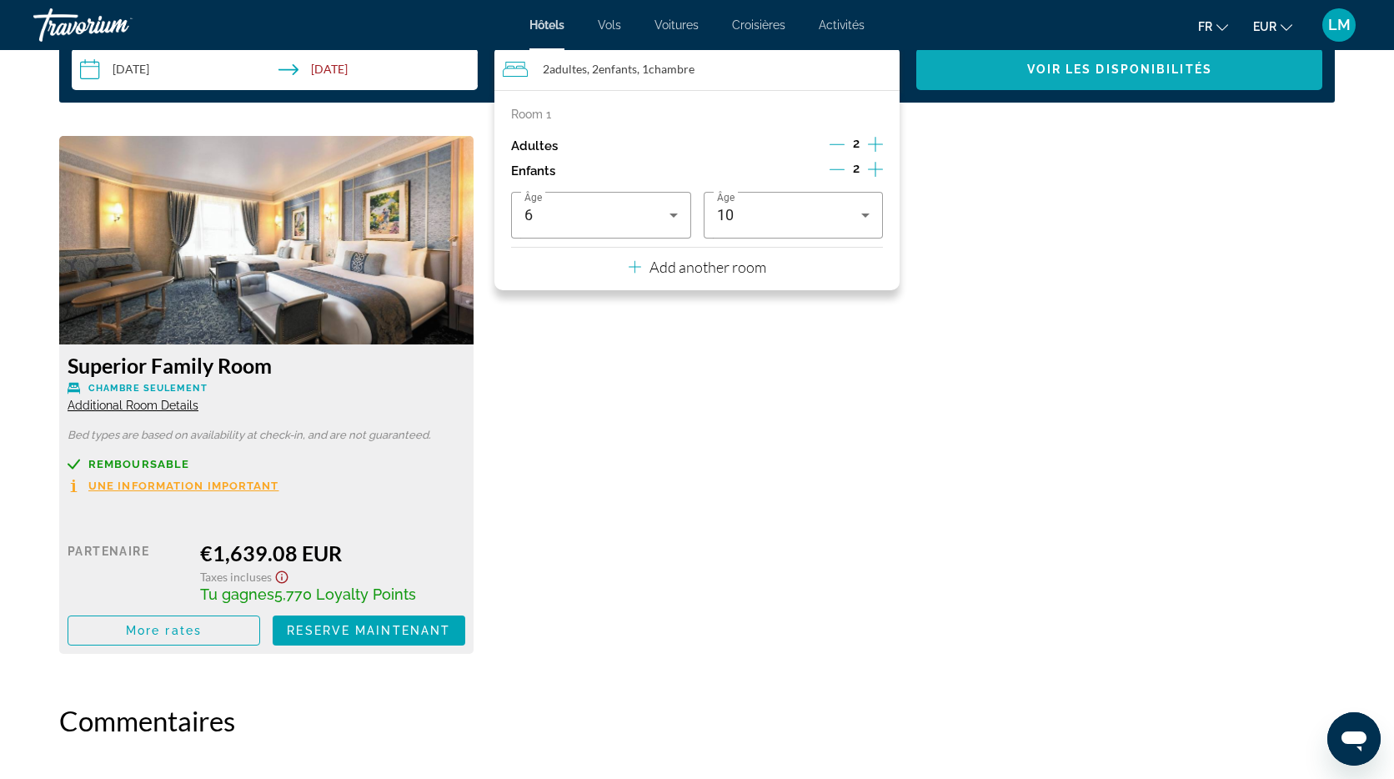
click at [1001, 73] on span "Search widget" at bounding box center [1119, 69] width 406 height 40
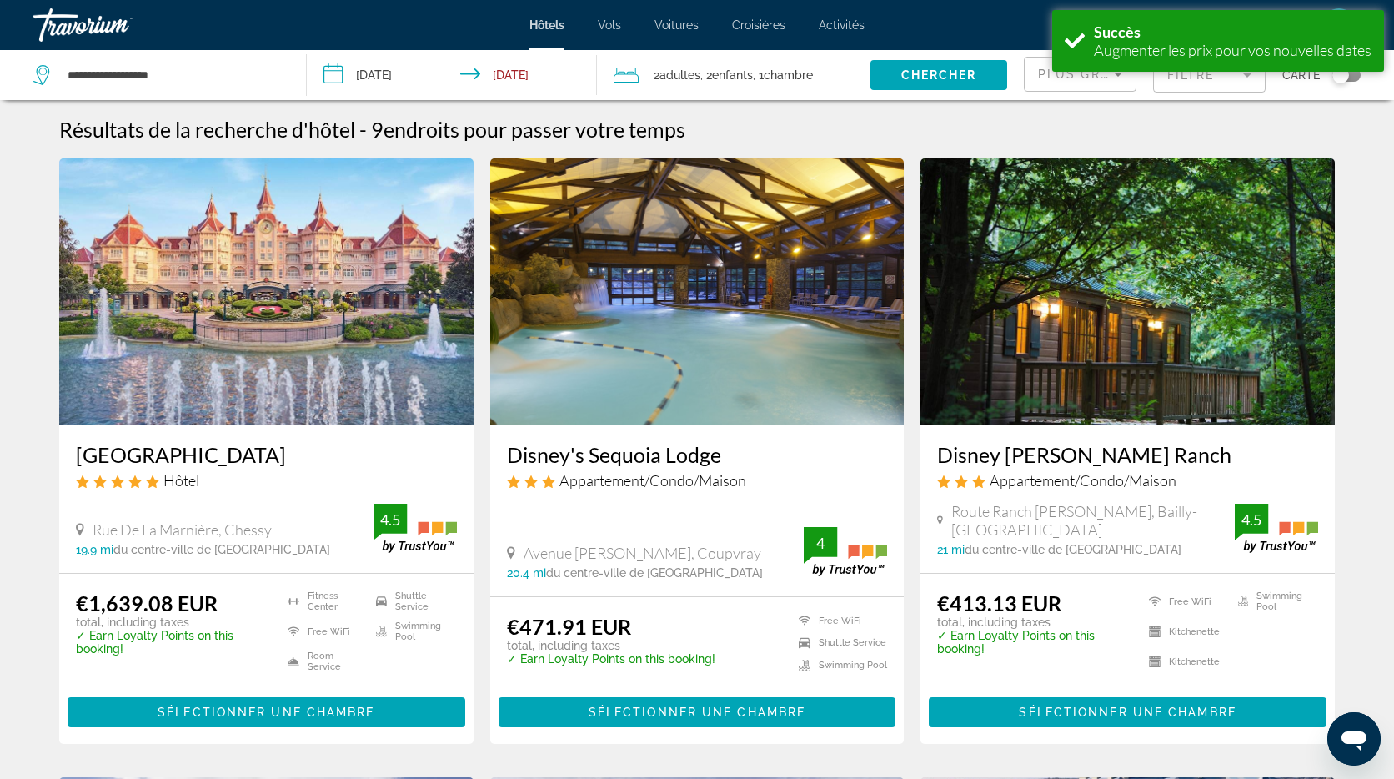
click at [366, 68] on input "**********" at bounding box center [455, 77] width 297 height 55
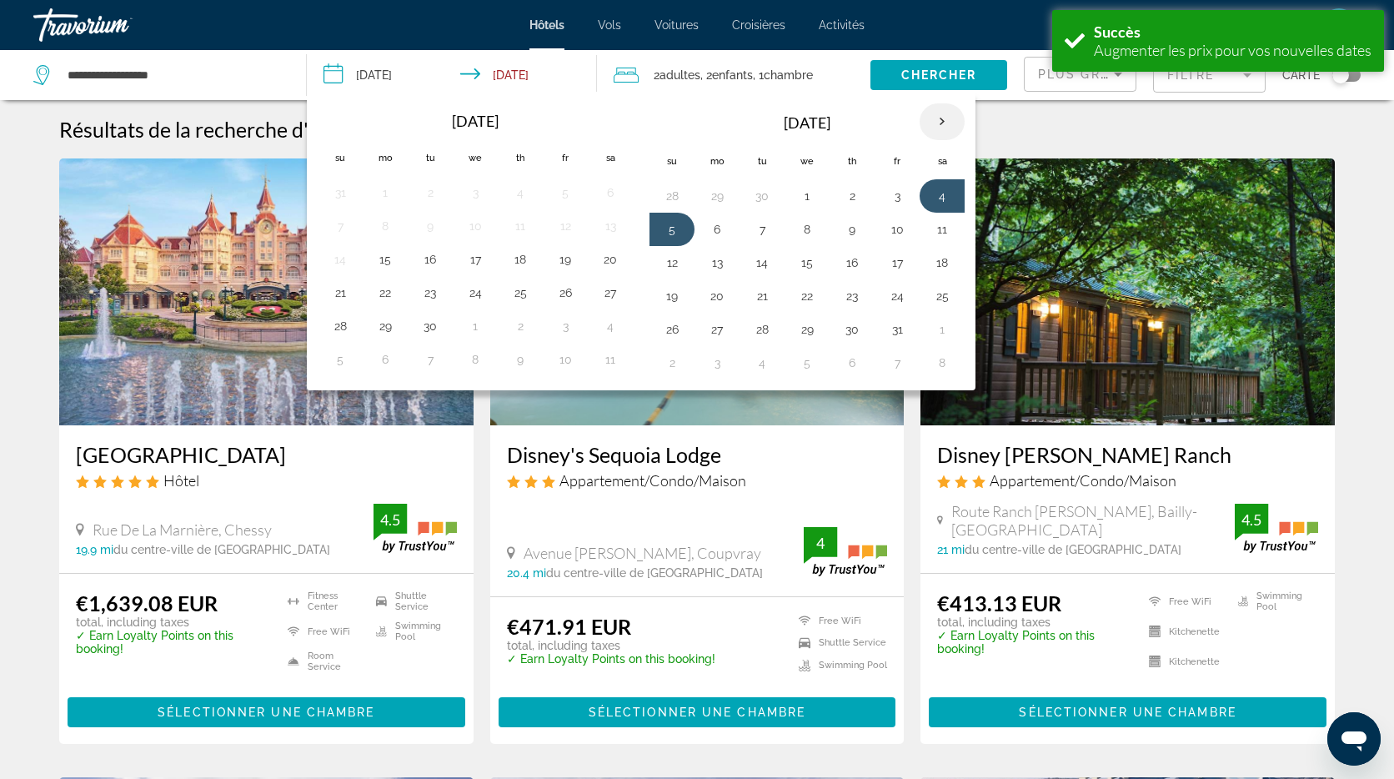
click at [938, 123] on th "Next month" at bounding box center [941, 121] width 45 height 37
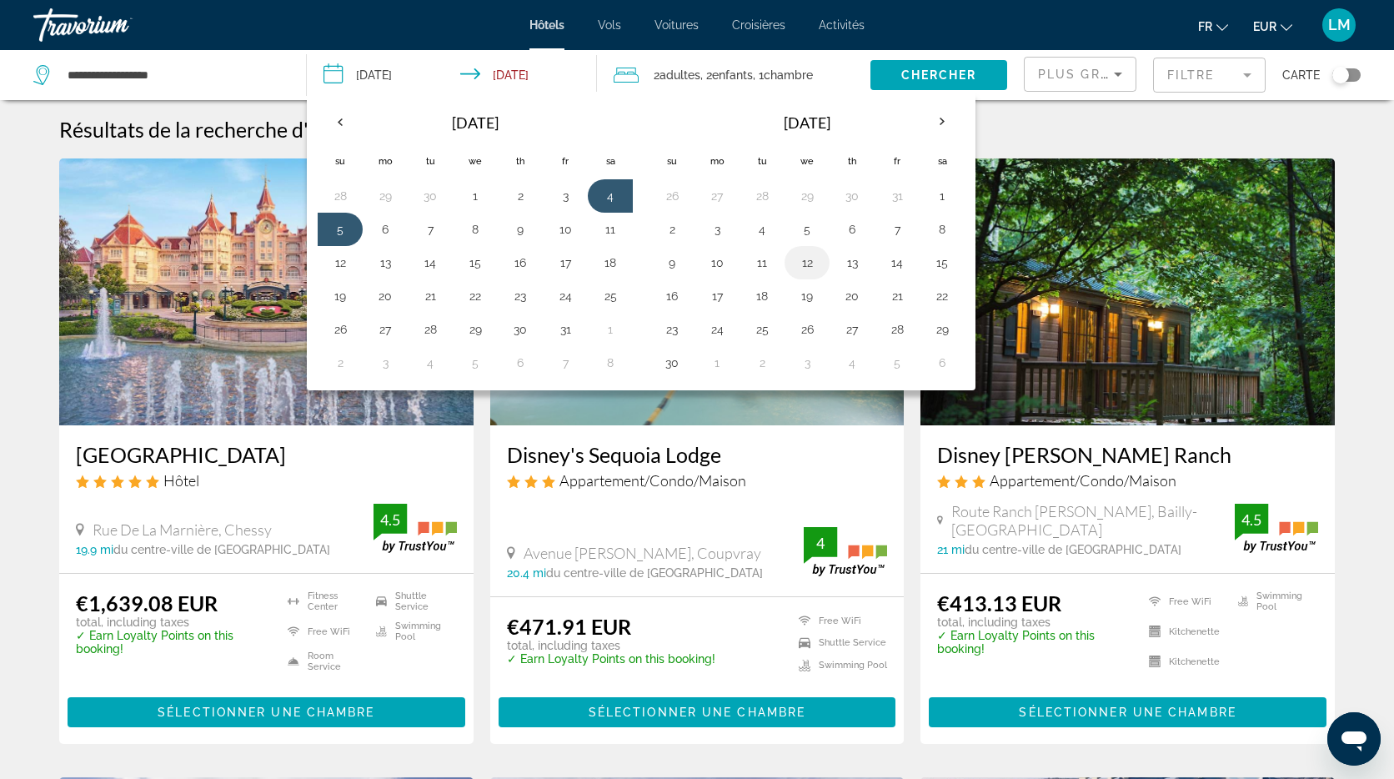
click at [799, 264] on button "12" at bounding box center [807, 262] width 27 height 23
click at [855, 262] on button "13" at bounding box center [852, 262] width 27 height 23
type input "**********"
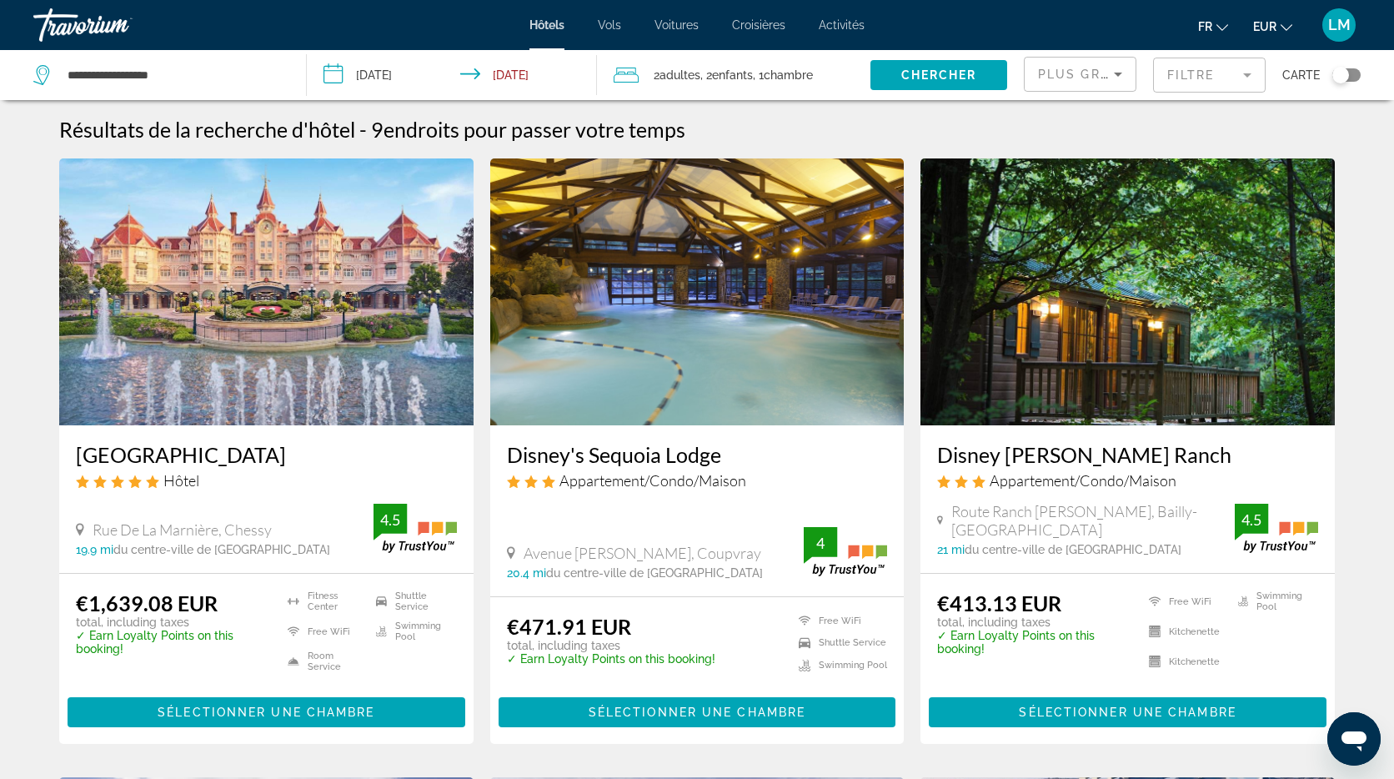
click at [767, 78] on span ", 1 Chambre pièces" at bounding box center [783, 74] width 60 height 23
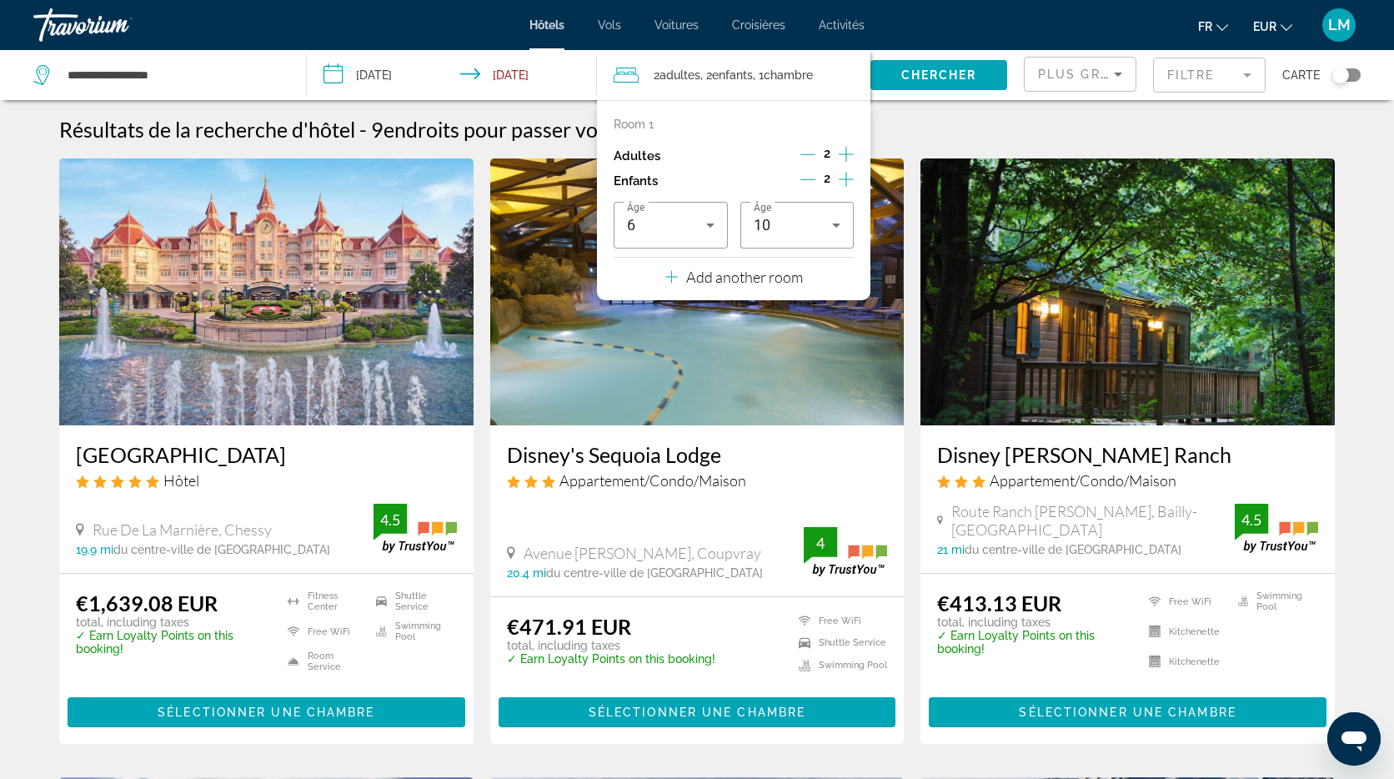
click at [940, 81] on span "Chercher" at bounding box center [939, 74] width 76 height 13
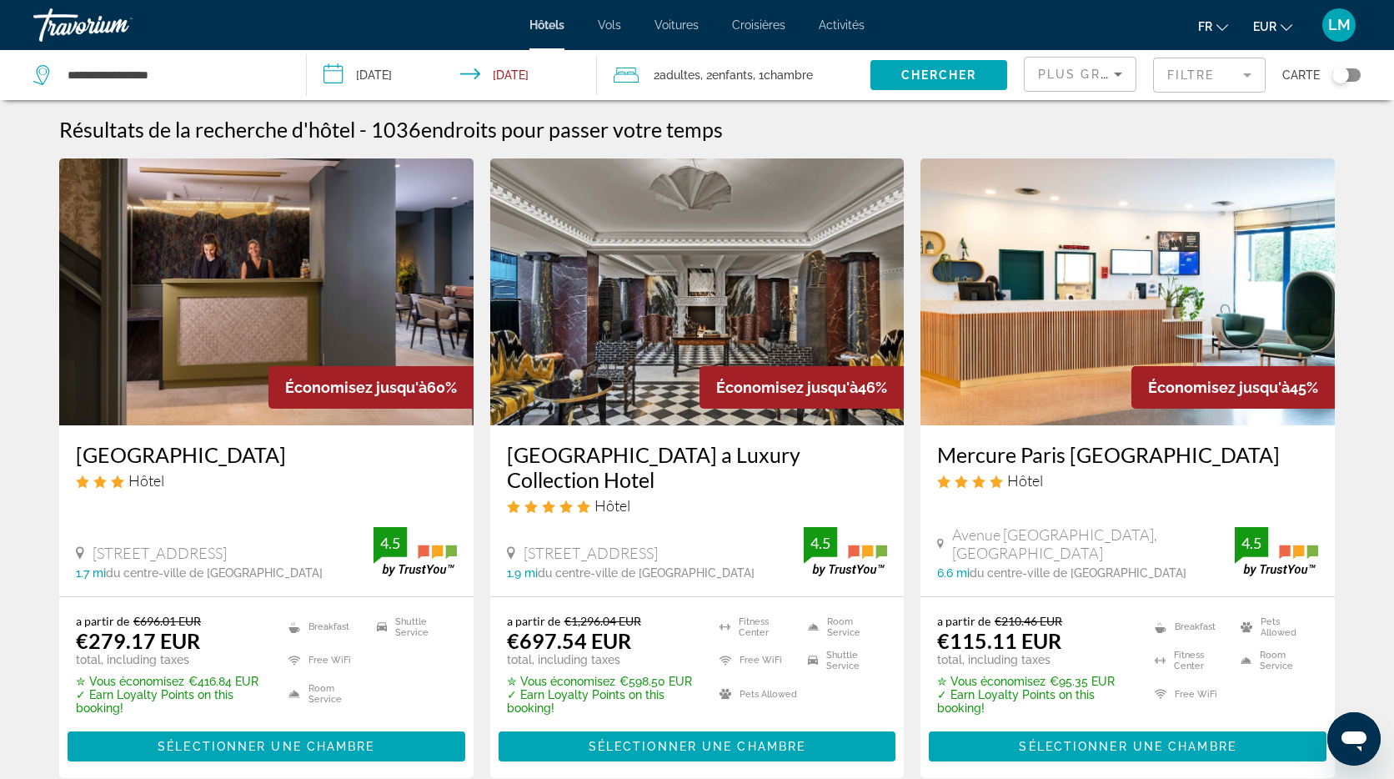
click at [1180, 78] on mat-form-field "Filtre" at bounding box center [1209, 75] width 113 height 35
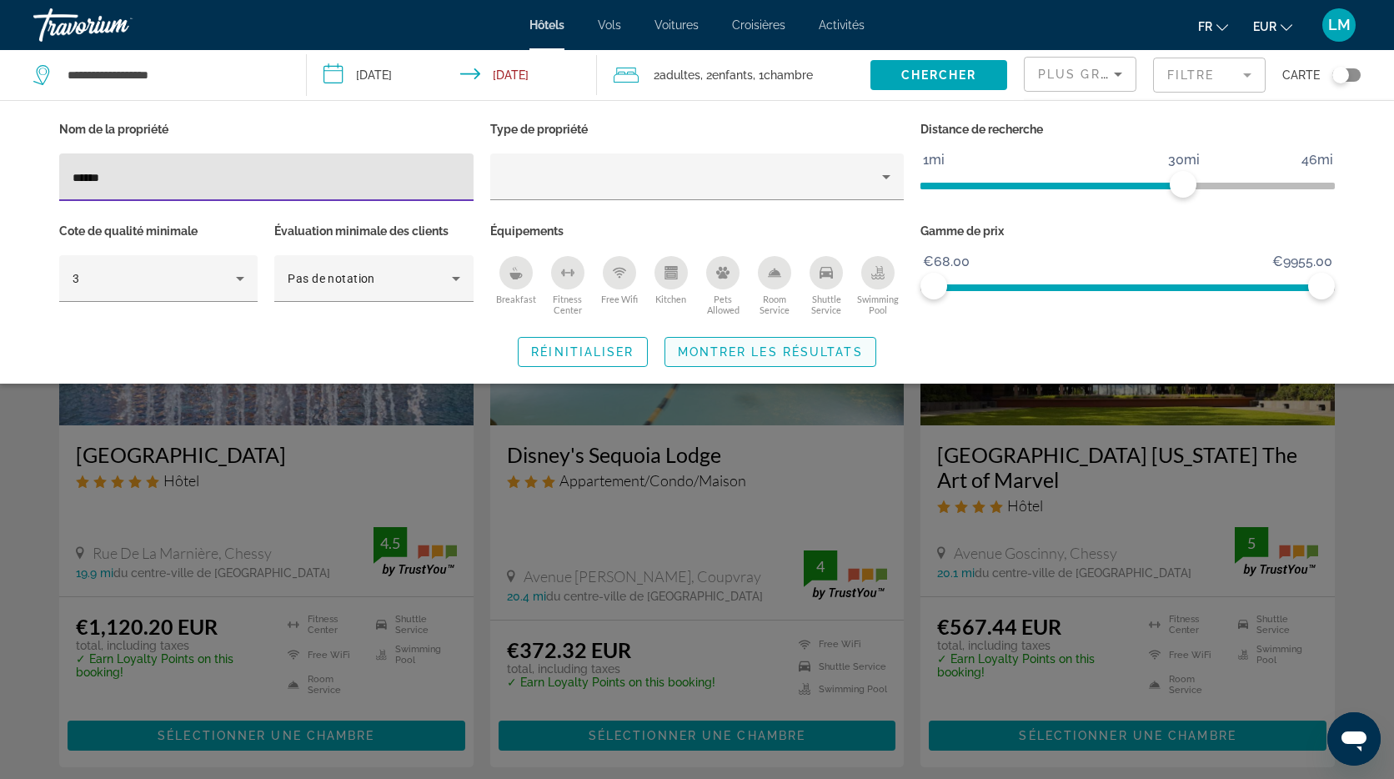
type input "******"
click at [710, 355] on span "Montrer les résultats" at bounding box center [770, 351] width 185 height 13
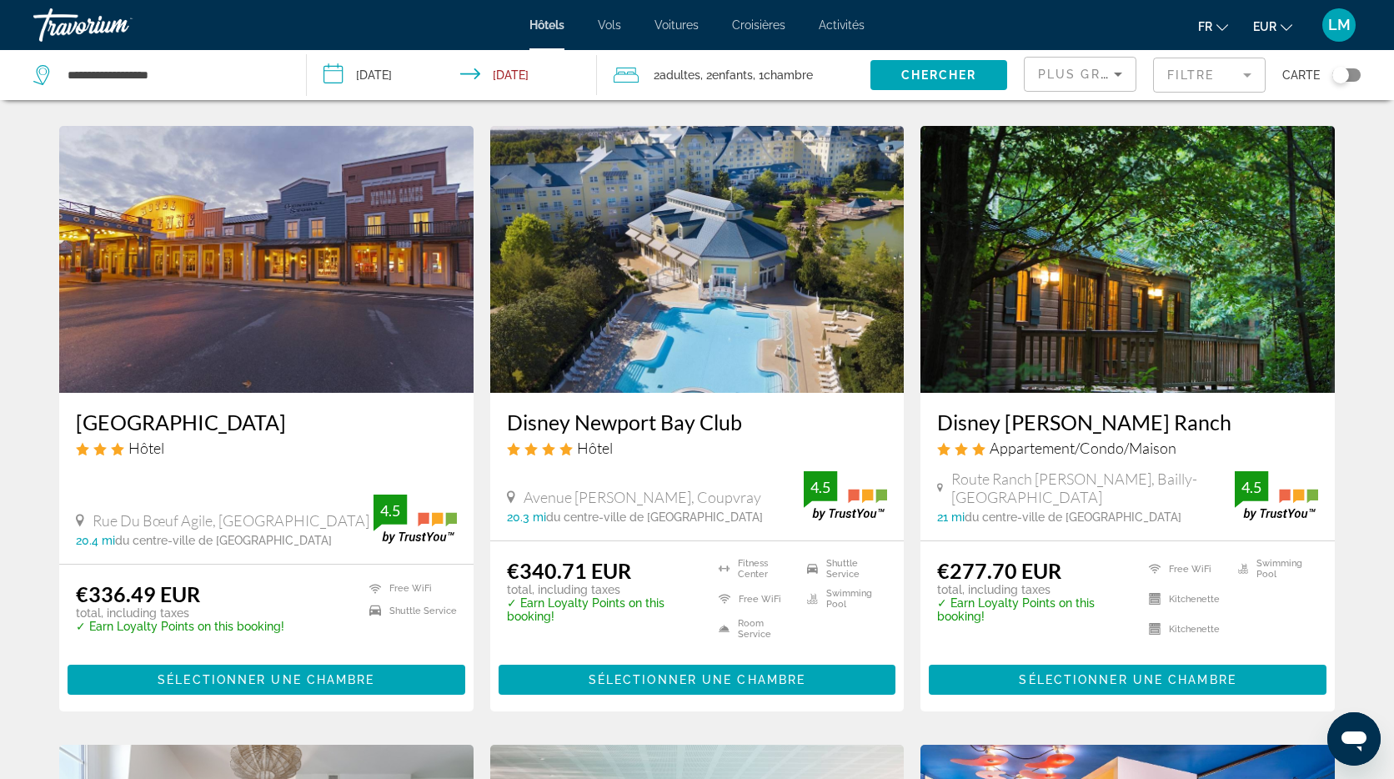
scroll to position [664, 0]
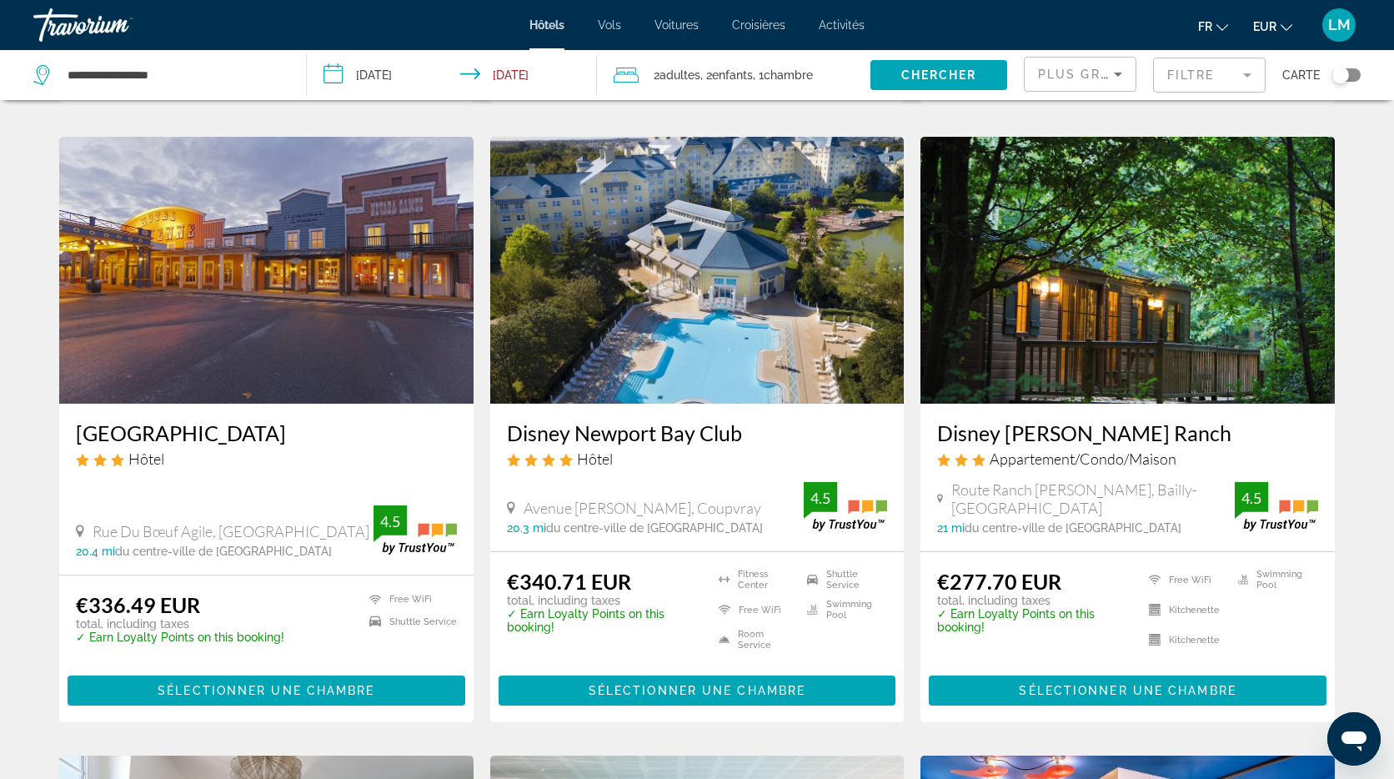
click at [840, 23] on span "Activités" at bounding box center [842, 24] width 46 height 13
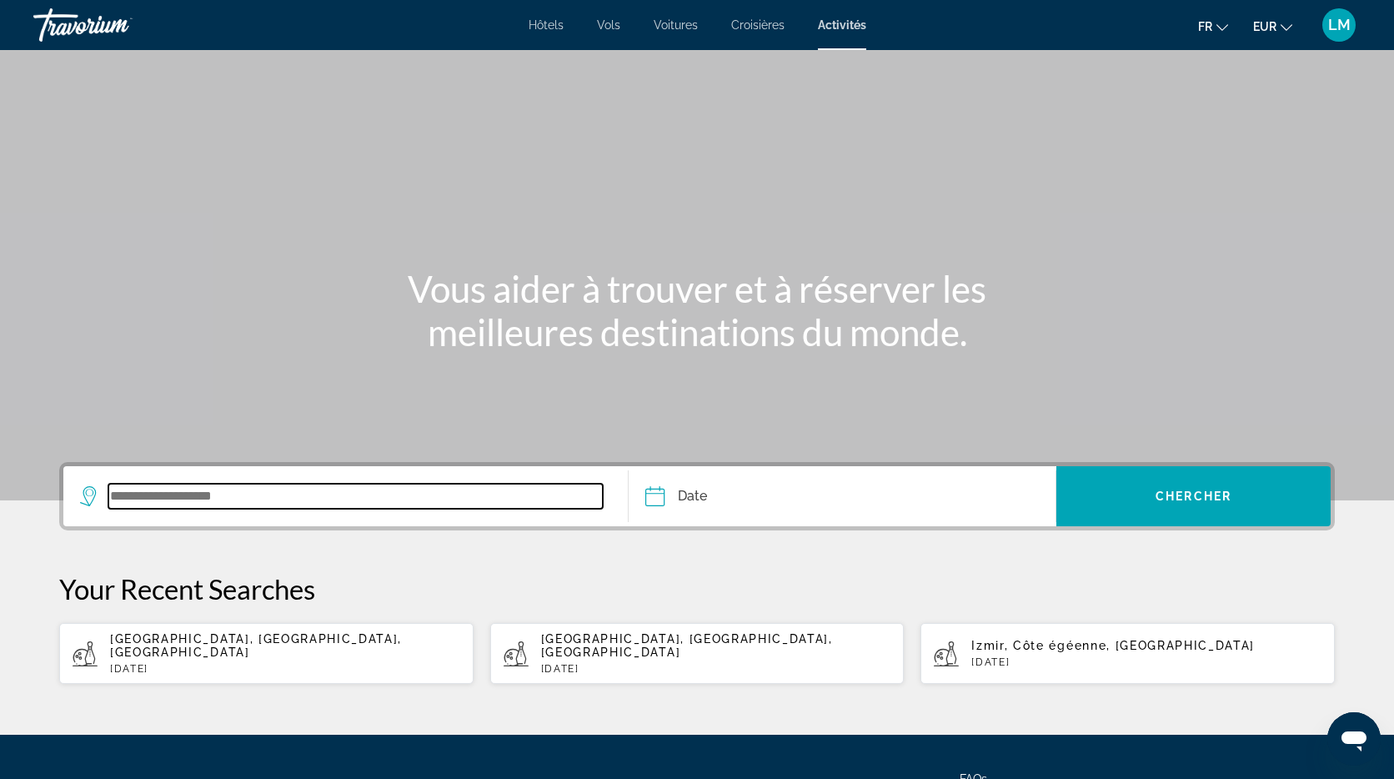
click at [283, 503] on input "Search widget" at bounding box center [355, 495] width 494 height 25
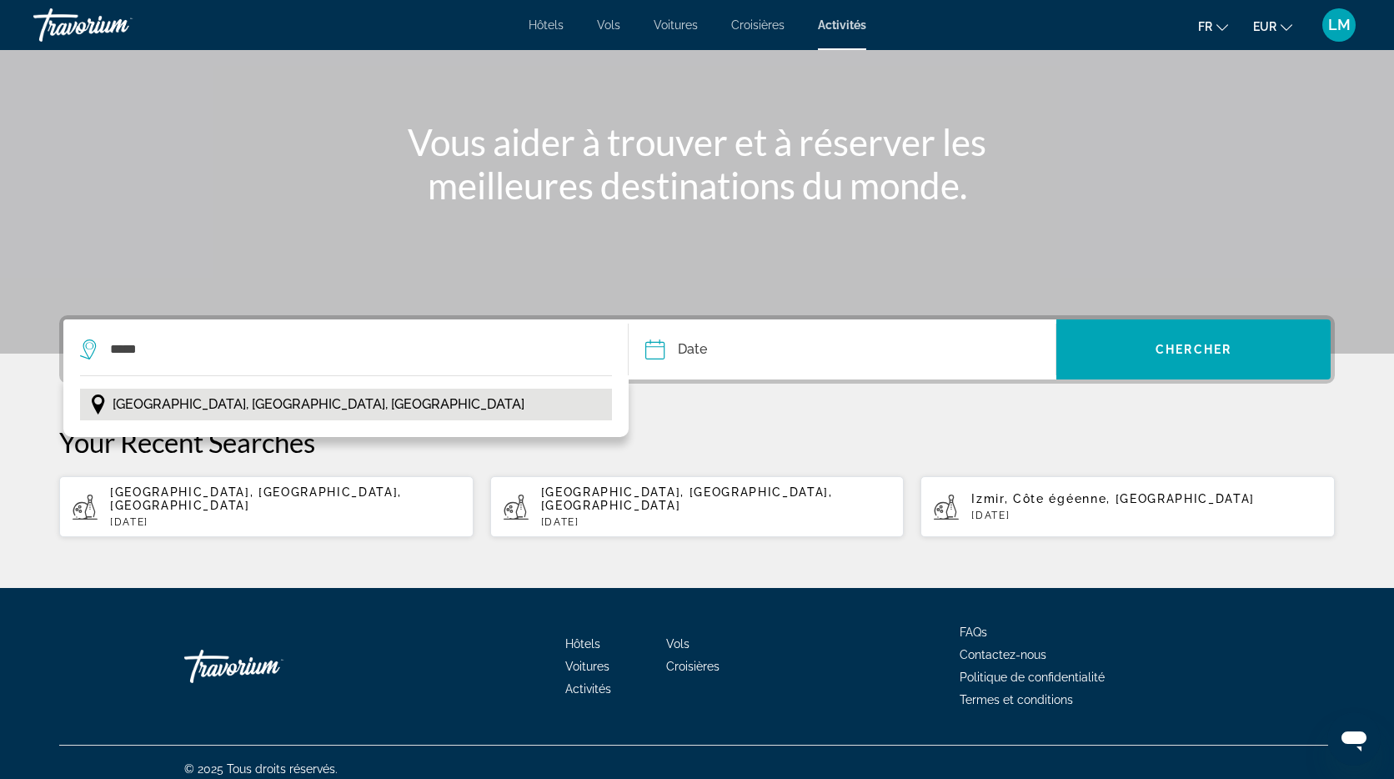
click at [234, 395] on span "[GEOGRAPHIC_DATA], [GEOGRAPHIC_DATA], [GEOGRAPHIC_DATA]" at bounding box center [319, 404] width 412 height 23
type input "**********"
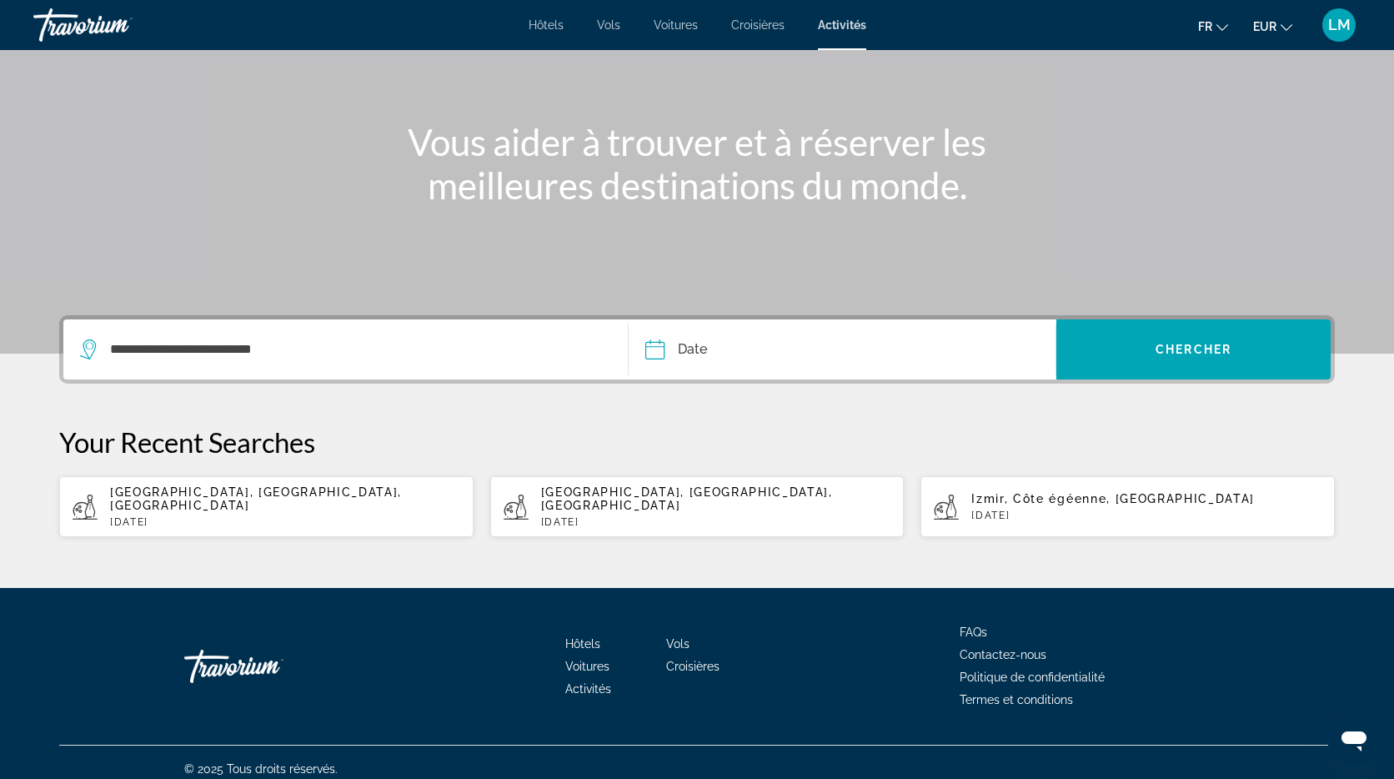
click at [704, 345] on input "Date" at bounding box center [747, 351] width 212 height 65
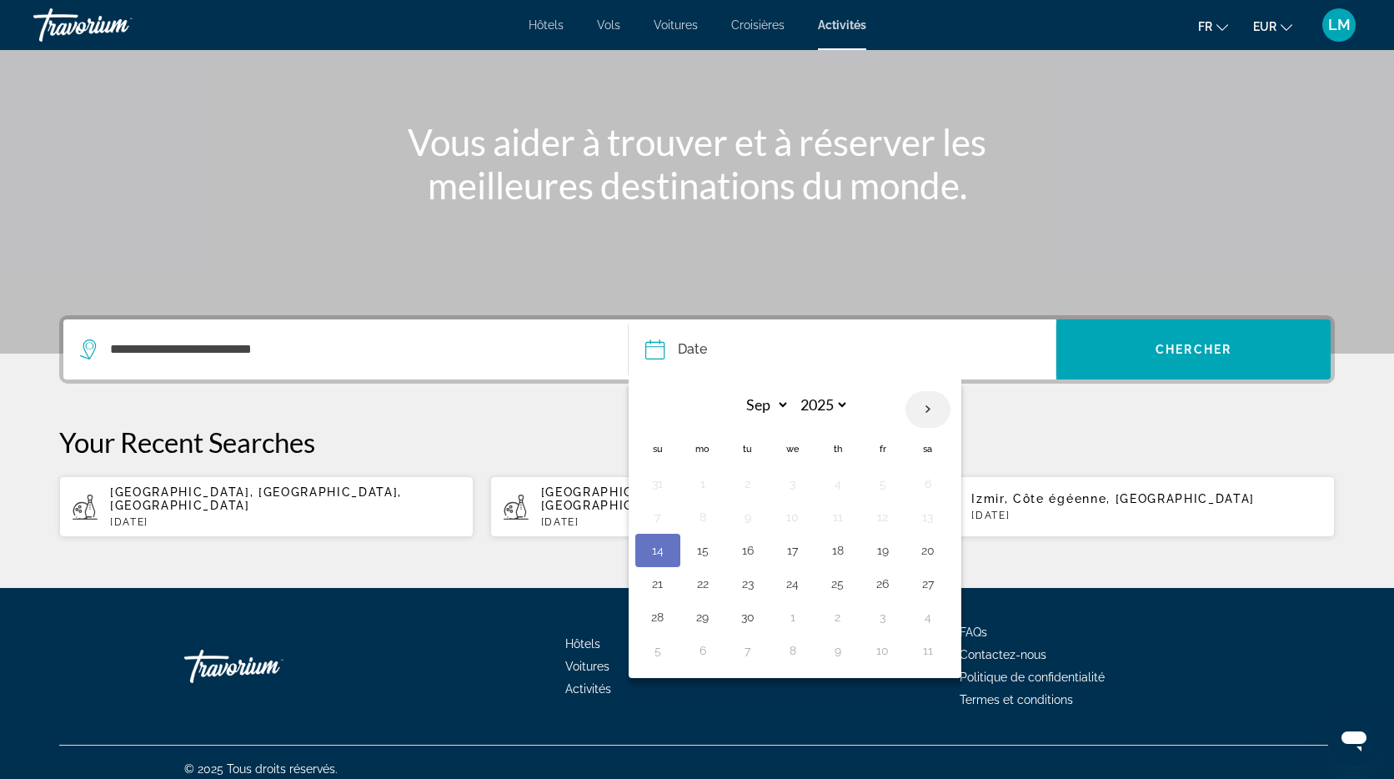
click at [917, 413] on th "Next month" at bounding box center [927, 409] width 45 height 37
click at [926, 411] on th "Next month" at bounding box center [927, 409] width 45 height 37
select select "**"
click at [789, 551] on button "12" at bounding box center [792, 550] width 27 height 23
type input "**********"
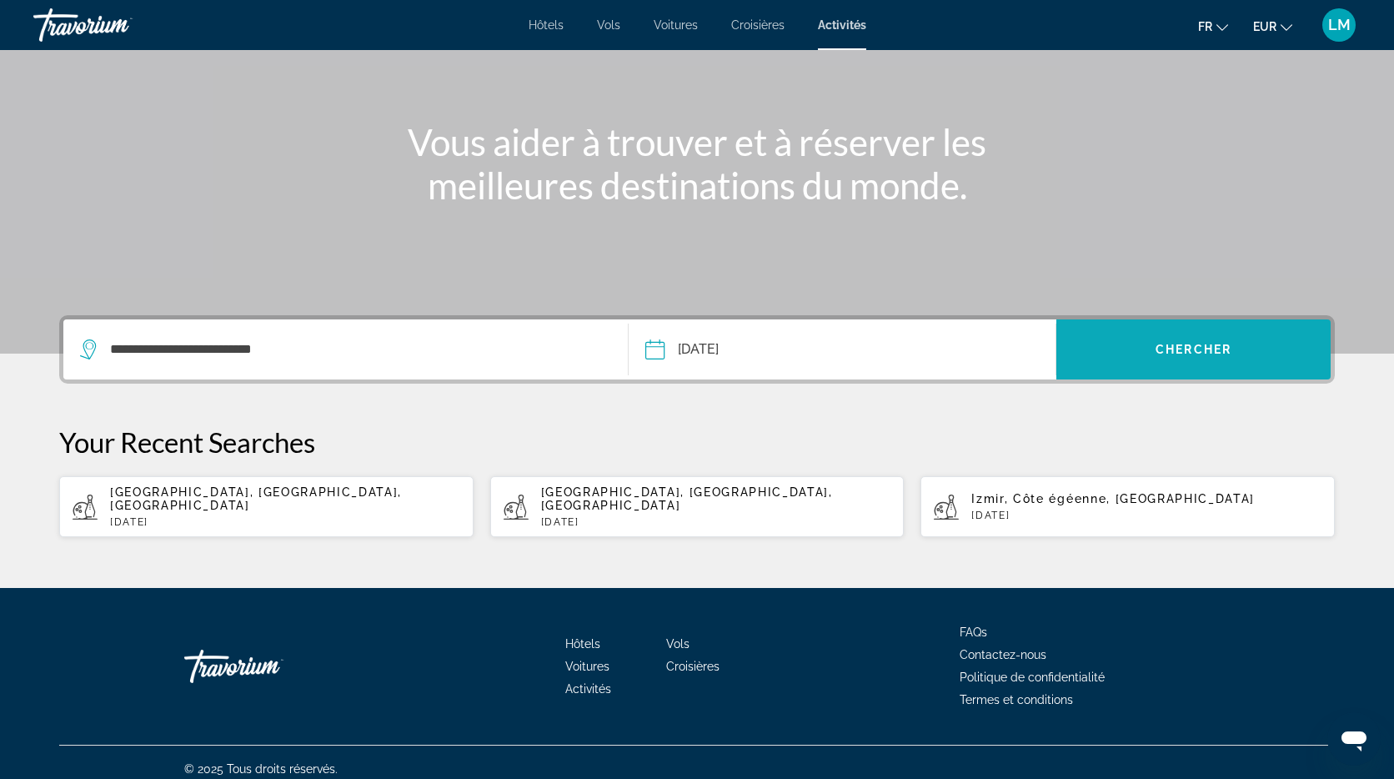
click at [1192, 358] on span "Search widget" at bounding box center [1193, 349] width 274 height 40
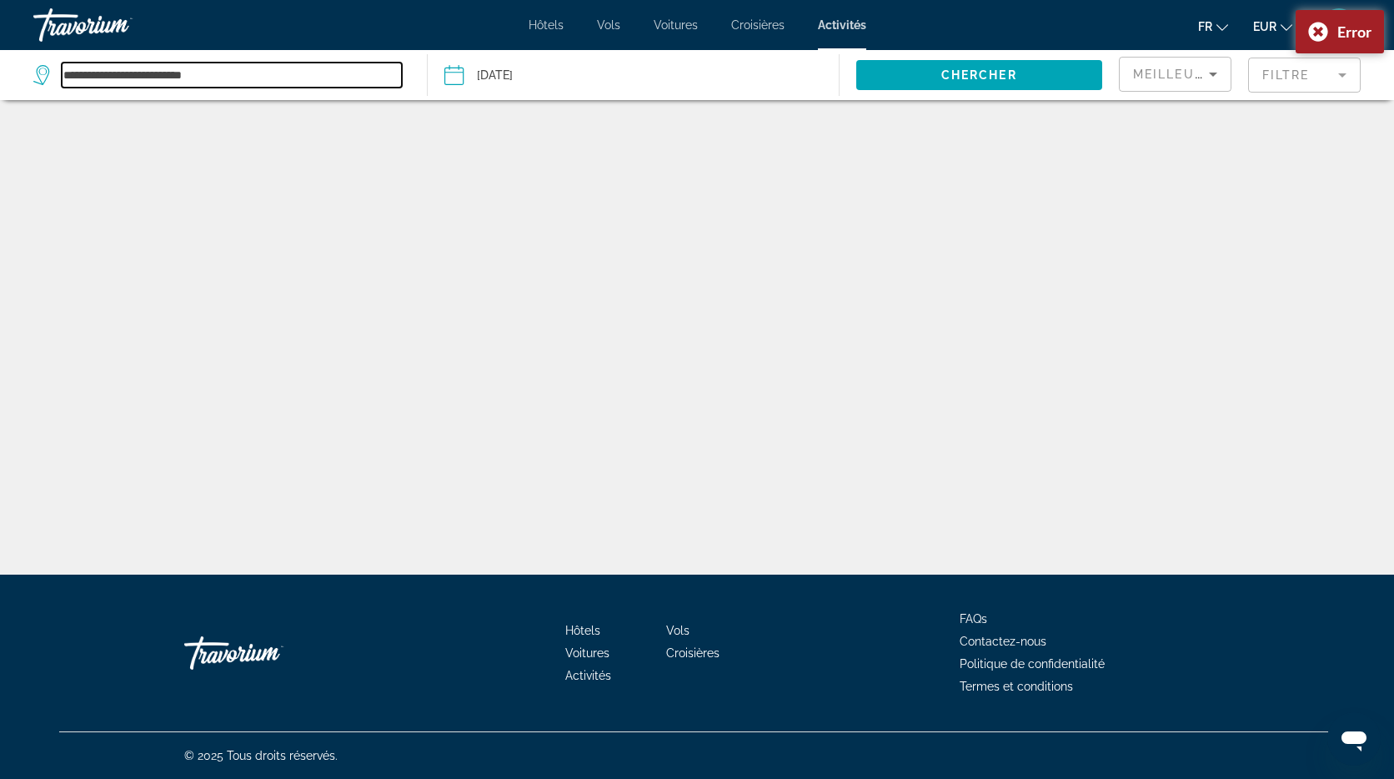
click at [228, 83] on input "**********" at bounding box center [232, 75] width 340 height 25
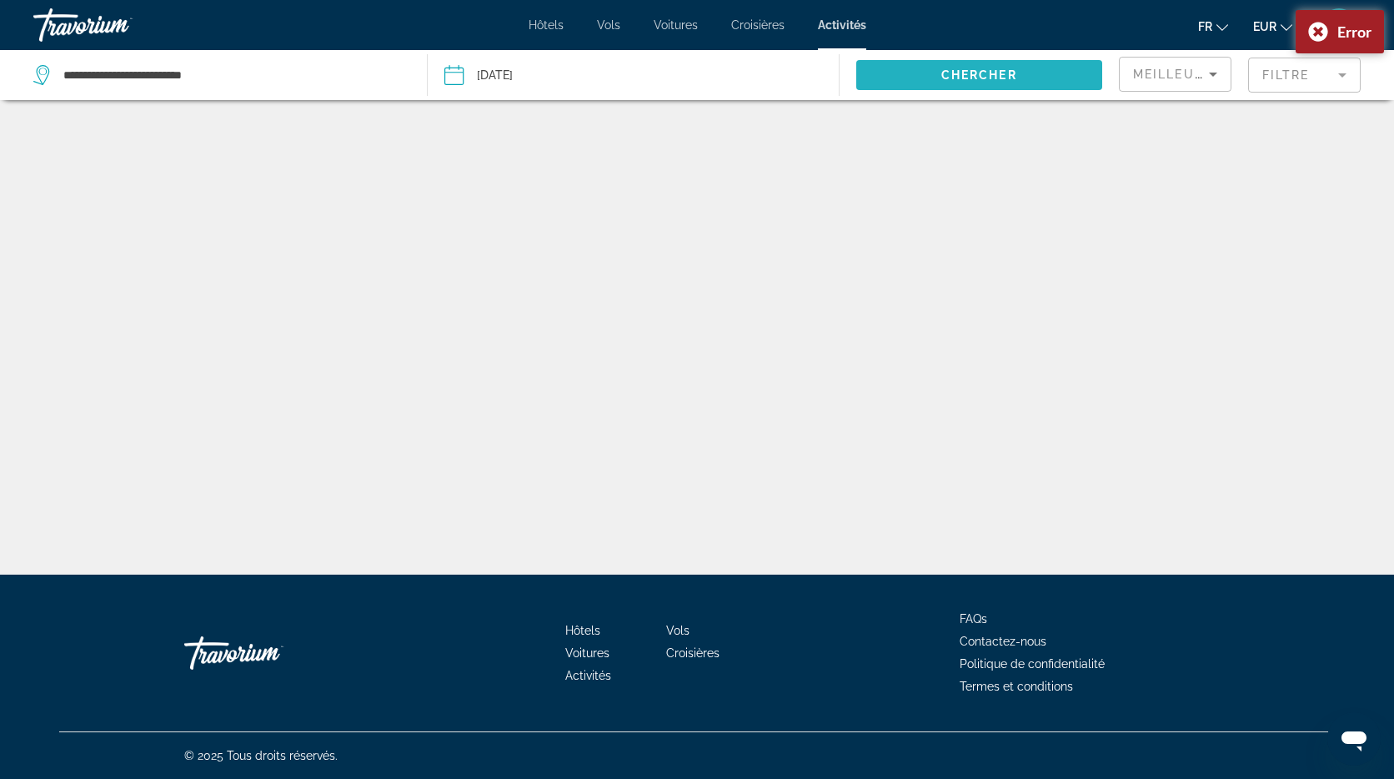
click at [1000, 73] on span "Chercher" at bounding box center [979, 74] width 76 height 13
click at [1320, 32] on div "Error" at bounding box center [1339, 31] width 88 height 43
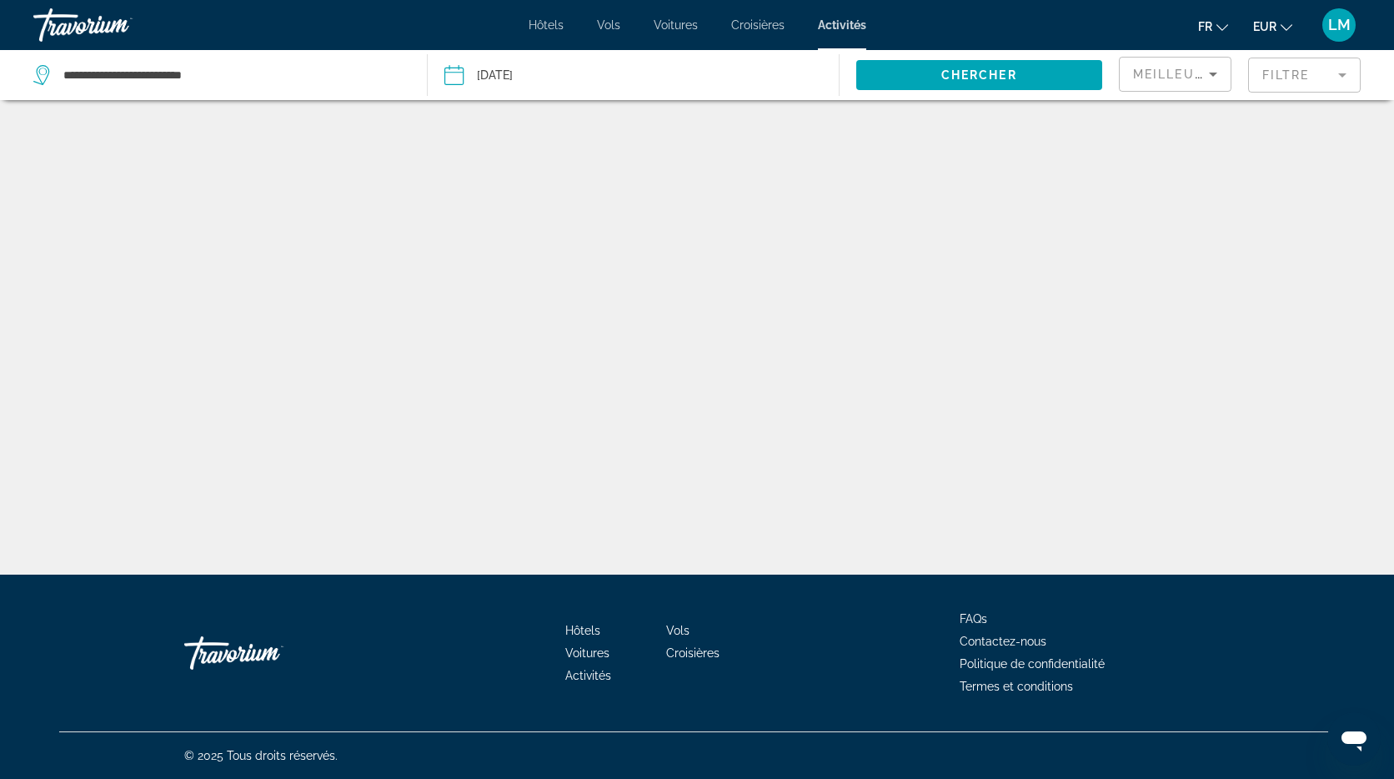
click at [844, 28] on span "Activités" at bounding box center [842, 24] width 48 height 13
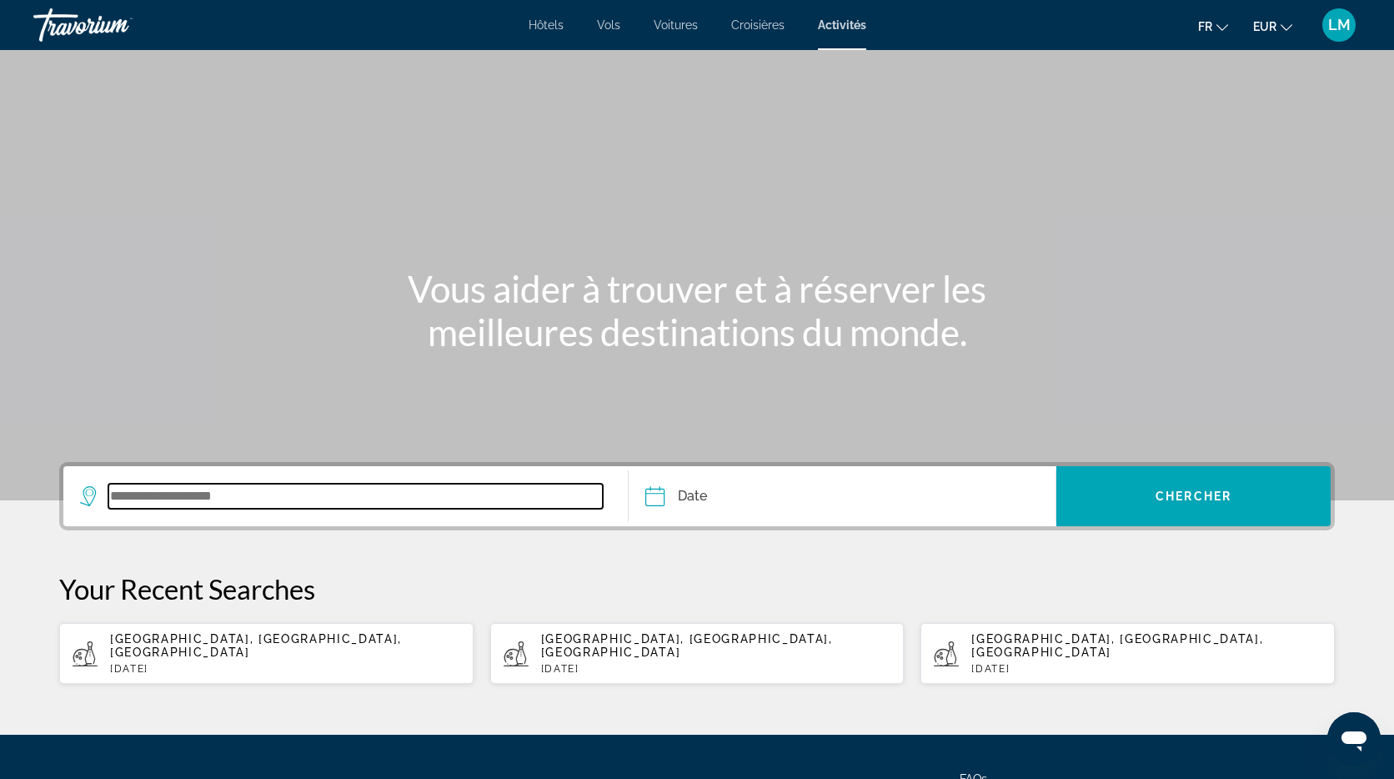
click at [324, 493] on input "Search widget" at bounding box center [355, 495] width 494 height 25
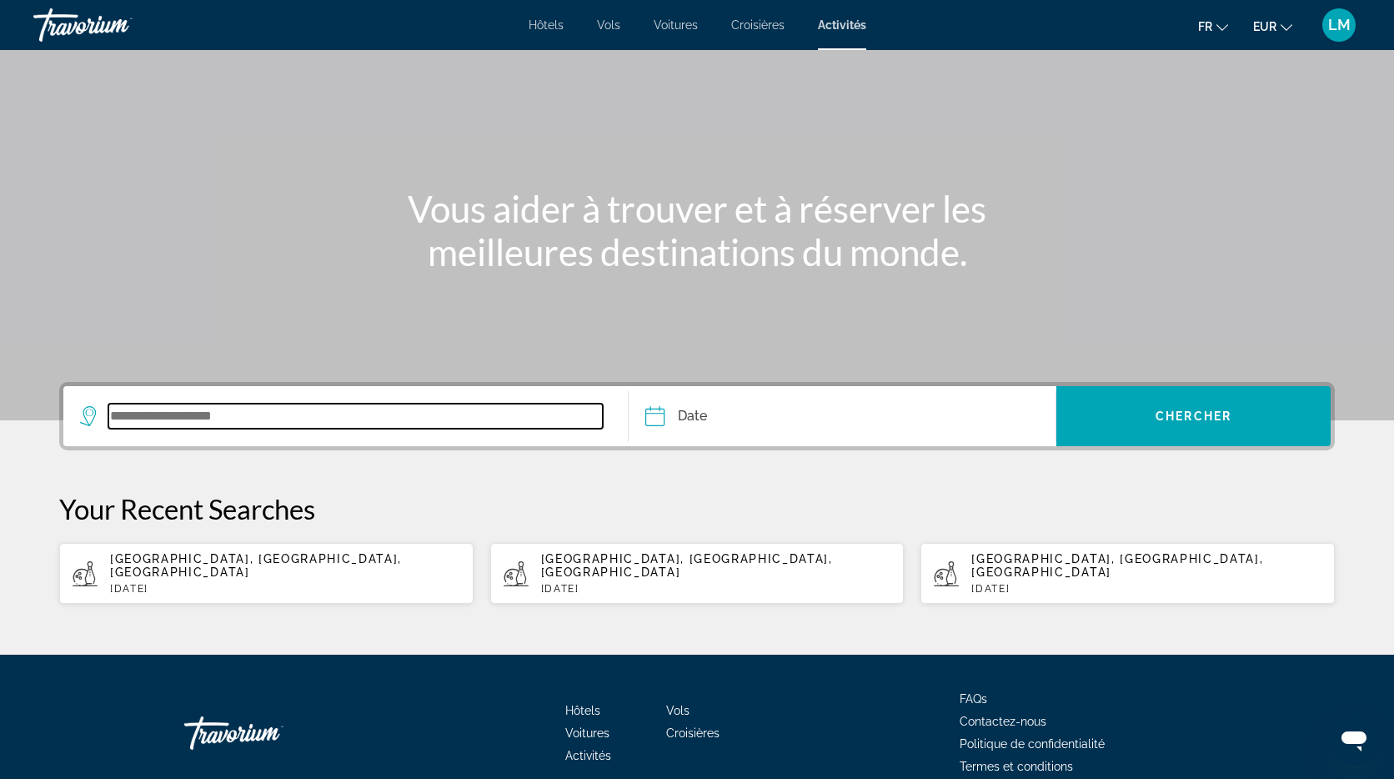
scroll to position [147, 0]
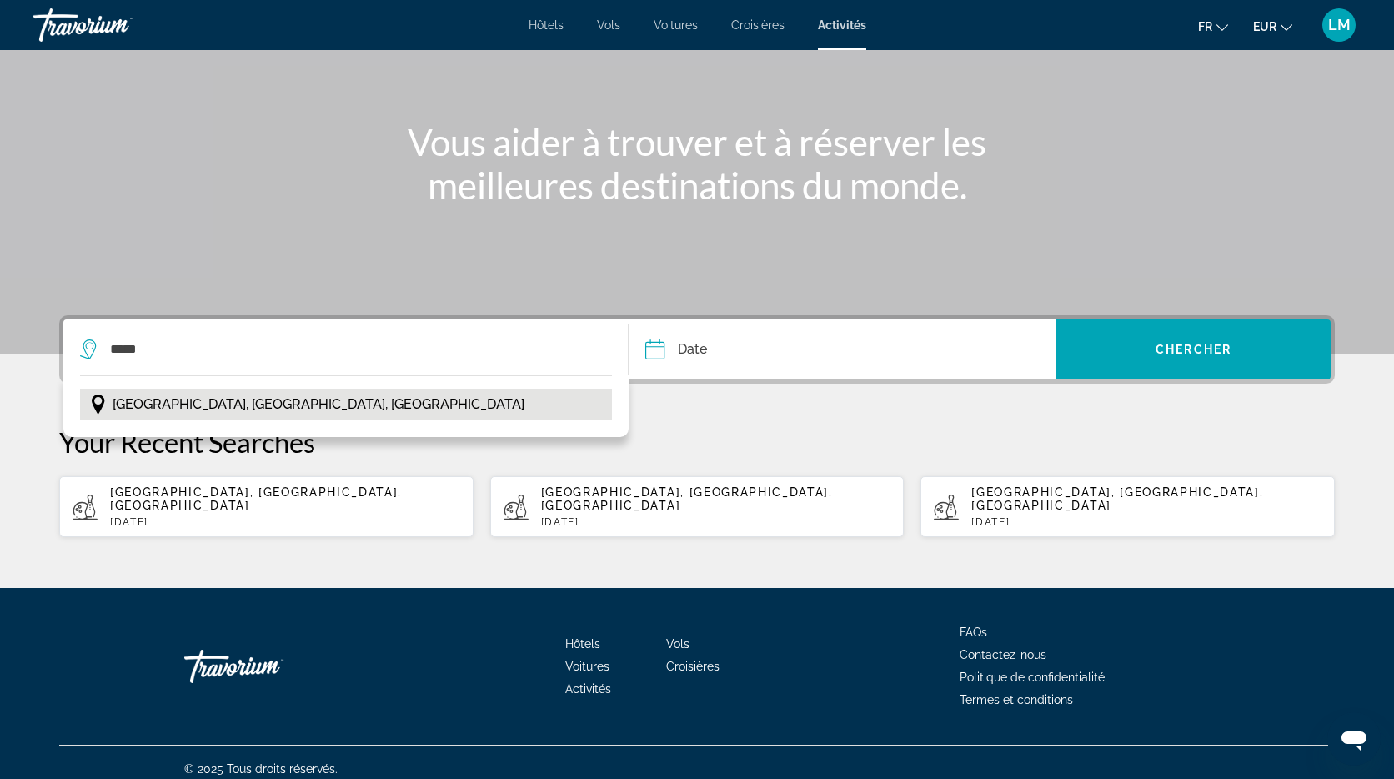
click at [241, 393] on span "[GEOGRAPHIC_DATA], [GEOGRAPHIC_DATA], [GEOGRAPHIC_DATA]" at bounding box center [319, 404] width 412 height 23
type input "**********"
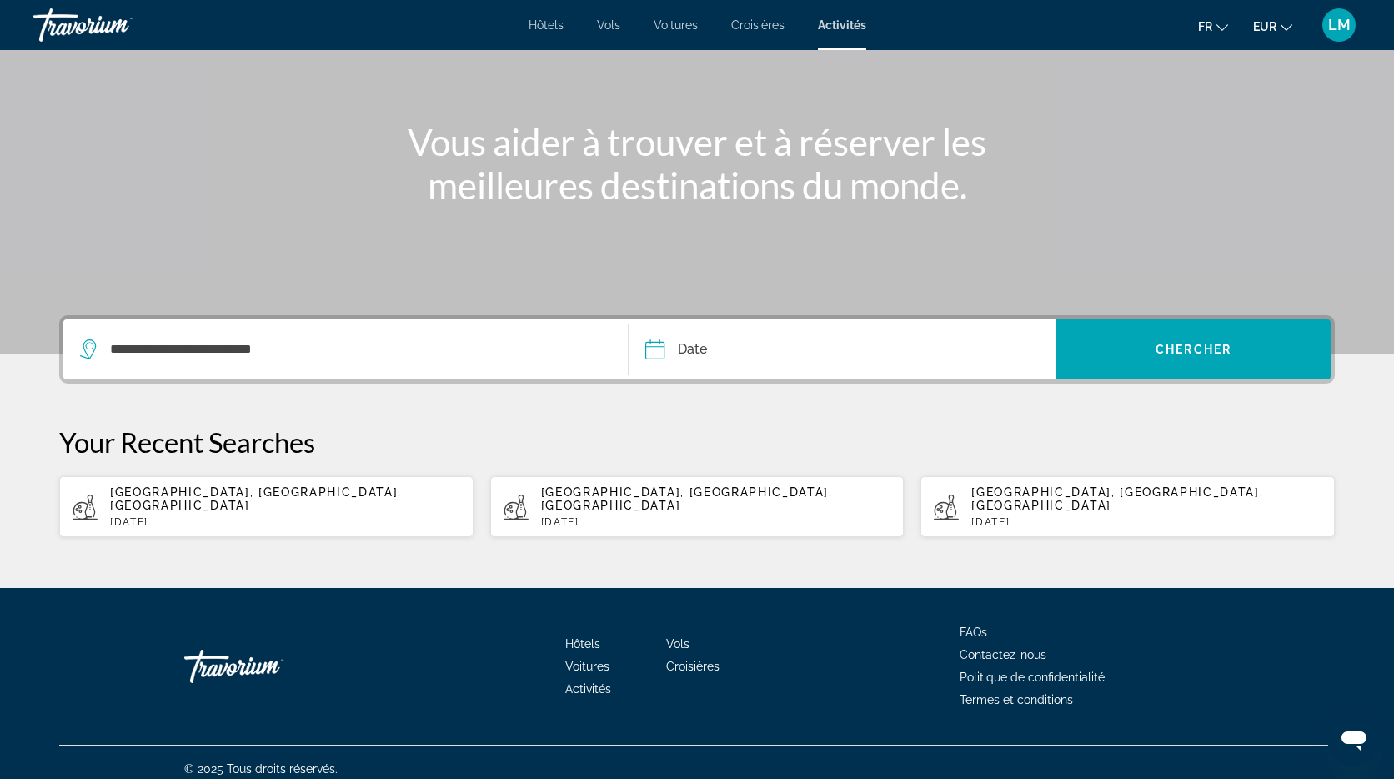
click at [716, 347] on input "Date" at bounding box center [747, 351] width 212 height 65
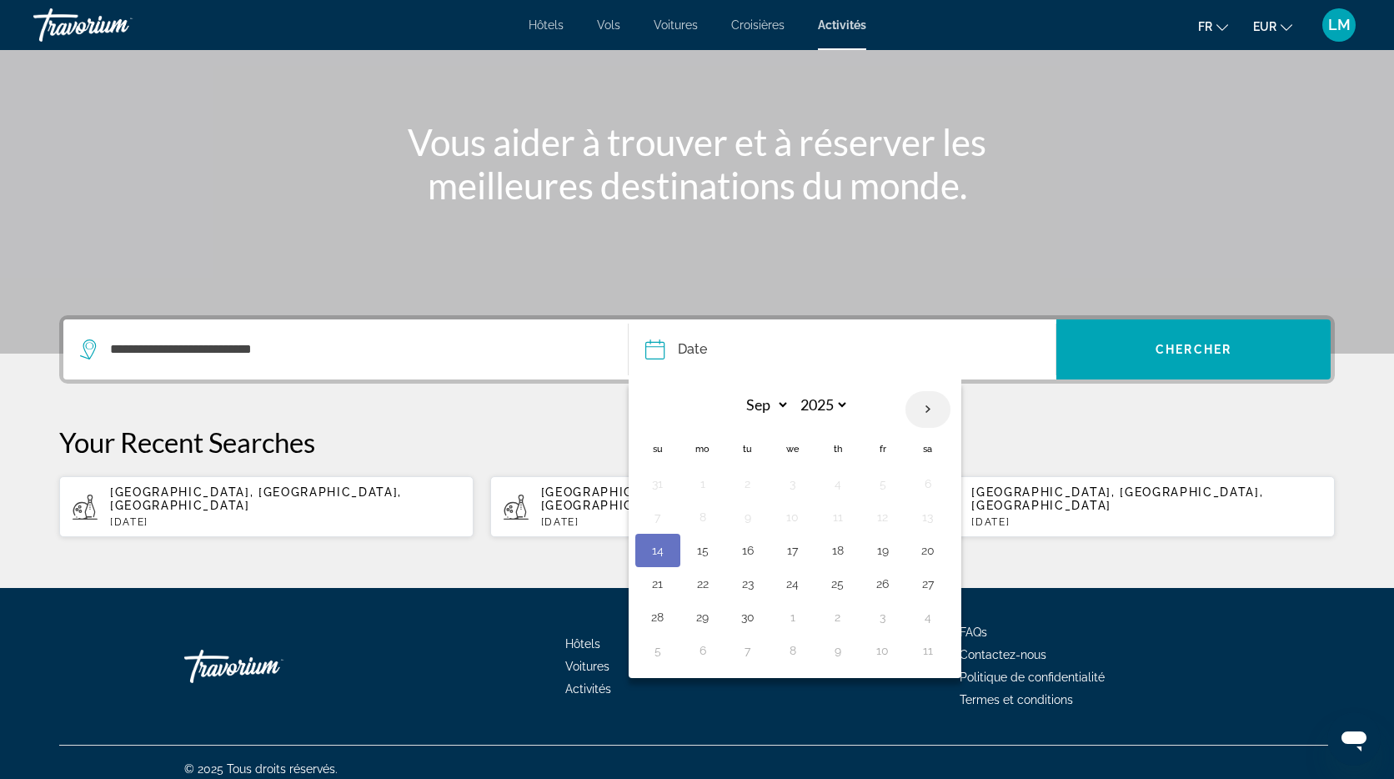
click at [924, 403] on th "Next month" at bounding box center [927, 409] width 45 height 37
select select "**"
drag, startPoint x: 798, startPoint y: 549, endPoint x: 886, endPoint y: 520, distance: 92.8
click at [798, 549] on button "12" at bounding box center [792, 550] width 27 height 23
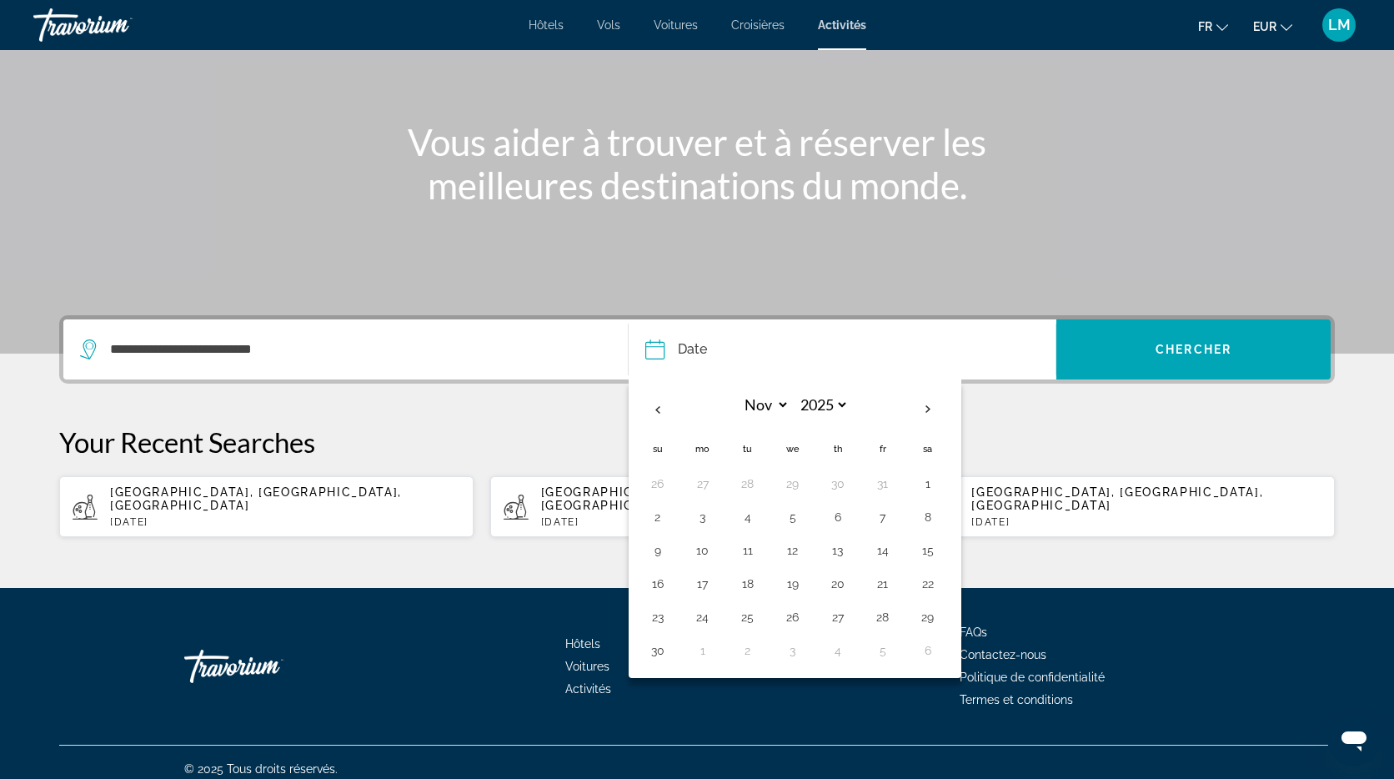
type input "**********"
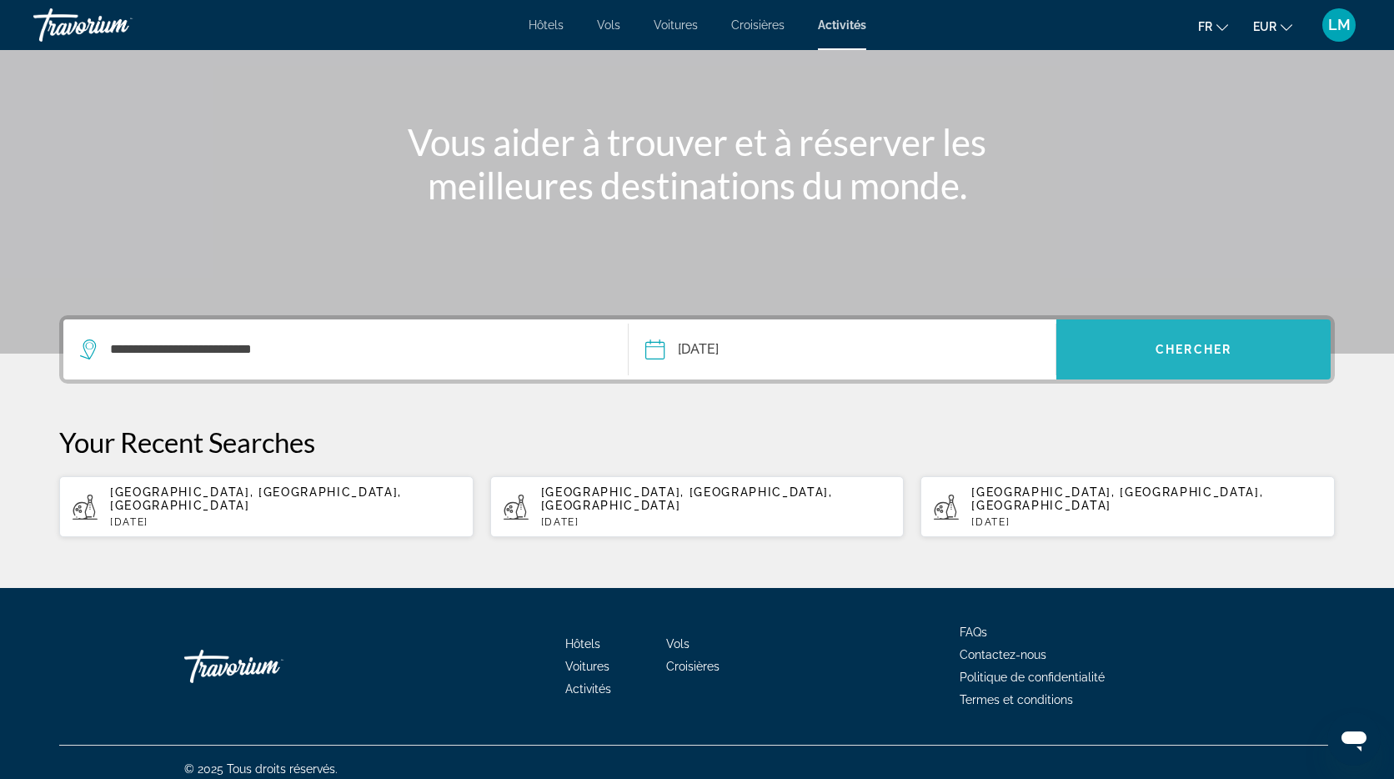
click at [1190, 345] on span "Chercher" at bounding box center [1193, 349] width 76 height 13
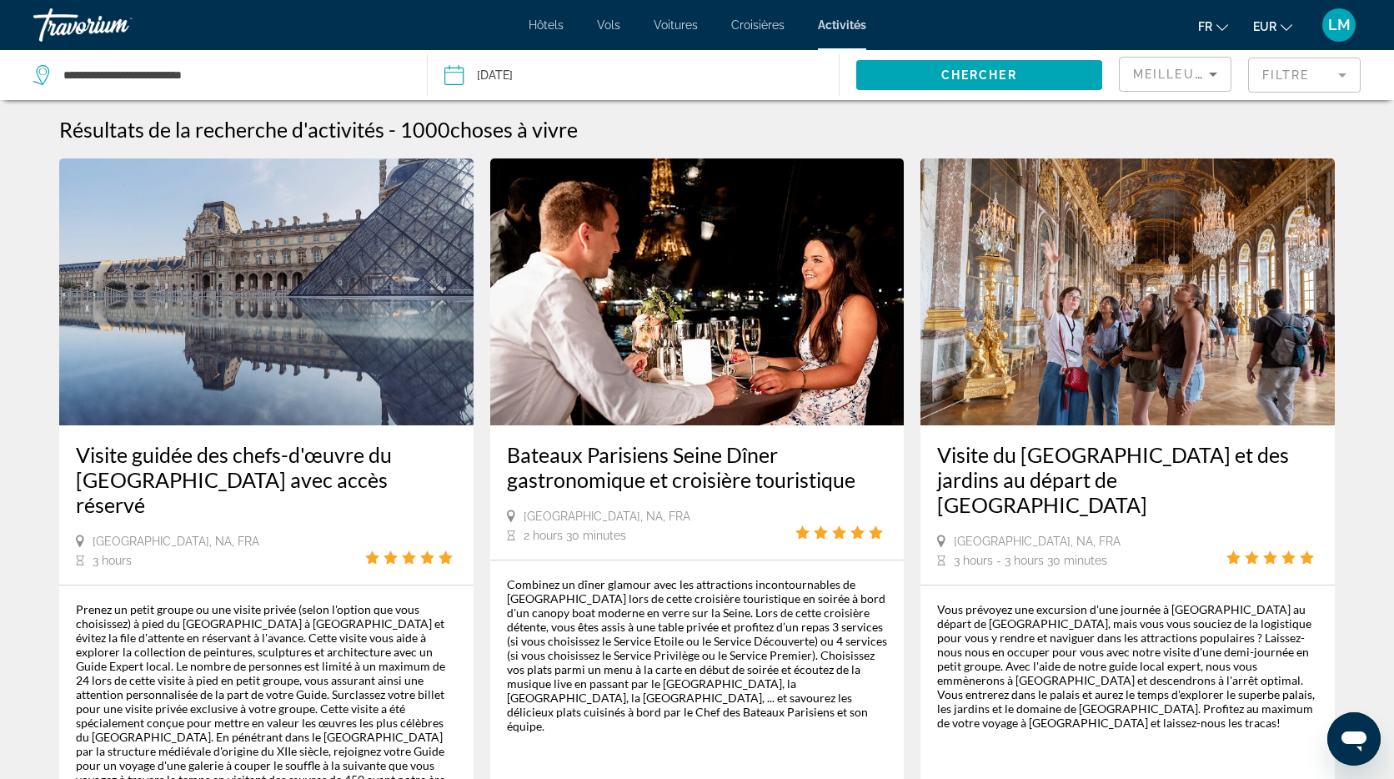
click at [1316, 73] on mat-form-field "Filtre" at bounding box center [1304, 75] width 113 height 35
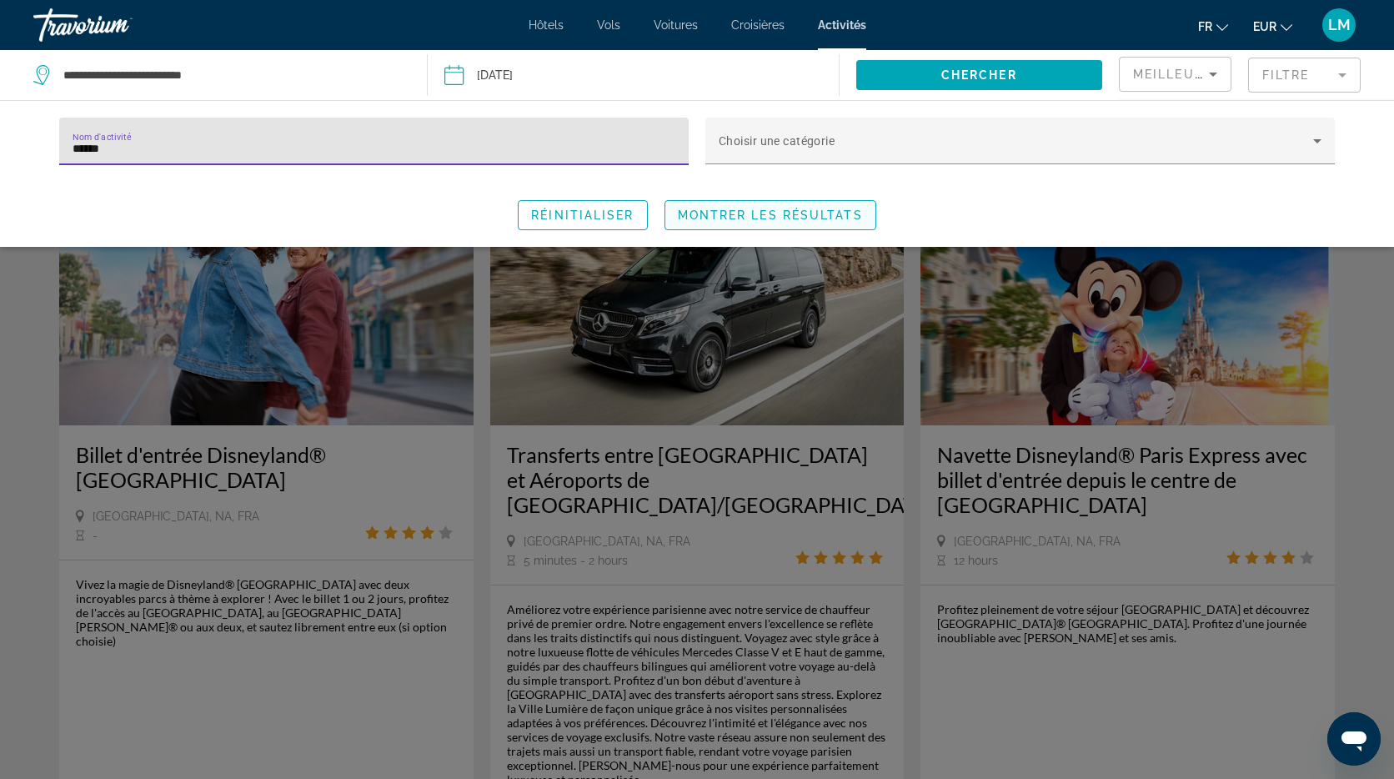
type input "******"
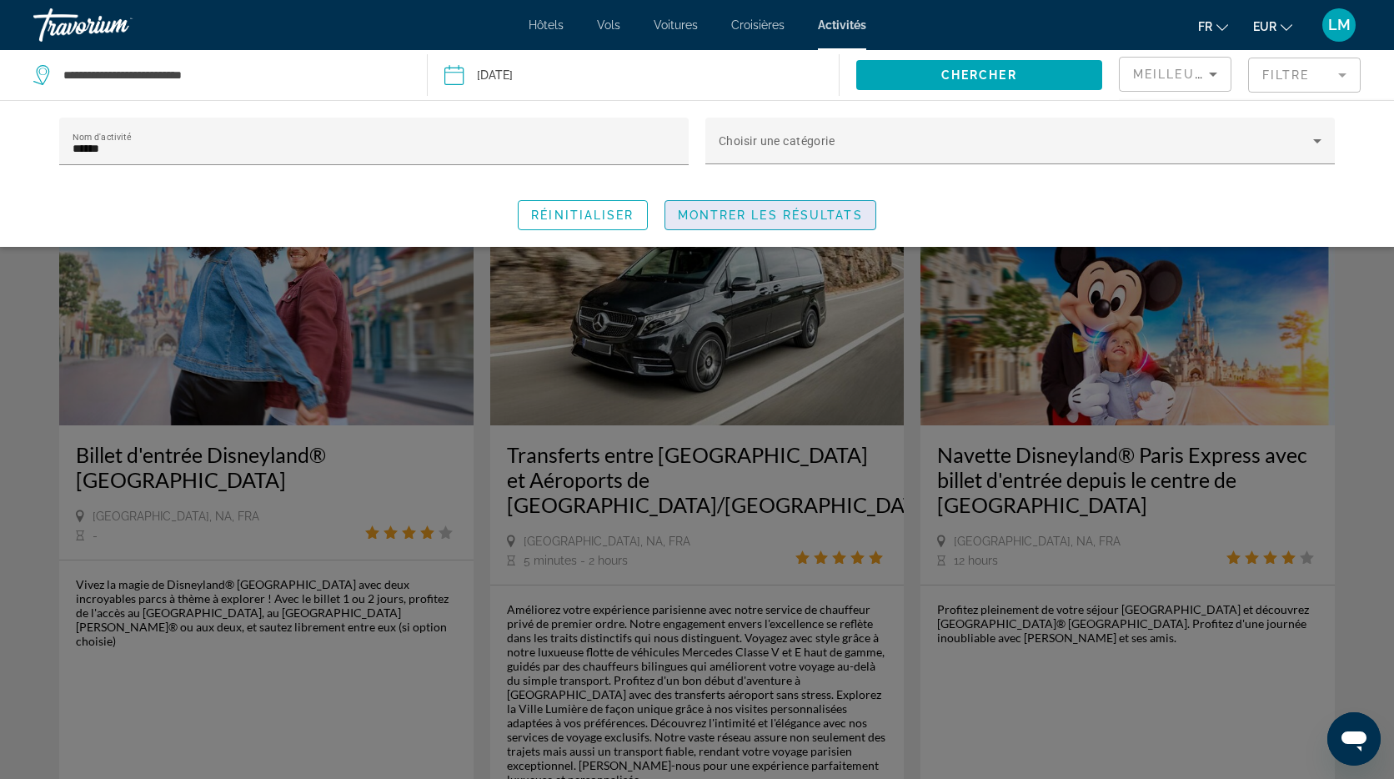
click at [704, 218] on span "Montrer les résultats" at bounding box center [770, 214] width 185 height 13
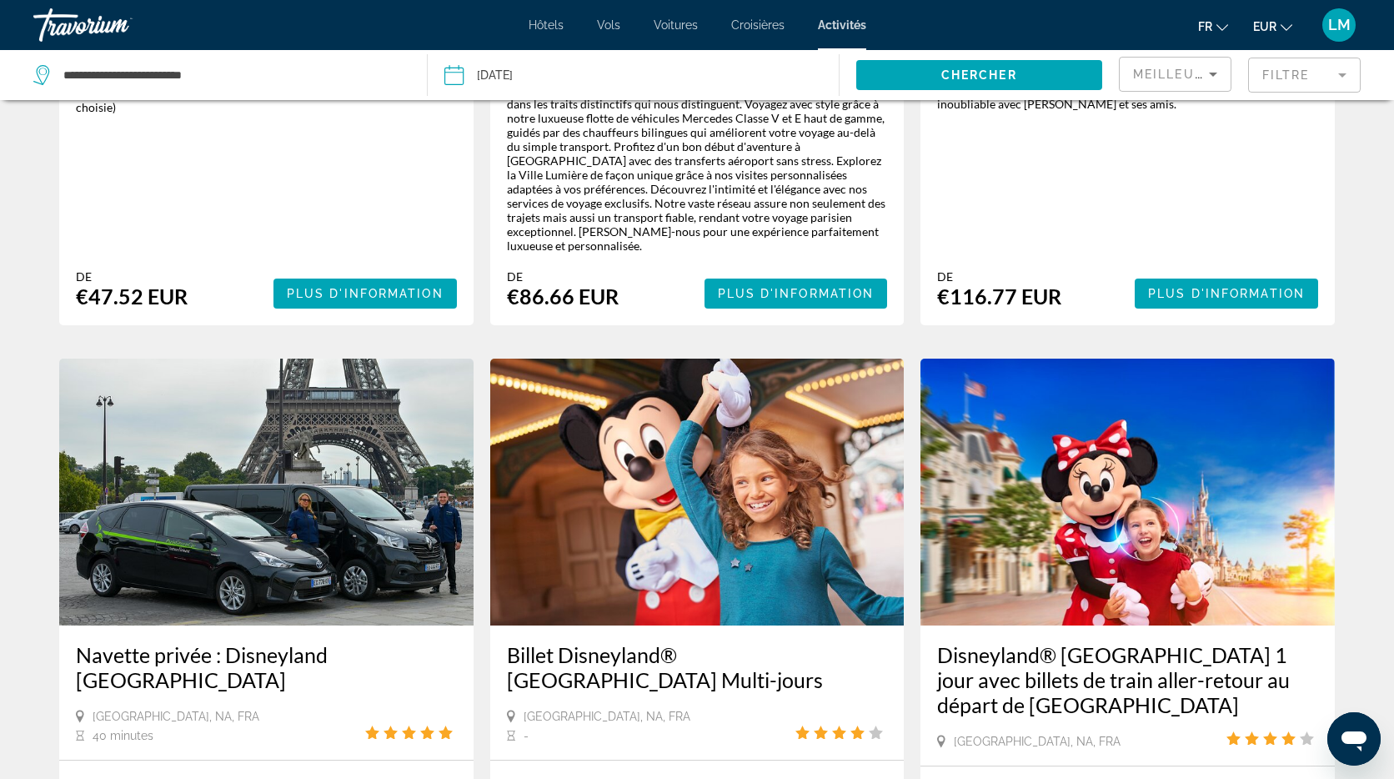
scroll to position [589, 0]
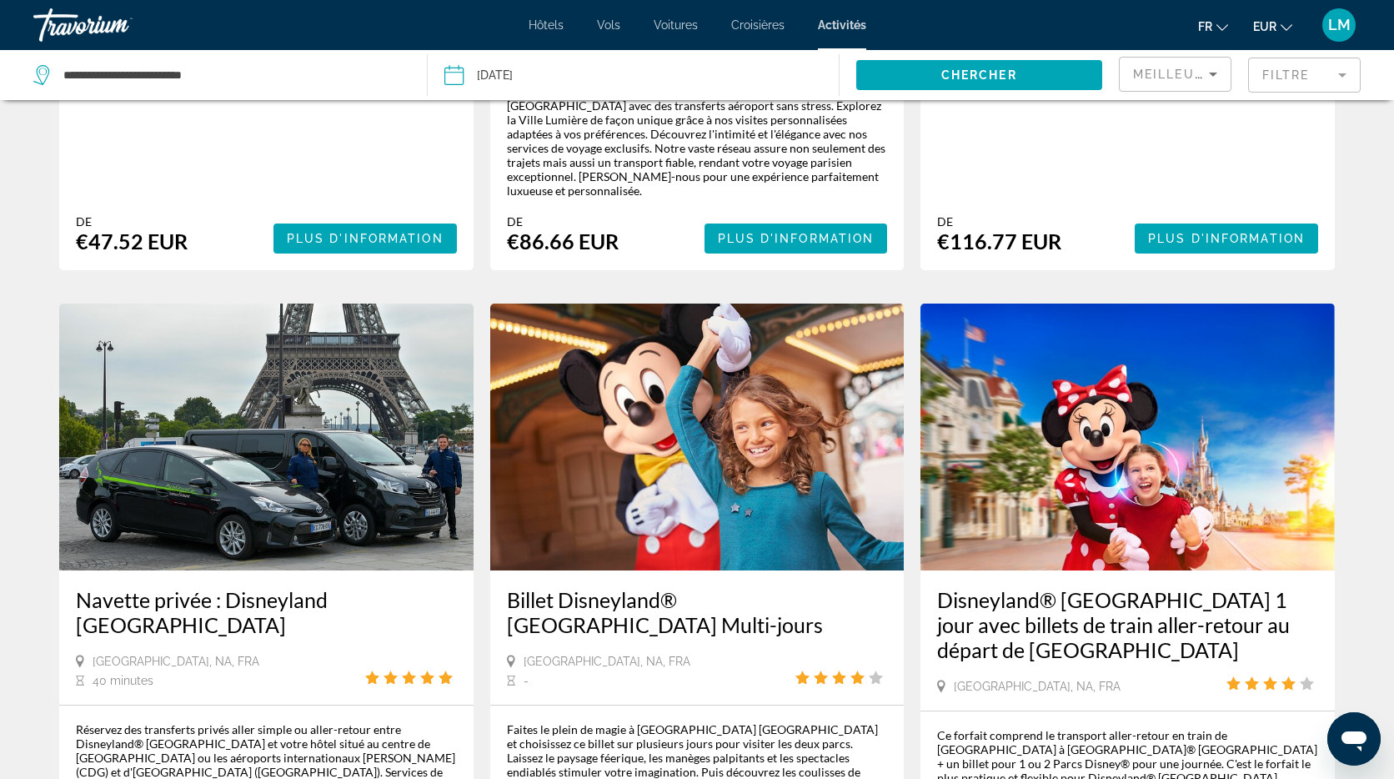
click at [731, 378] on img "Main content" at bounding box center [697, 436] width 414 height 267
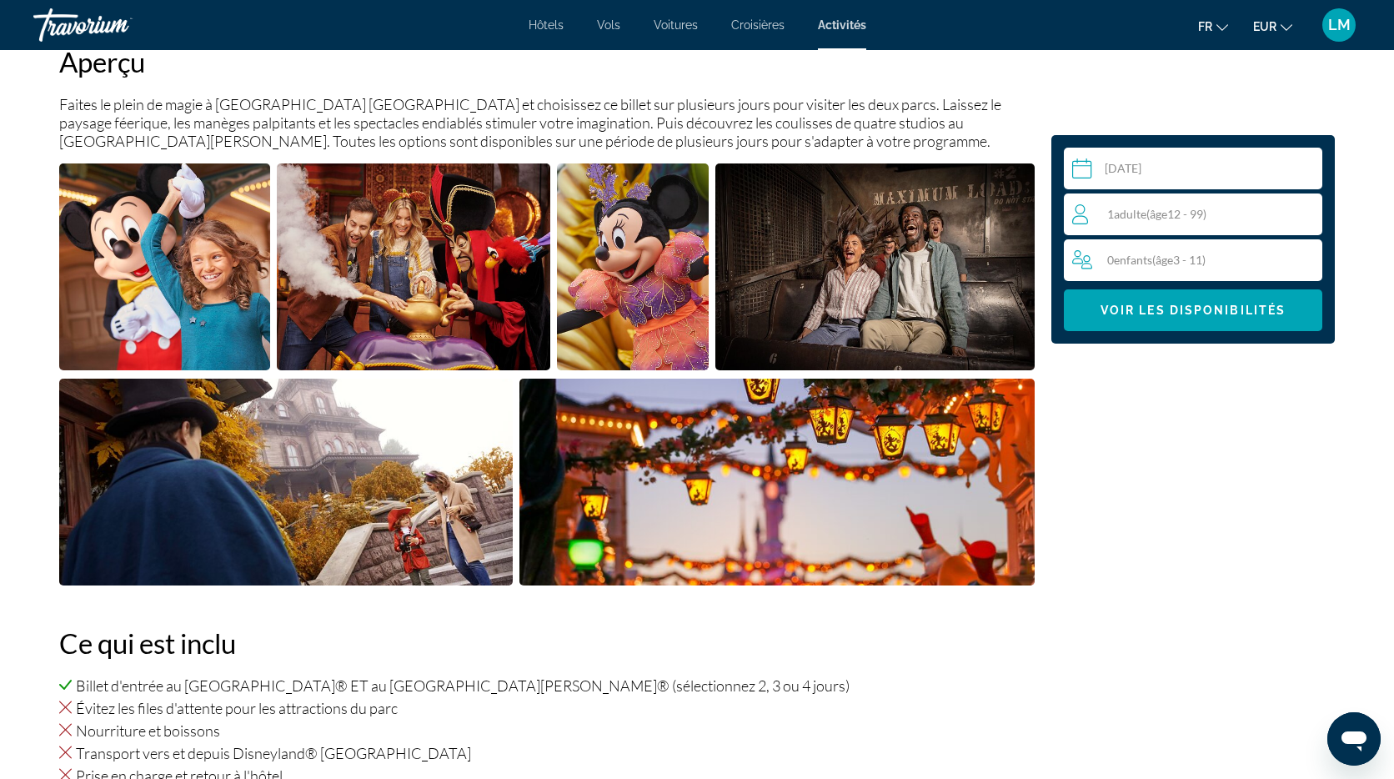
scroll to position [678, 0]
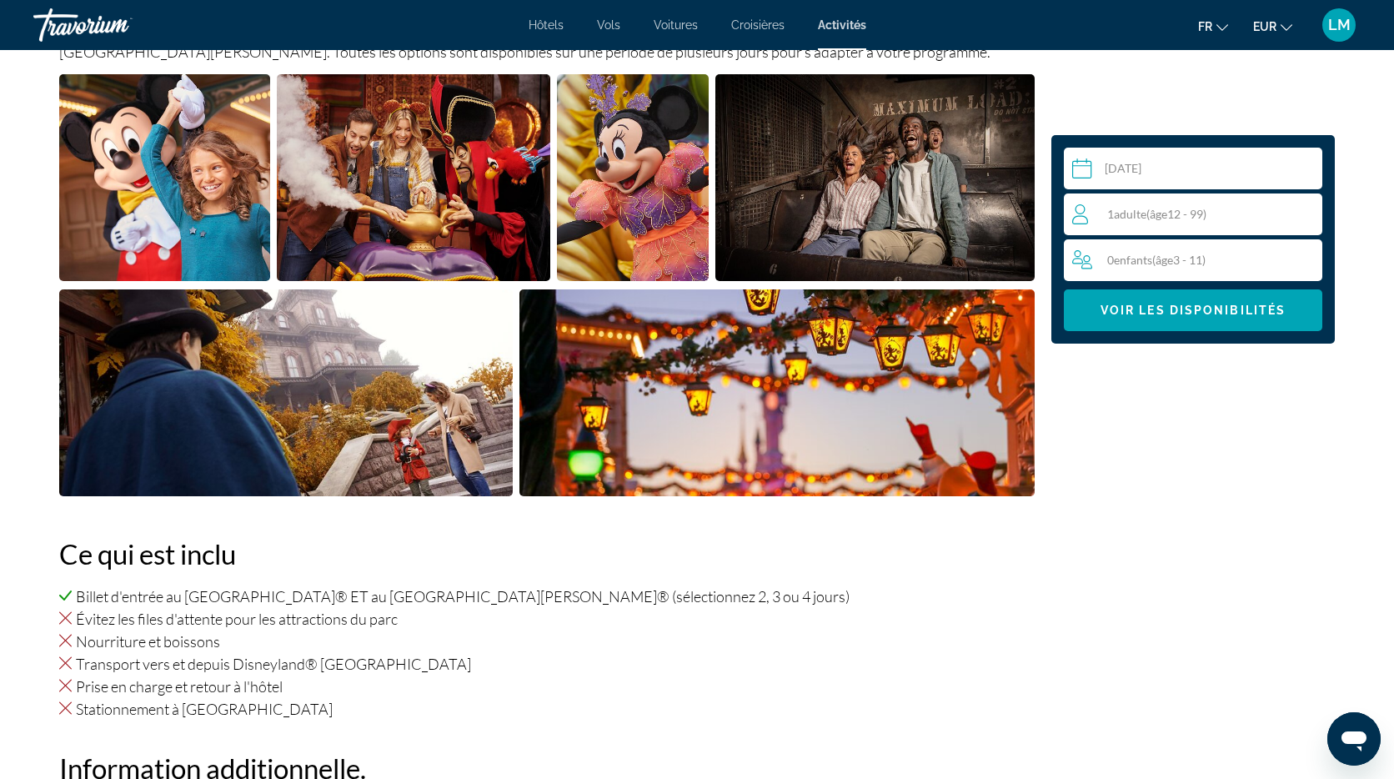
click at [1303, 212] on div "1 Adulte Adultes ( âge 12 - 99)" at bounding box center [1196, 214] width 249 height 20
click at [1303, 212] on icon "Increment adults" at bounding box center [1305, 213] width 15 height 20
click at [1306, 258] on icon "Increment children" at bounding box center [1306, 259] width 15 height 15
click at [1248, 318] on span "Main content" at bounding box center [1193, 310] width 258 height 40
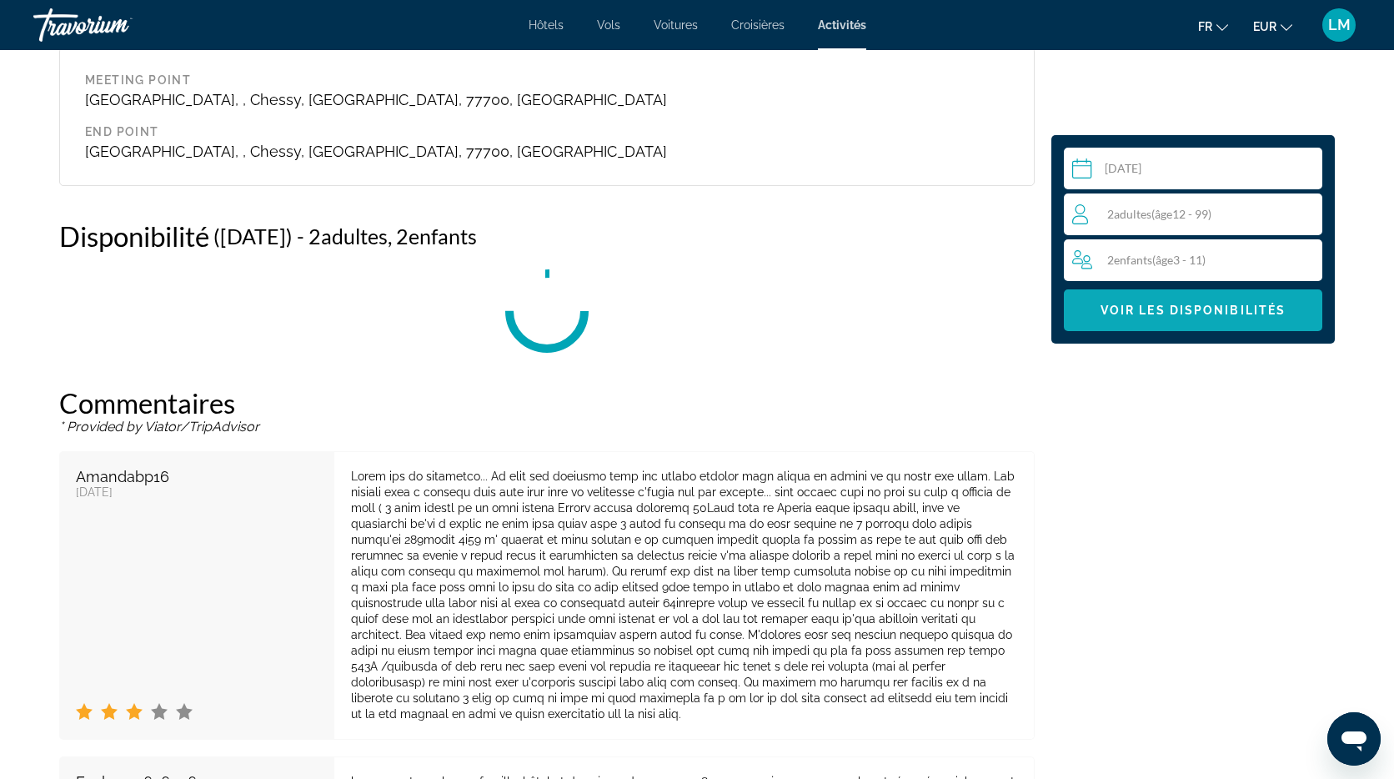
scroll to position [2816, 0]
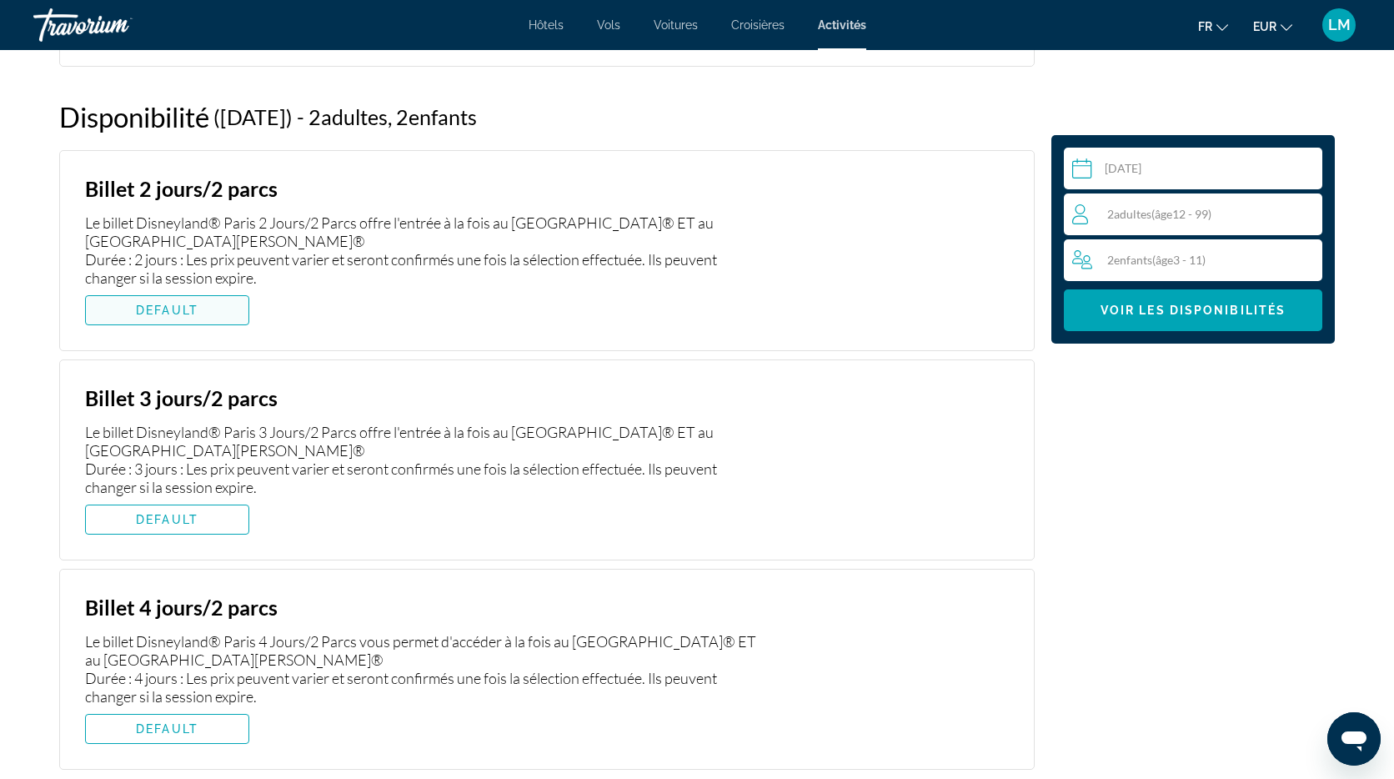
click at [207, 318] on span "Main content" at bounding box center [167, 310] width 163 height 40
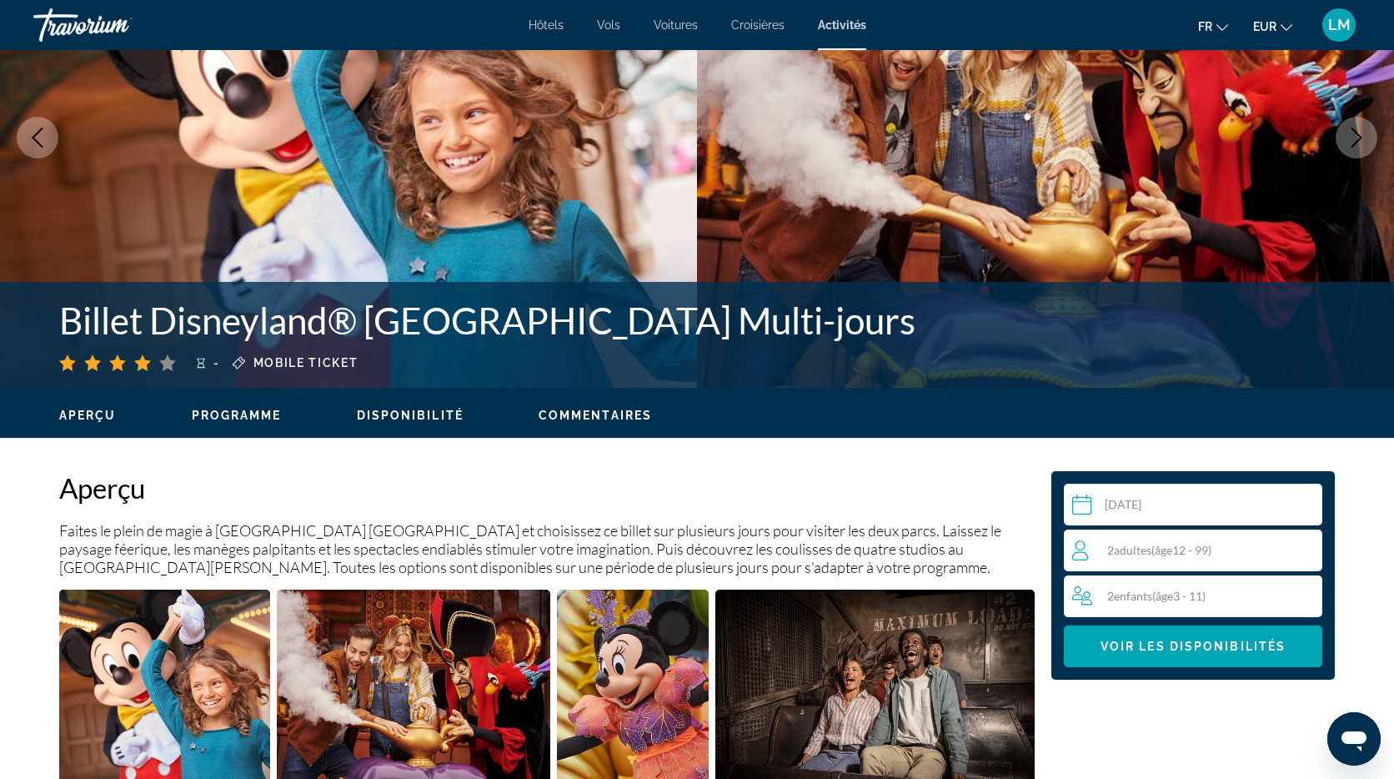
scroll to position [0, 0]
